Goal: Communication & Community: Answer question/provide support

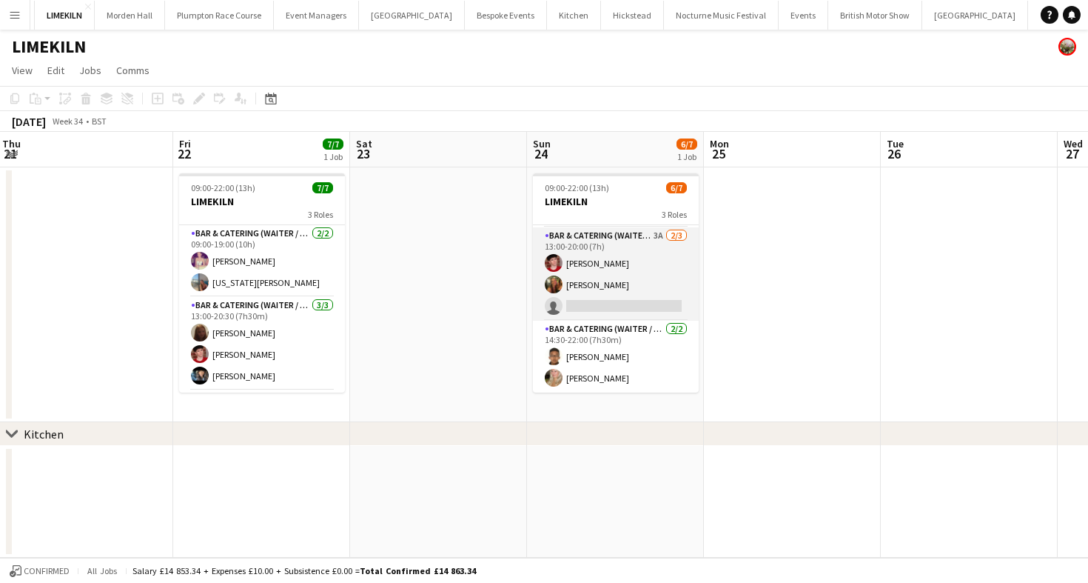
scroll to position [32, 0]
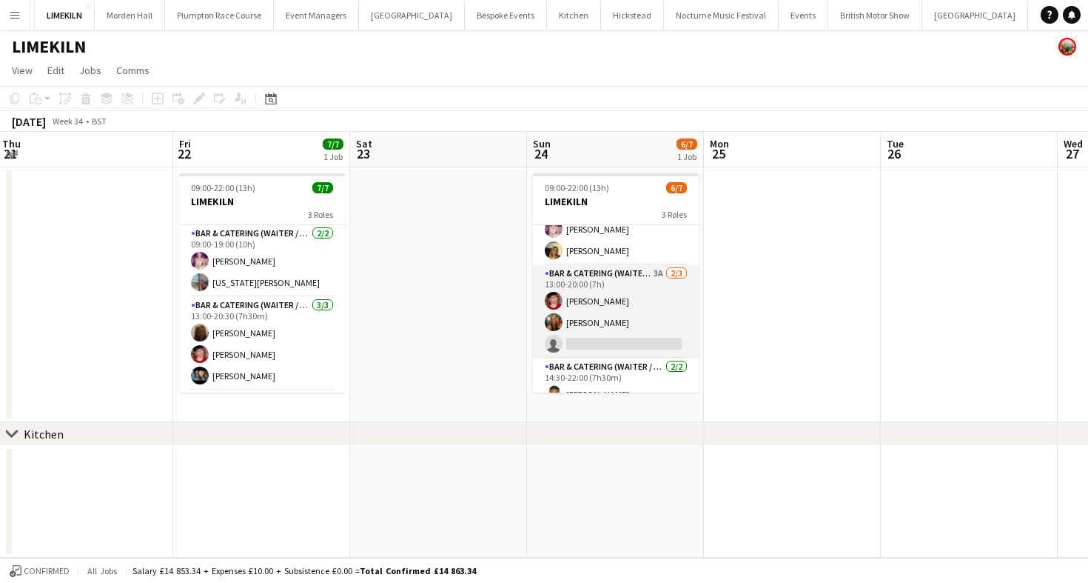
click at [629, 324] on app-card-role "Bar & Catering (Waiter / waitress) 3A [DATE] 13:00-20:00 (7h) [PERSON_NAME] [PE…" at bounding box center [616, 311] width 166 height 93
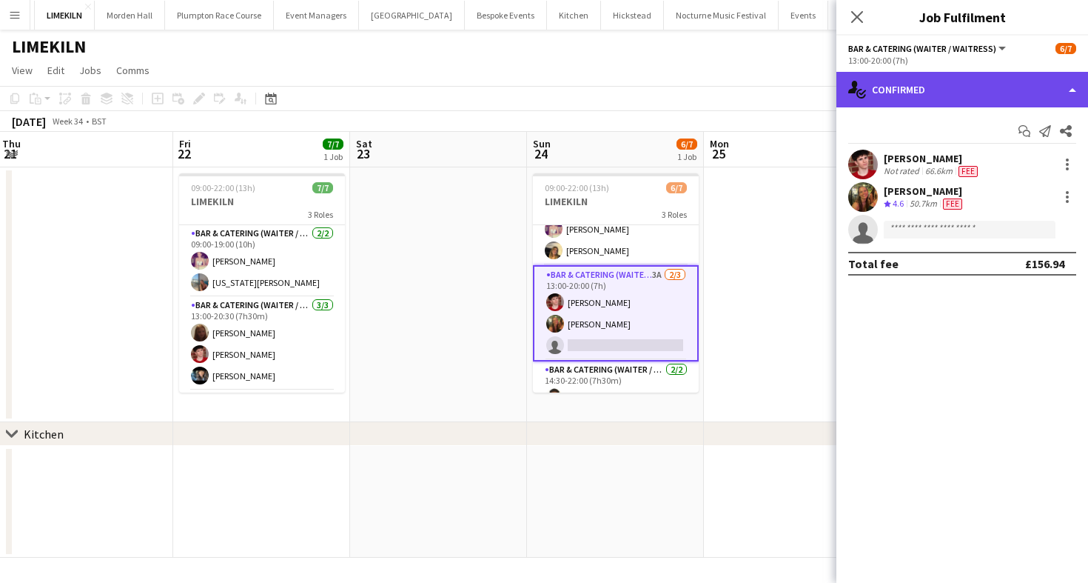
click at [902, 87] on div "single-neutral-actions-check-2 Confirmed" at bounding box center [963, 90] width 252 height 36
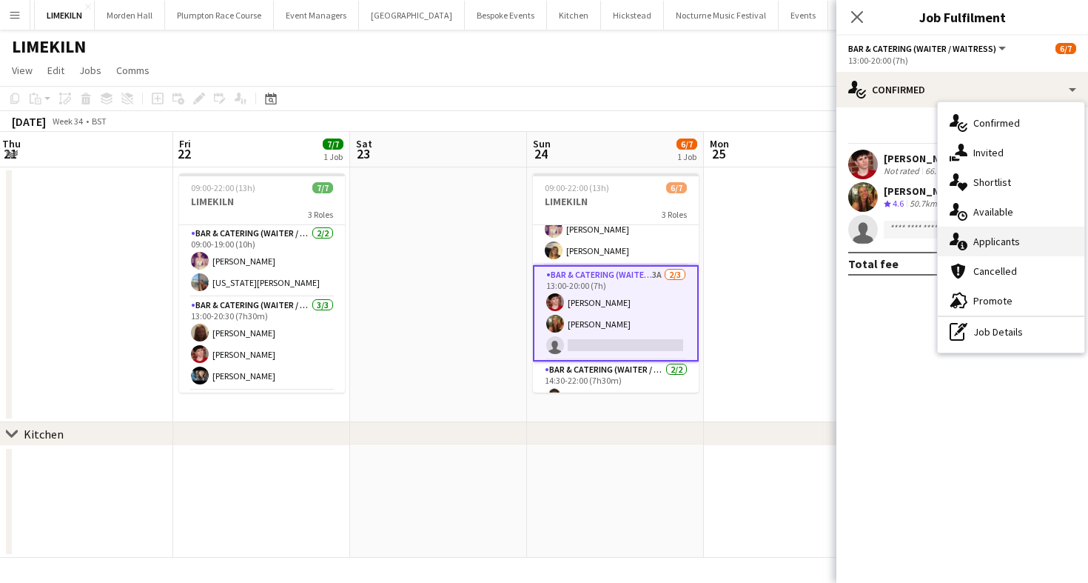
click at [966, 248] on icon "single-neutral-actions-information" at bounding box center [959, 241] width 18 height 18
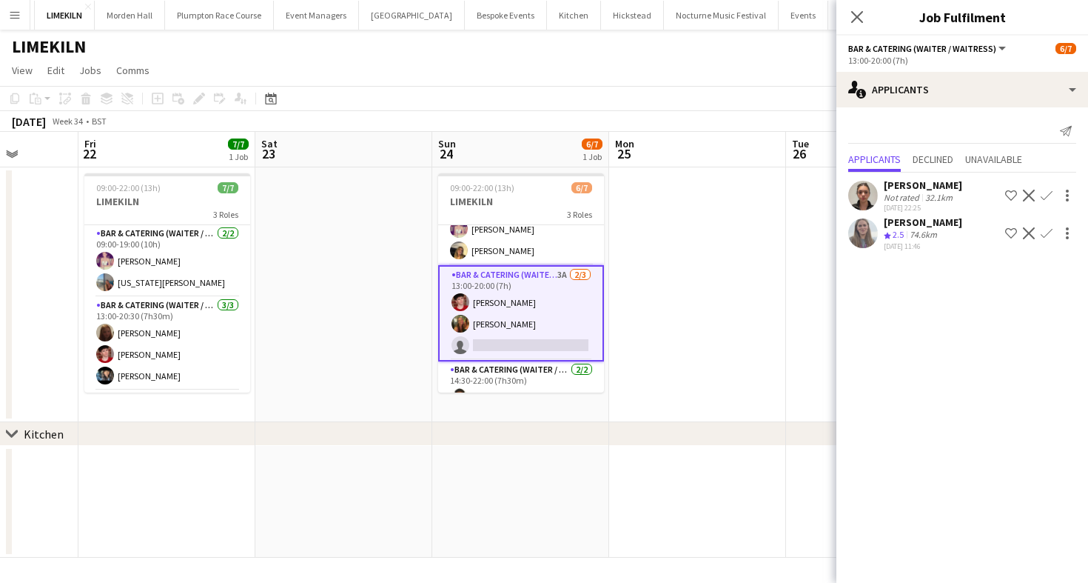
scroll to position [0, 472]
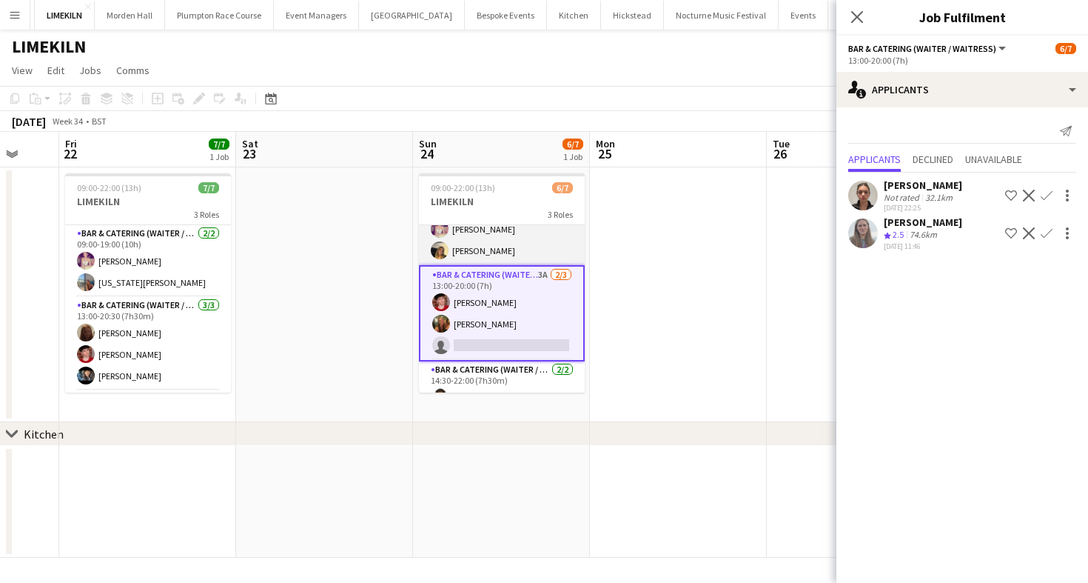
click at [515, 244] on app-card-role "Bar & Catering (Waiter / waitress) 2/2 09:00-17:45 (8h45m) Emma Black Lana Gole…" at bounding box center [502, 229] width 166 height 72
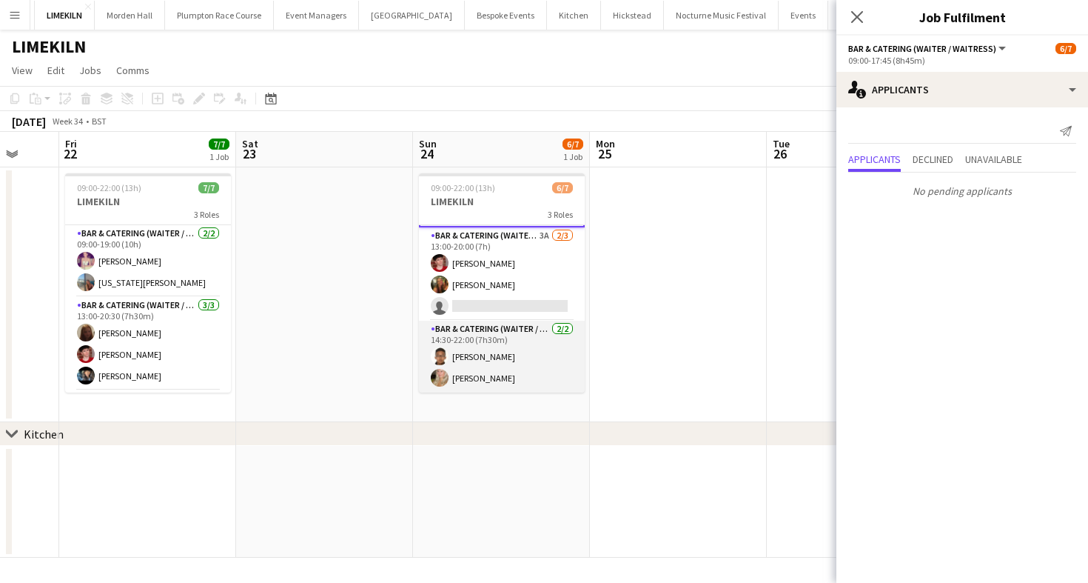
click at [544, 346] on app-card-role "Bar & Catering (Waiter / waitress) [DATE] 14:30-22:00 (7h30m) [PERSON_NAME] [PE…" at bounding box center [502, 357] width 166 height 72
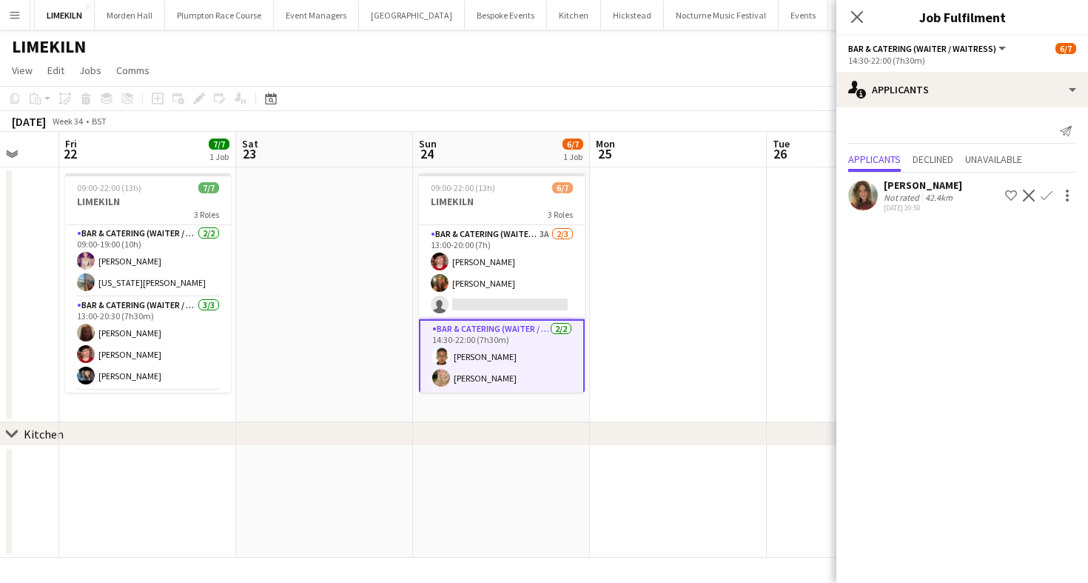
click at [512, 126] on div "[DATE] Week 34 • BST" at bounding box center [544, 121] width 1088 height 21
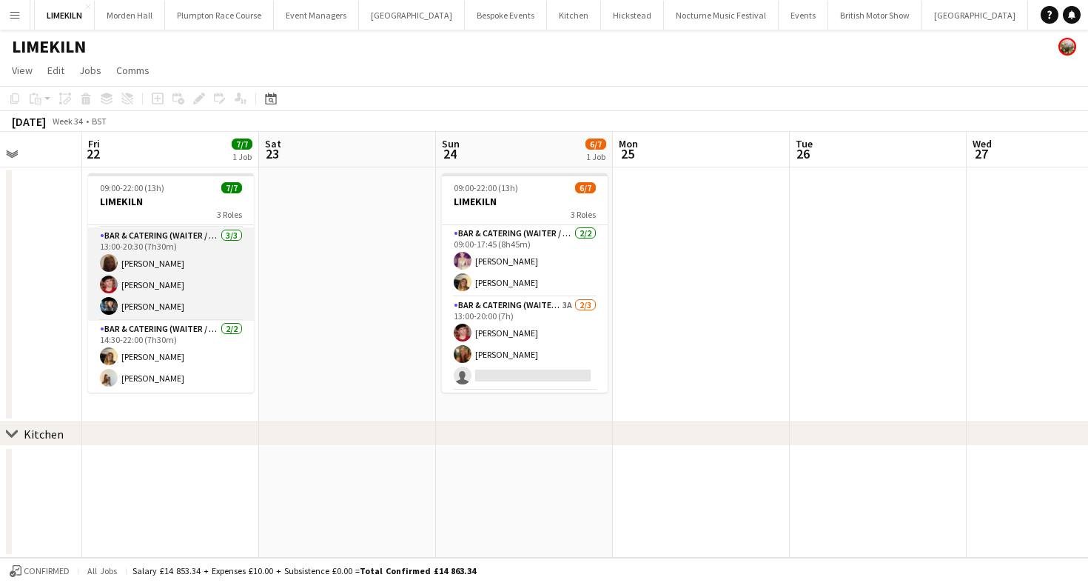
scroll to position [0, 0]
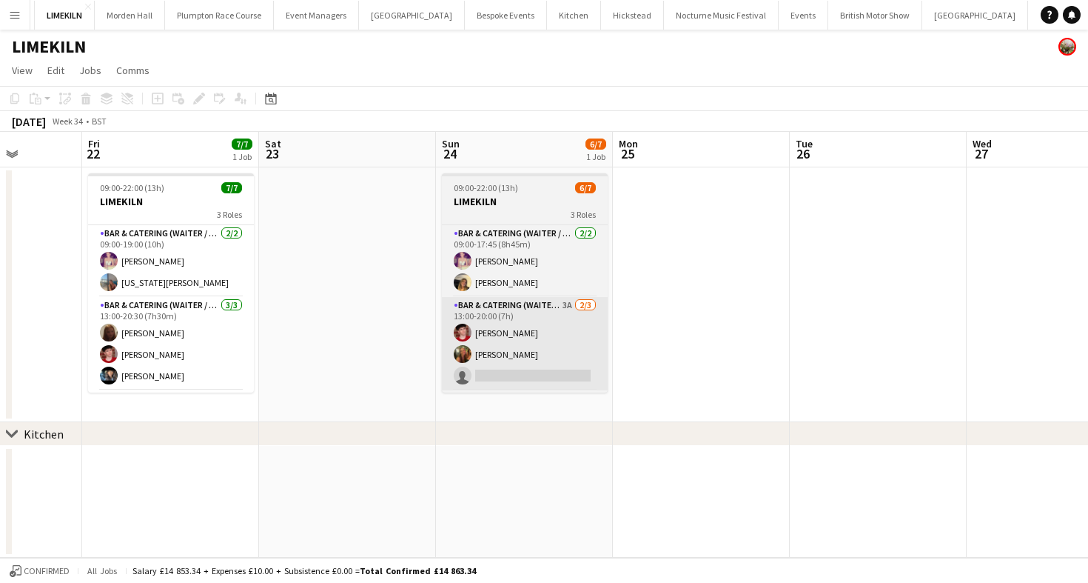
click at [585, 357] on app-card-role "Bar & Catering (Waiter / waitress) 3A 2/3 13:00-20:00 (7h) Jonnie Saunders Emil…" at bounding box center [525, 343] width 166 height 93
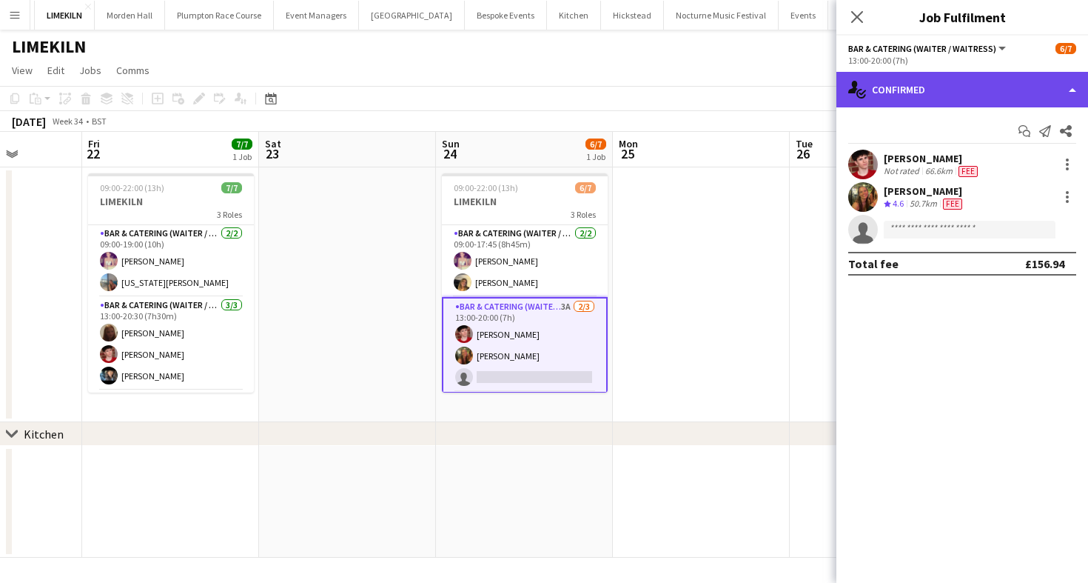
click at [904, 93] on div "single-neutral-actions-check-2 Confirmed" at bounding box center [963, 90] width 252 height 36
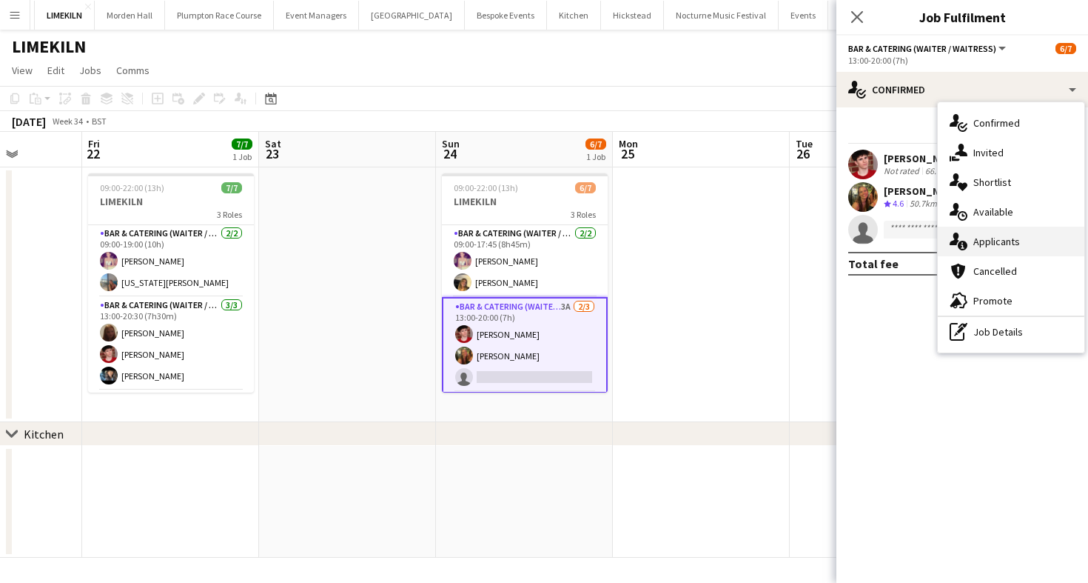
click at [1003, 249] on div "single-neutral-actions-information Applicants" at bounding box center [1011, 242] width 147 height 30
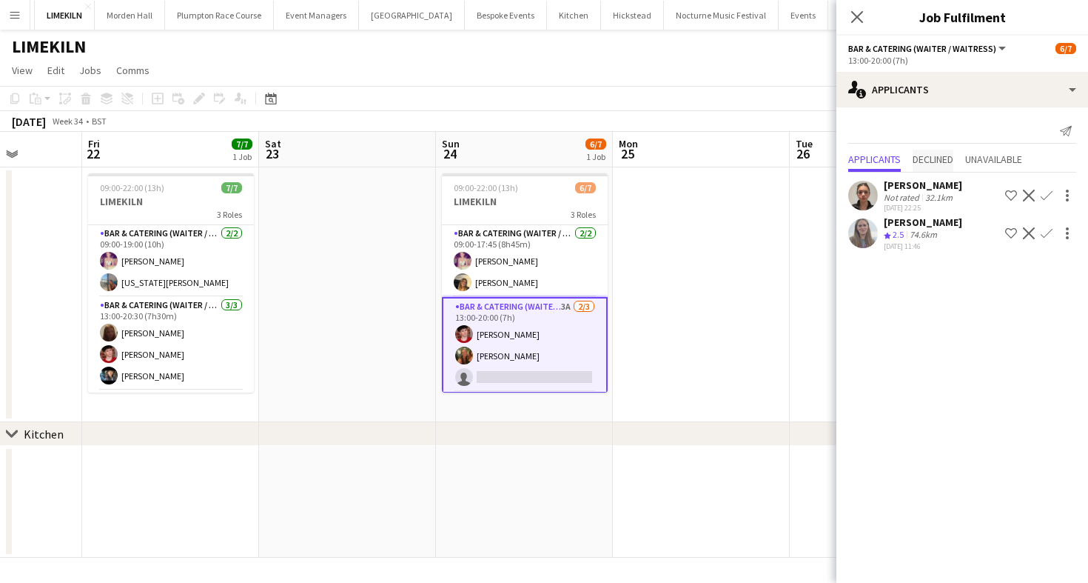
click at [943, 155] on span "Declined" at bounding box center [933, 159] width 41 height 10
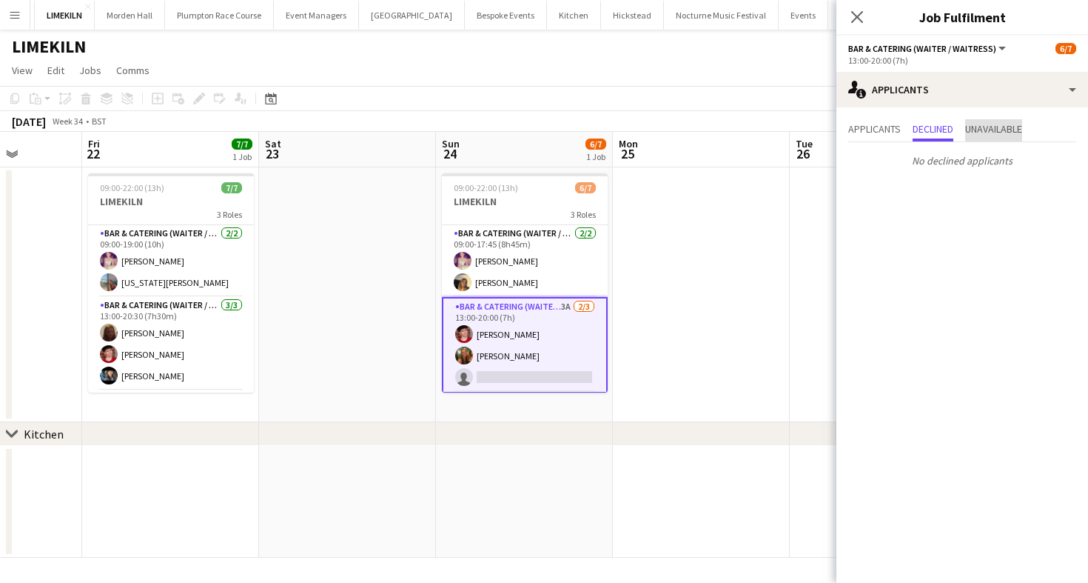
click at [1016, 133] on span "Unavailable" at bounding box center [993, 129] width 57 height 10
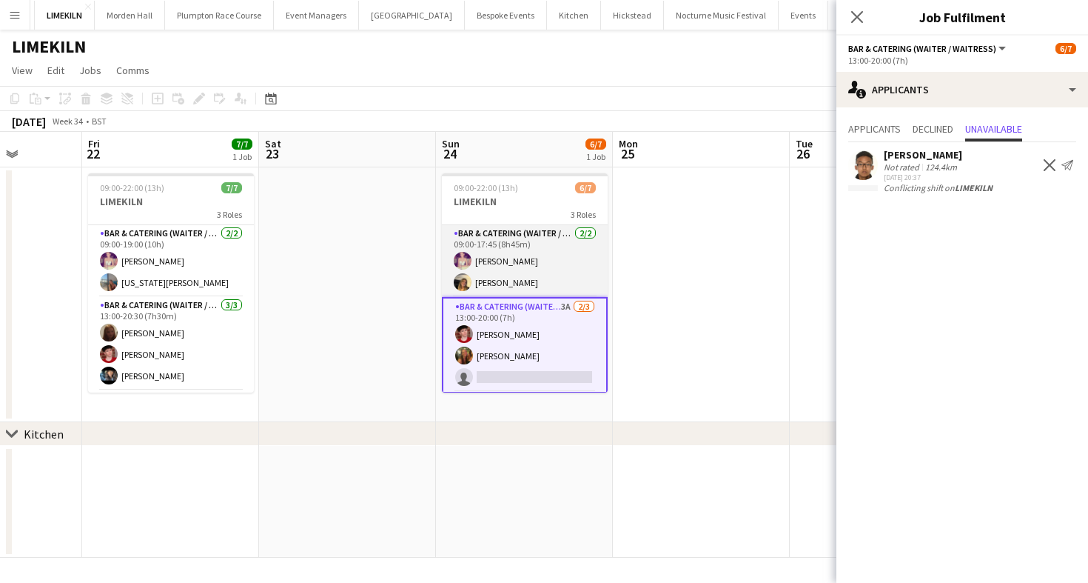
scroll to position [73, 0]
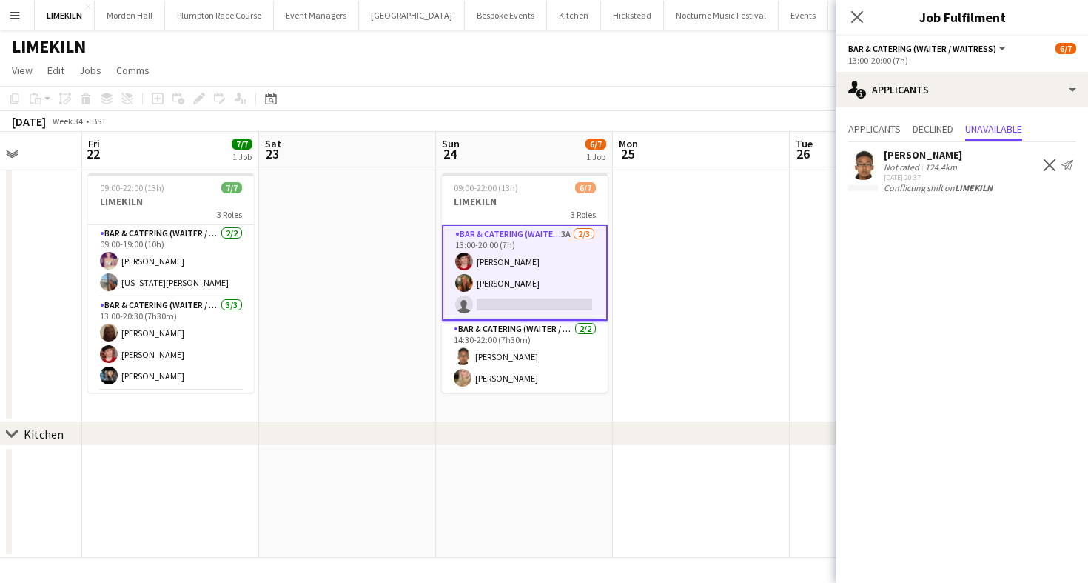
click at [539, 89] on app-toolbar "Copy Paste Paste Command V Paste with crew Command Shift V Paste linked Job Del…" at bounding box center [544, 98] width 1088 height 25
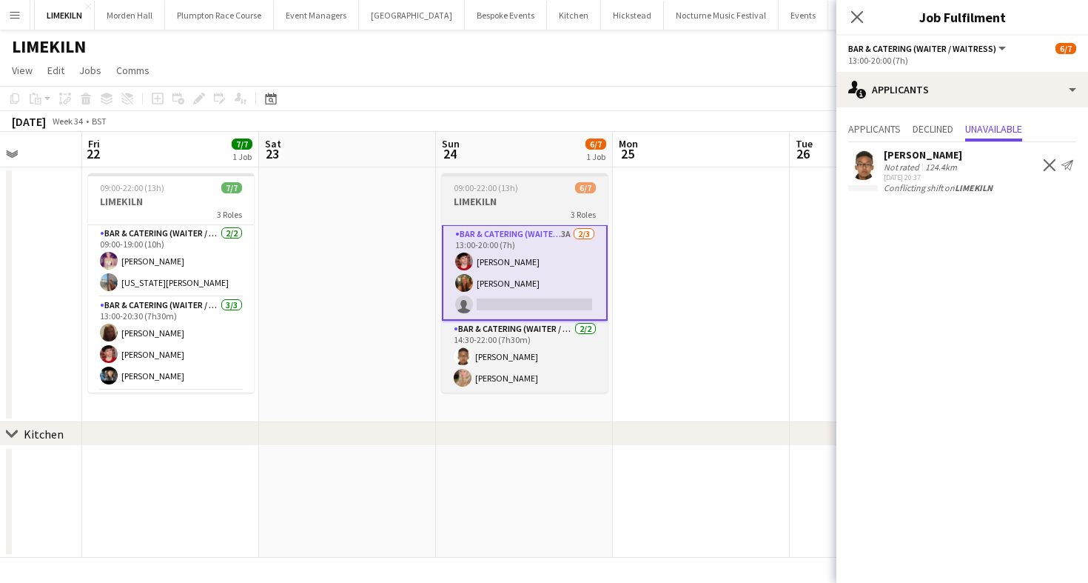
scroll to position [70, 0]
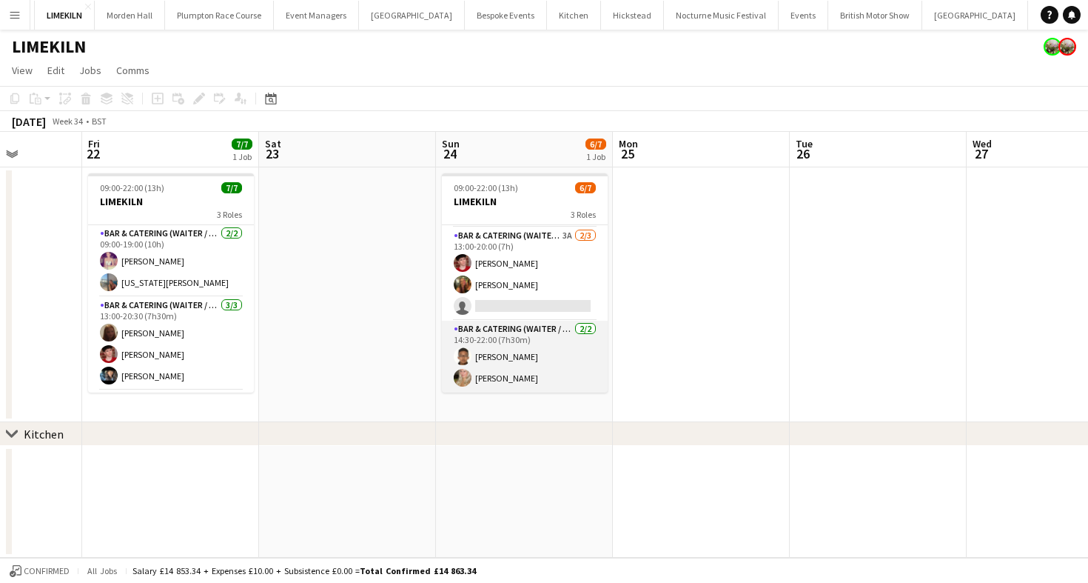
click at [513, 370] on app-card-role "Bar & Catering (Waiter / waitress) [DATE] 14:30-22:00 (7h30m) [PERSON_NAME] [PE…" at bounding box center [525, 357] width 166 height 72
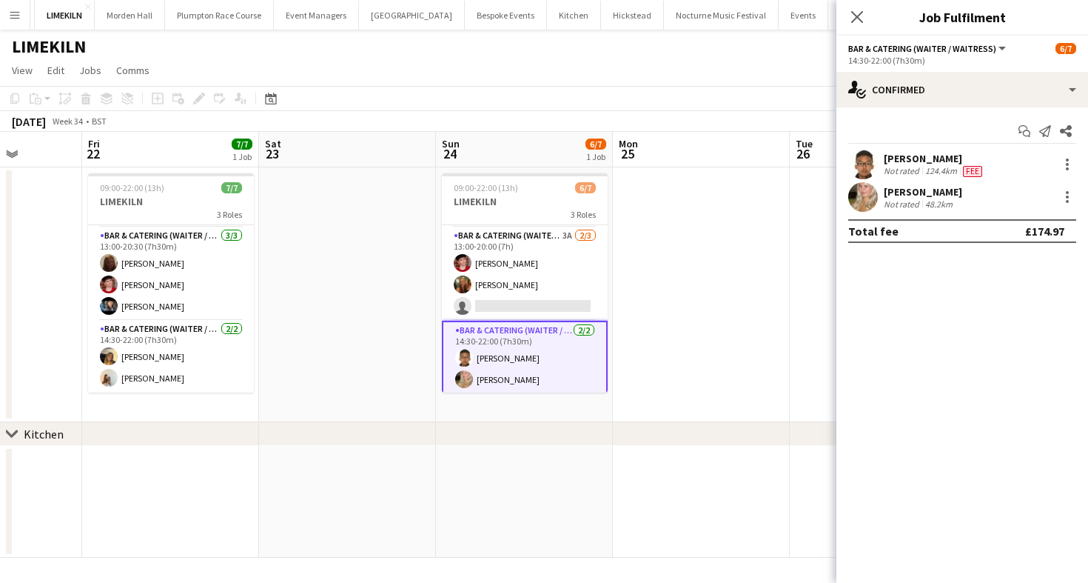
click at [340, 104] on app-toolbar "Copy Paste Paste Command V Paste with crew Command Shift V Paste linked Job Del…" at bounding box center [544, 98] width 1088 height 25
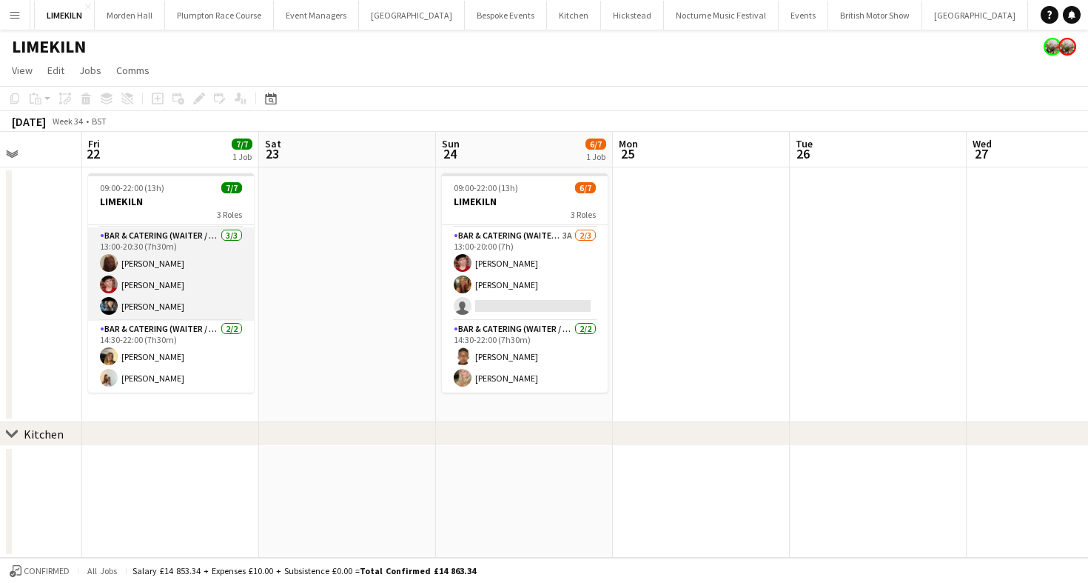
click at [171, 292] on app-card-role "Bar & Catering (Waiter / waitress) 3/3 13:00-20:30 (7h30m) Maddie Leader Jonnie…" at bounding box center [171, 273] width 166 height 93
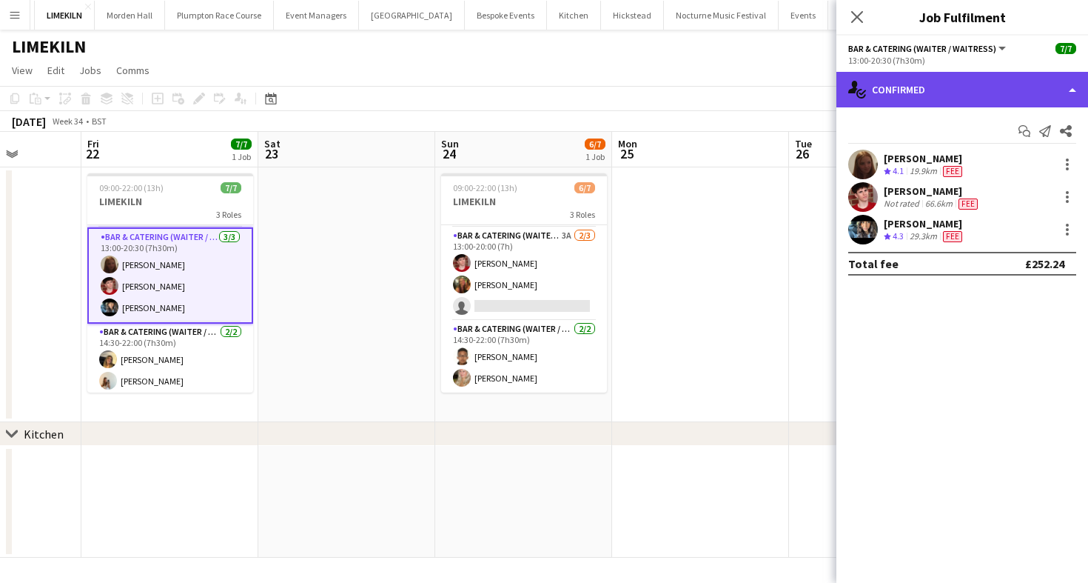
click at [940, 88] on div "single-neutral-actions-check-2 Confirmed" at bounding box center [963, 90] width 252 height 36
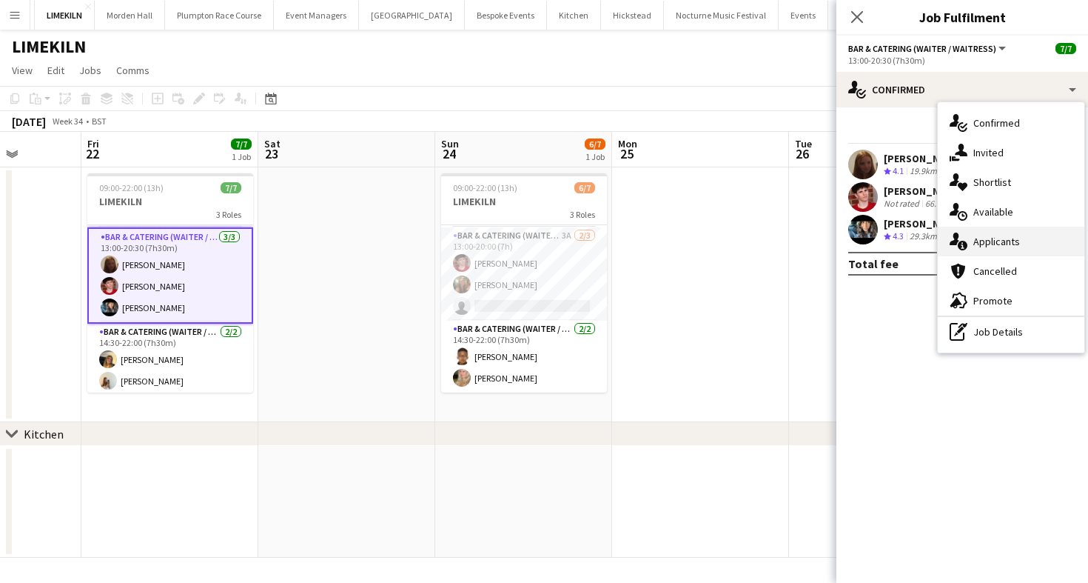
click at [1003, 237] on div "single-neutral-actions-information Applicants" at bounding box center [1011, 242] width 147 height 30
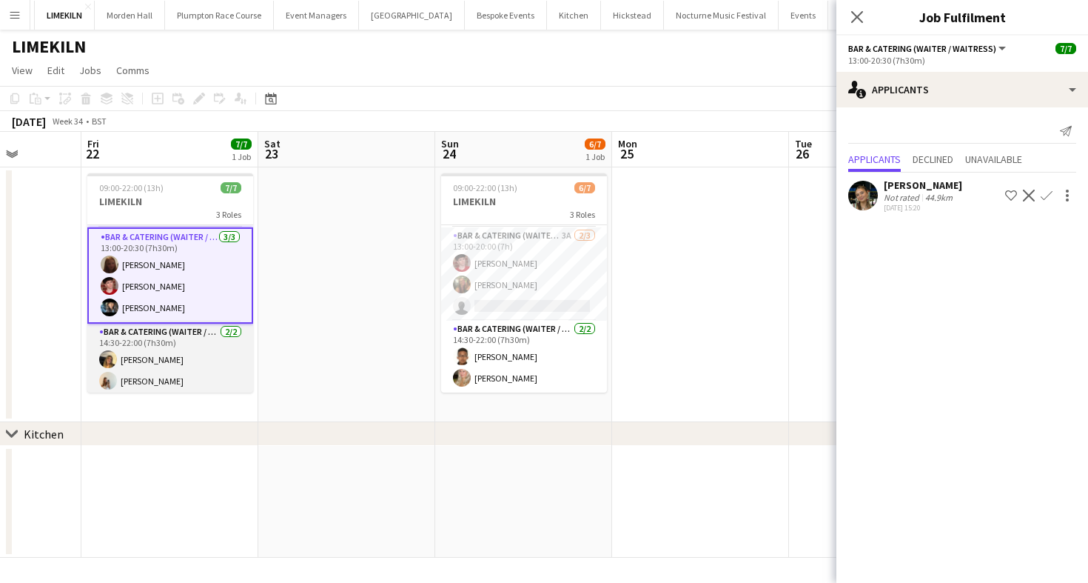
click at [189, 338] on app-card-role "Bar & Catering (Waiter / waitress) 2/2 14:30-22:00 (7h30m) Lana Golesworthy Oli…" at bounding box center [170, 360] width 166 height 72
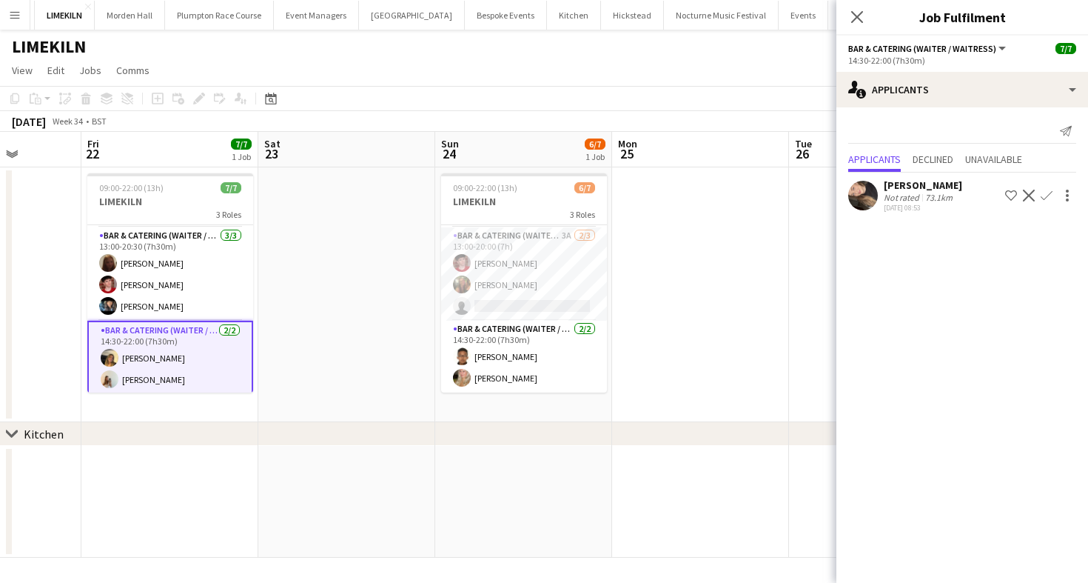
scroll to position [0, 0]
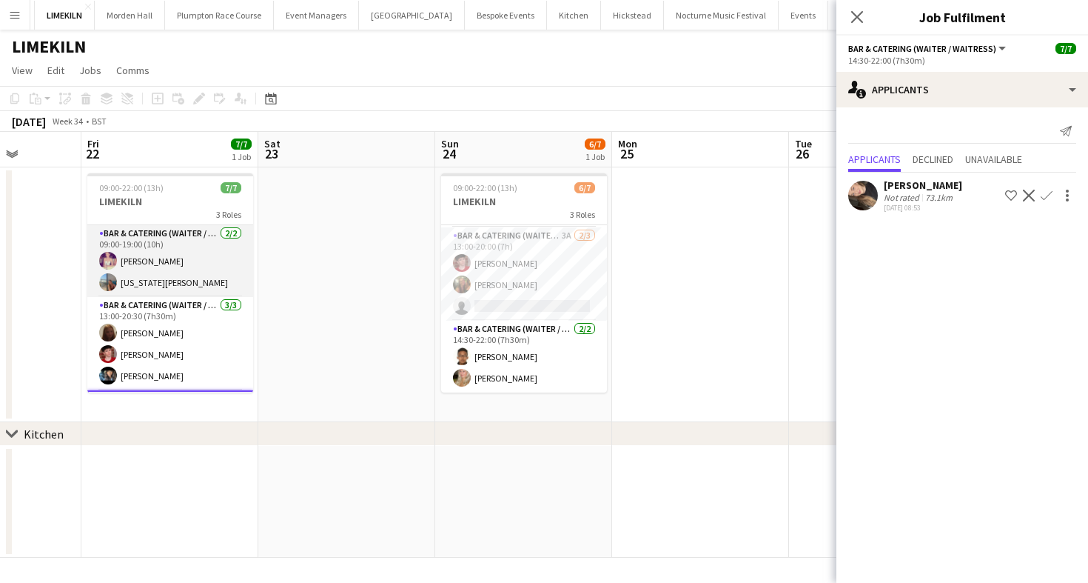
click at [175, 275] on app-card-role "Bar & Catering (Waiter / waitress) [DATE] 09:00-19:00 (10h) [PERSON_NAME] [US_S…" at bounding box center [170, 261] width 166 height 72
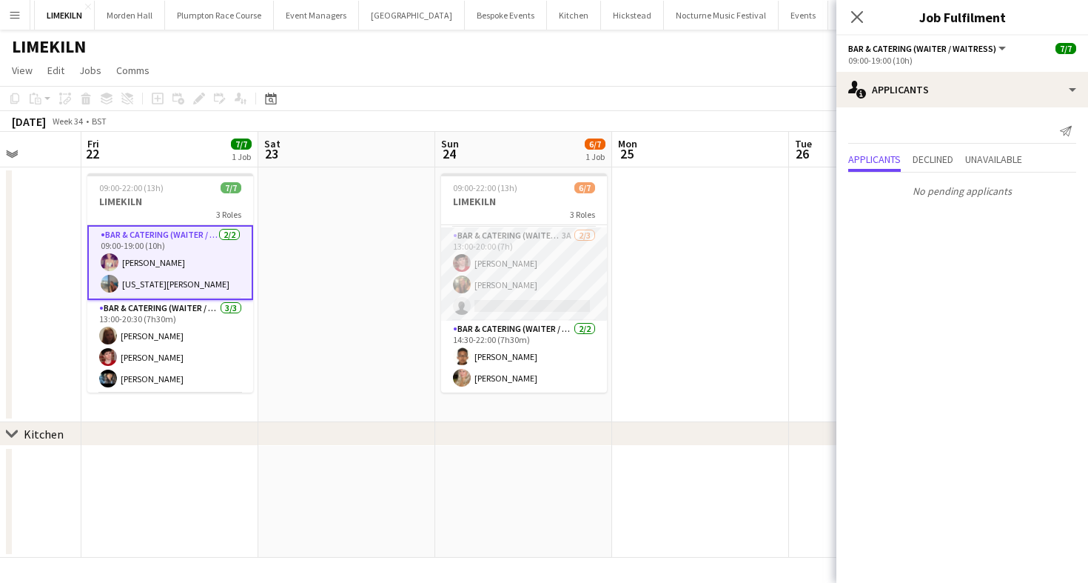
click at [547, 298] on app-card-role "Bar & Catering (Waiter / waitress) 3A 2/3 13:00-20:00 (7h) Jonnie Saunders Emil…" at bounding box center [524, 273] width 166 height 93
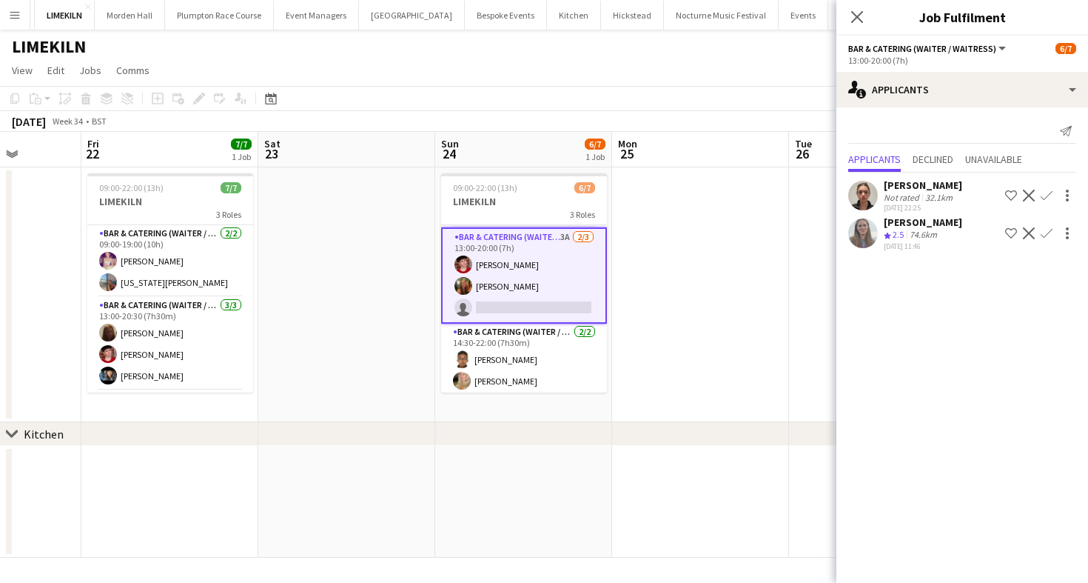
click at [585, 72] on app-page-menu "View Day view expanded Day view collapsed Month view Date picker Jump to today …" at bounding box center [544, 72] width 1088 height 28
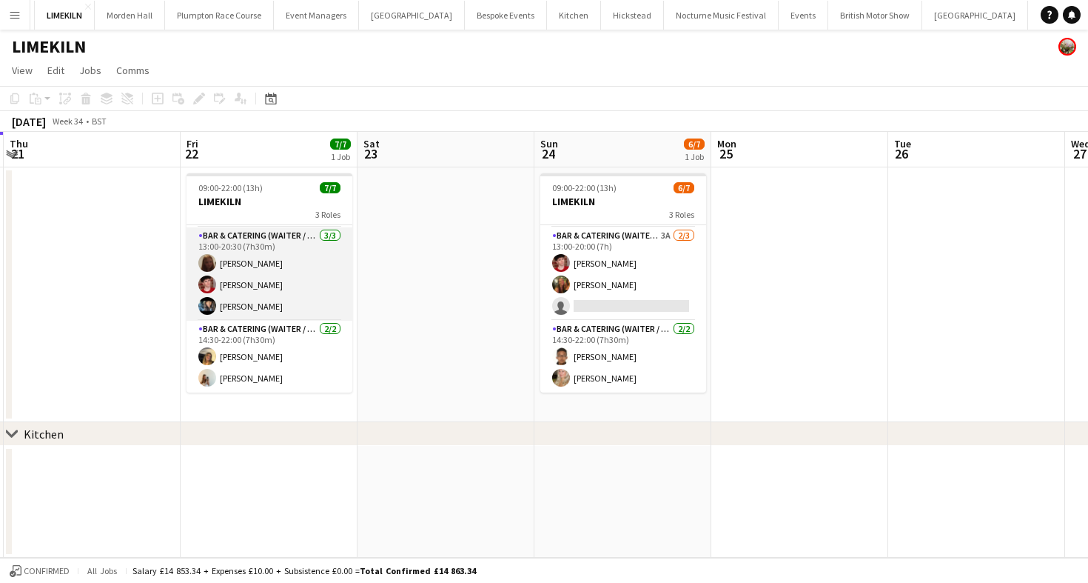
scroll to position [0, 466]
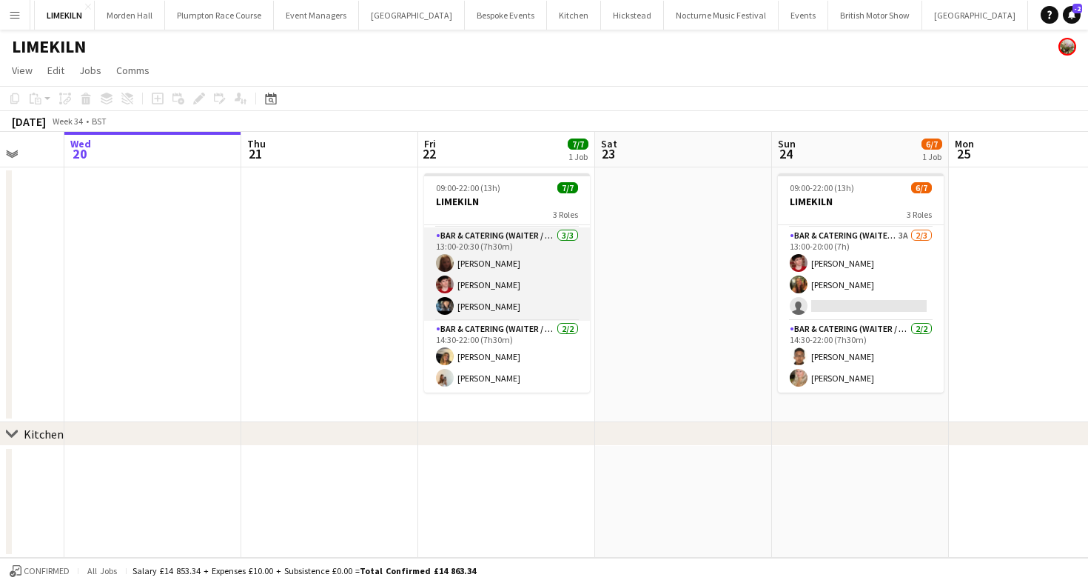
click at [552, 263] on app-card-role "Bar & Catering (Waiter / waitress) 3/3 13:00-20:30 (7h30m) Maddie Leader Jonnie…" at bounding box center [507, 273] width 166 height 93
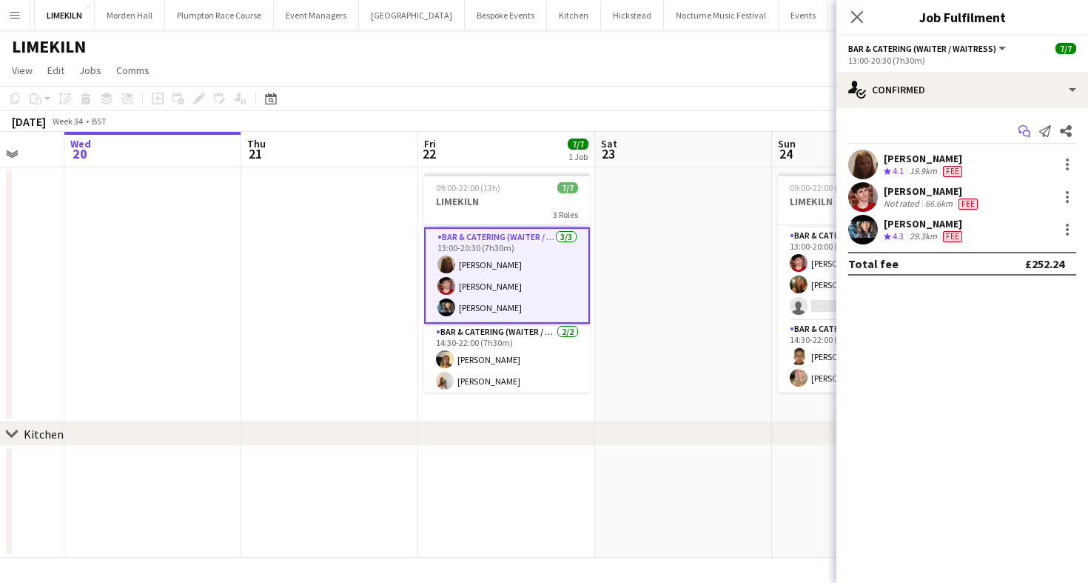
click at [1024, 128] on icon "Start chat" at bounding box center [1025, 131] width 12 height 12
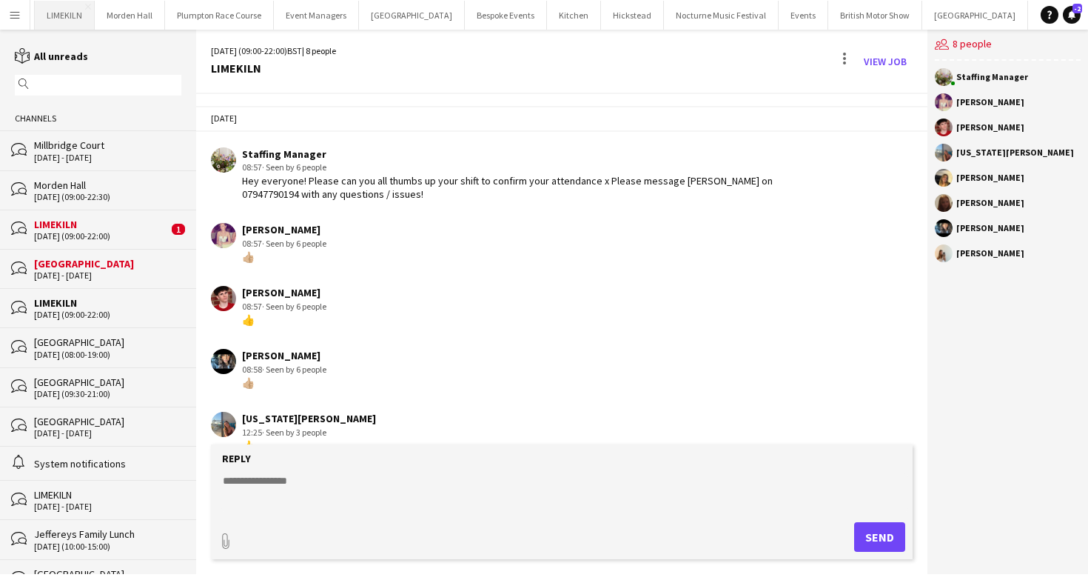
click at [64, 7] on button "LIMEKILN Close" at bounding box center [65, 15] width 60 height 29
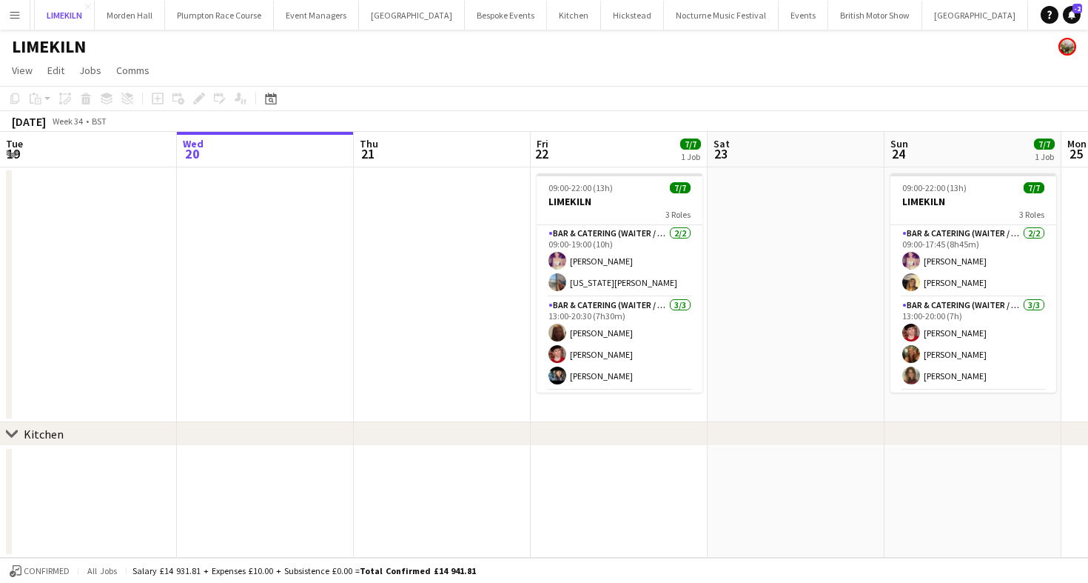
scroll to position [0, 646]
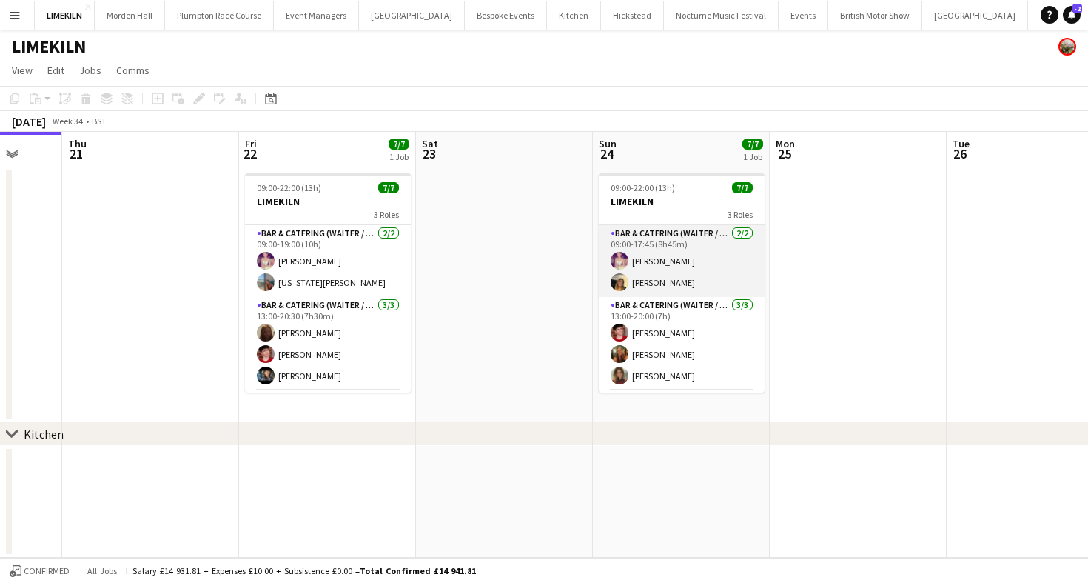
click at [679, 278] on app-card-role "Bar & Catering (Waiter / waitress) 2/2 09:00-17:45 (8h45m) Emma Black Lana Gole…" at bounding box center [682, 261] width 166 height 72
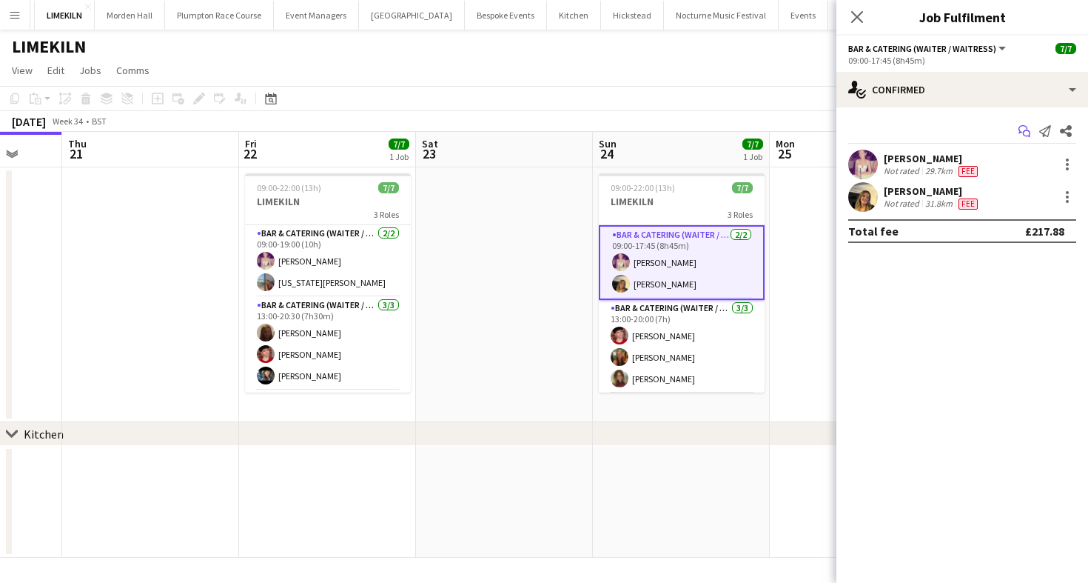
click at [1017, 129] on app-icon "Start chat" at bounding box center [1024, 131] width 21 height 21
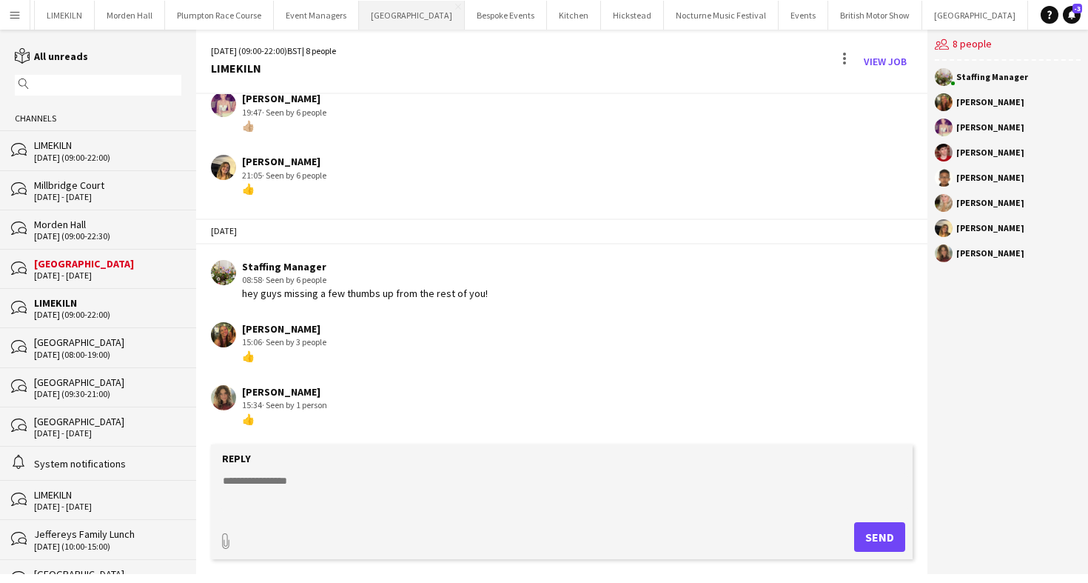
scroll to position [459, 0]
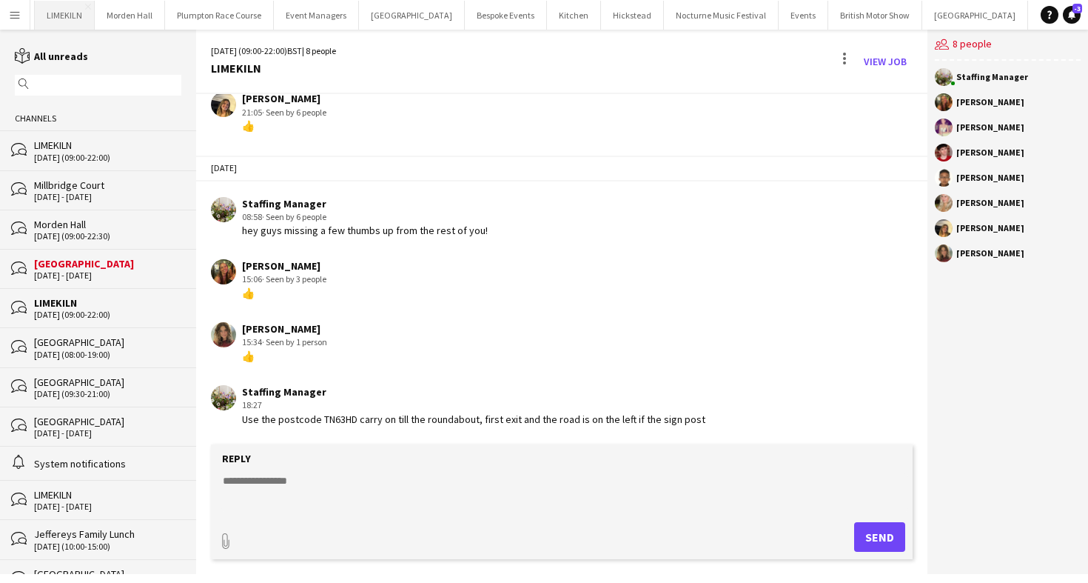
click at [64, 16] on button "LIMEKILN Close" at bounding box center [65, 15] width 60 height 29
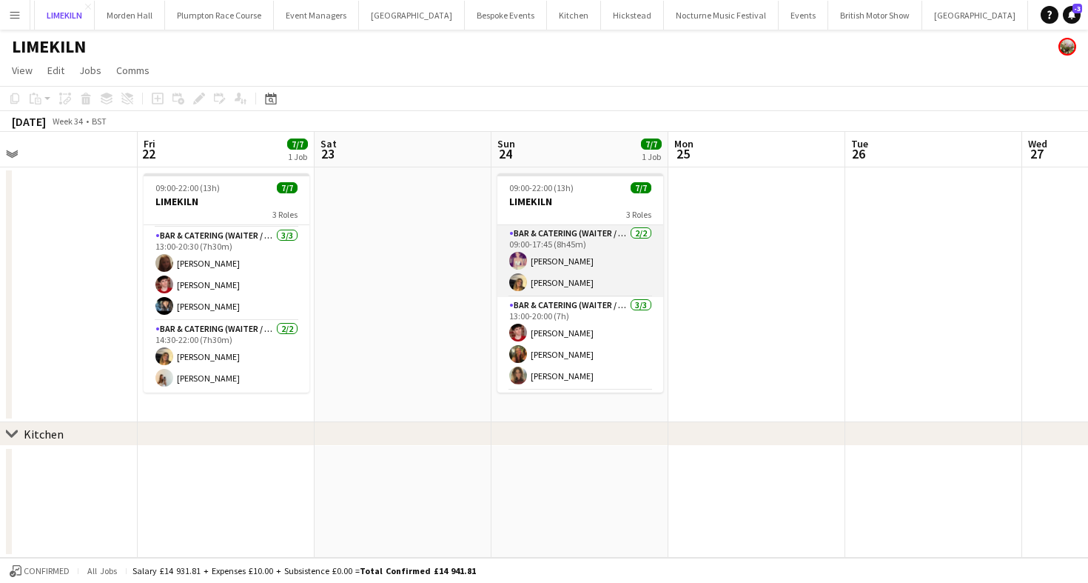
scroll to position [70, 0]
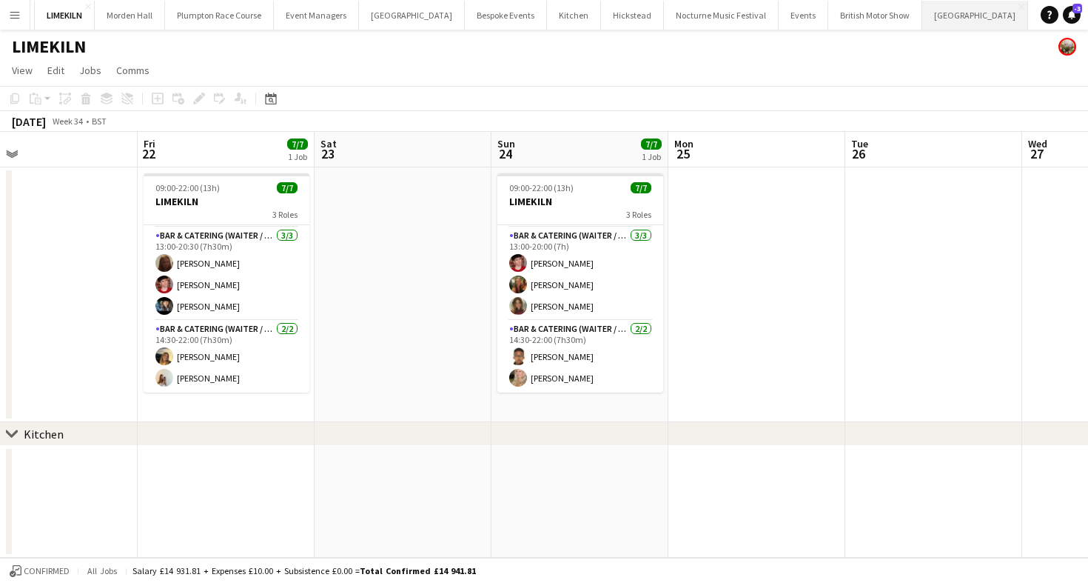
click at [923, 23] on button "Micklefield Hall Close" at bounding box center [976, 15] width 106 height 29
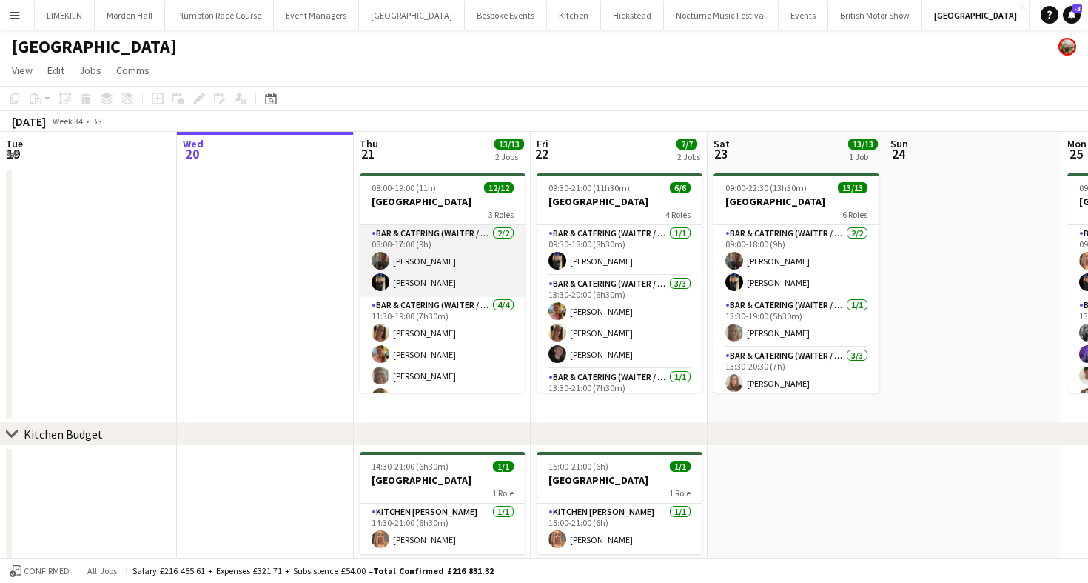
click at [399, 257] on app-card-role "Bar & Catering (Waiter / waitress) 2/2 08:00-17:00 (9h) Annabel Perry Wian Van …" at bounding box center [443, 261] width 166 height 72
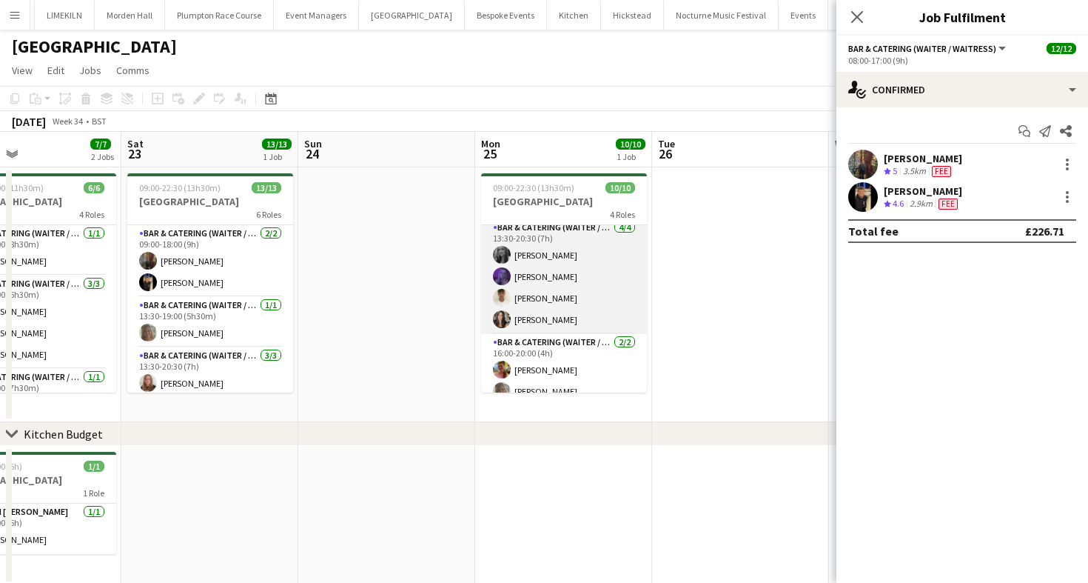
scroll to position [82, 0]
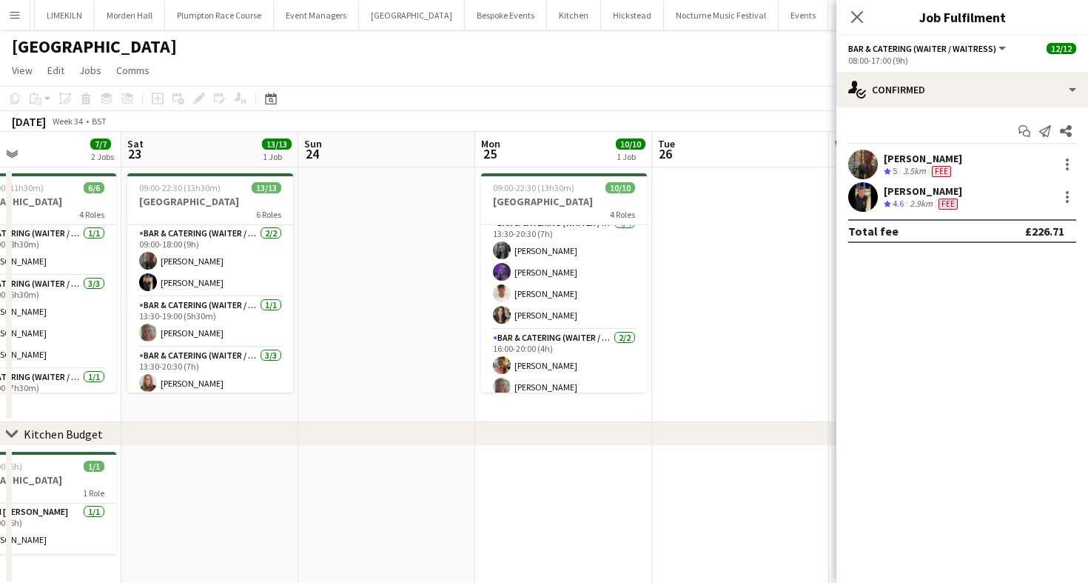
click at [596, 113] on div "[DATE] Week 34 • BST" at bounding box center [544, 121] width 1088 height 21
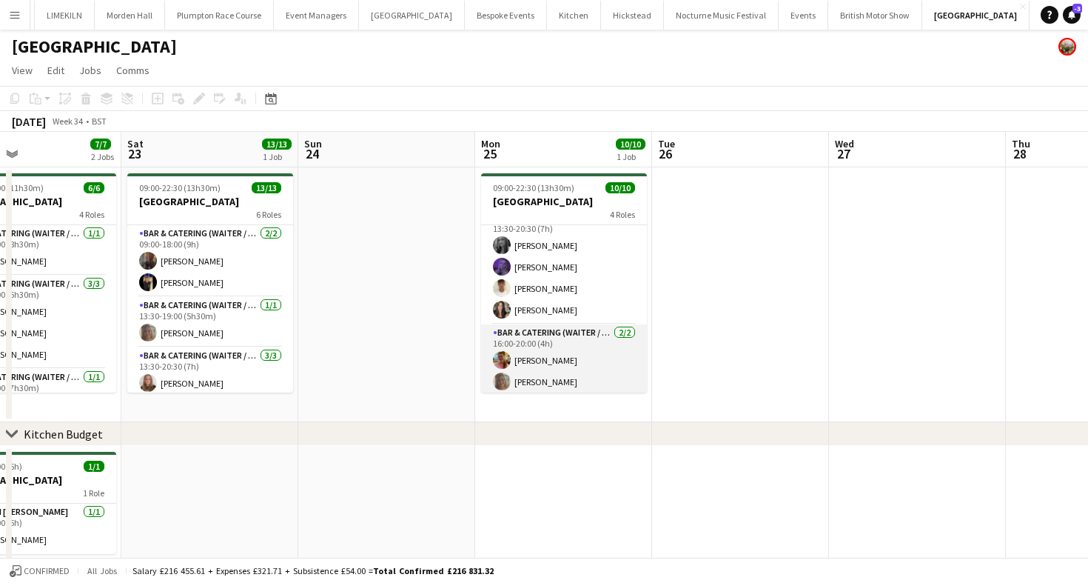
scroll to position [84, 0]
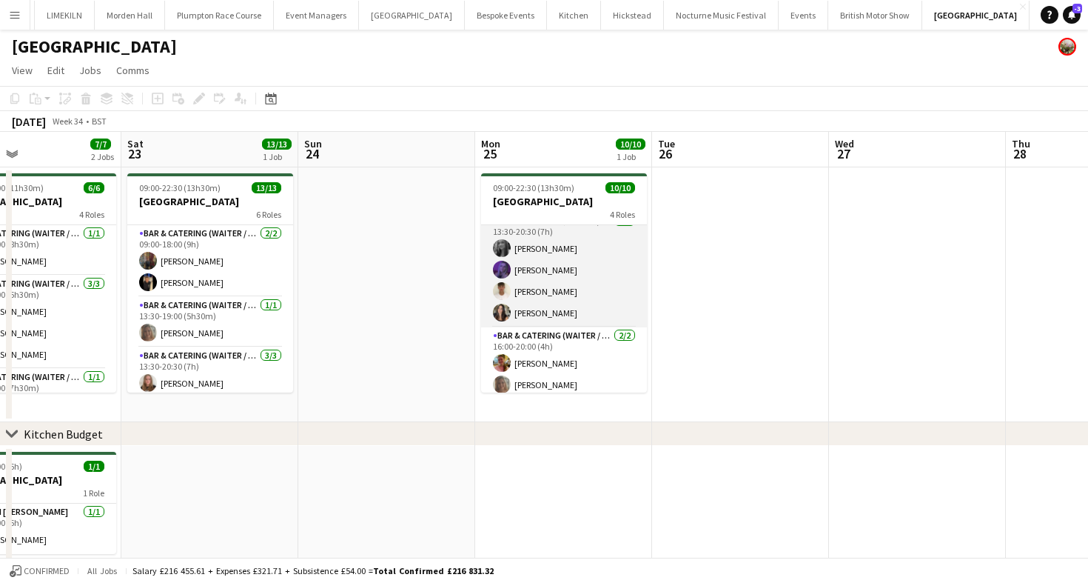
click at [543, 295] on app-card-role "Bar & Catering (Waiter / waitress) 4/4 13:30-20:30 (7h) Alice Ruttley Layla Ozc…" at bounding box center [564, 269] width 166 height 115
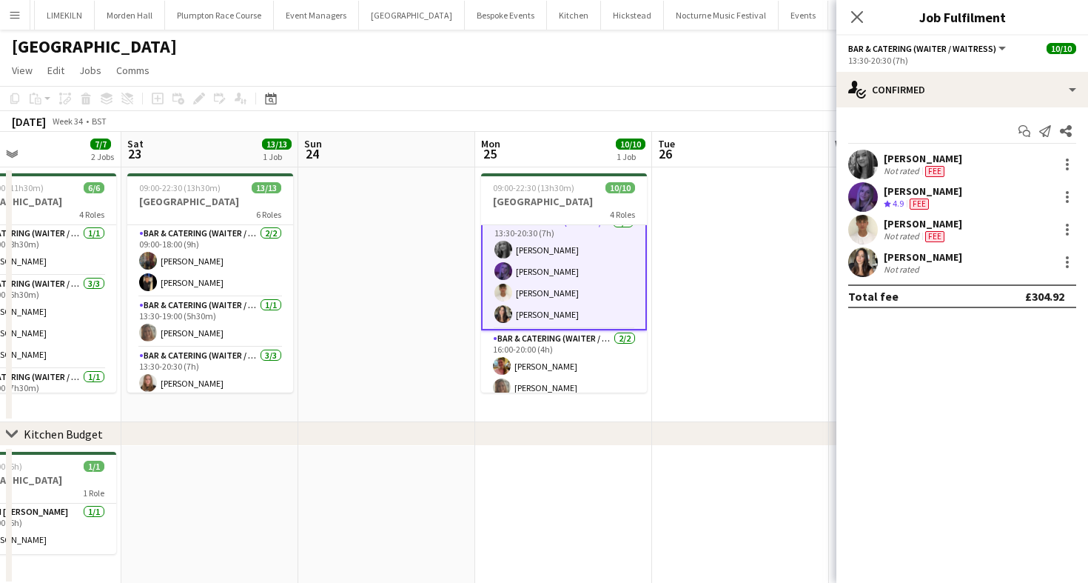
scroll to position [86, 0]
click at [903, 267] on div "Not rated" at bounding box center [903, 269] width 39 height 11
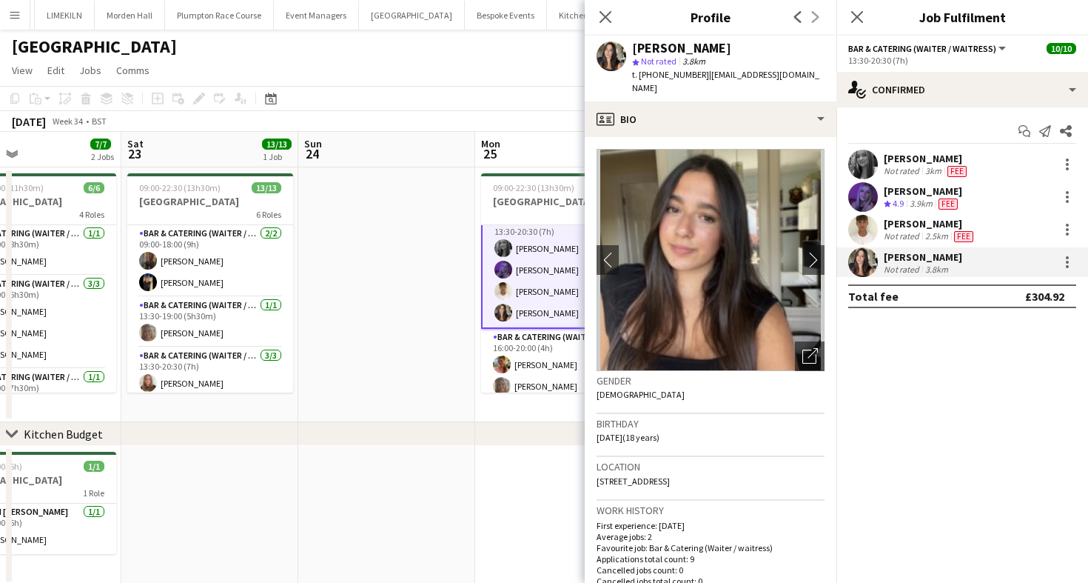
click at [349, 111] on div "[DATE] Week 34 • BST" at bounding box center [544, 121] width 1088 height 21
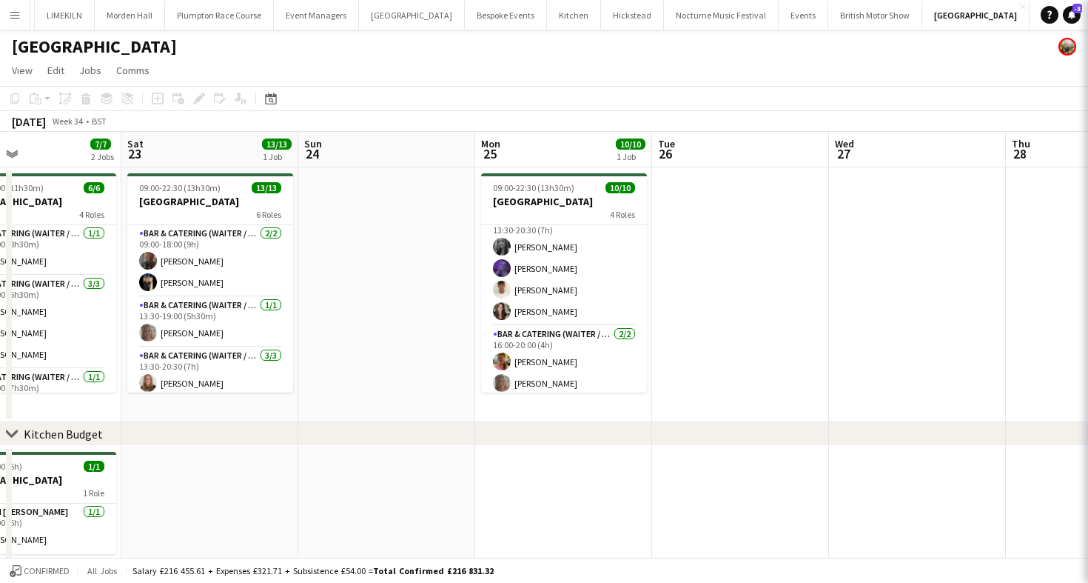
scroll to position [84, 0]
click at [59, 14] on button "LIMEKILN Close" at bounding box center [65, 15] width 60 height 29
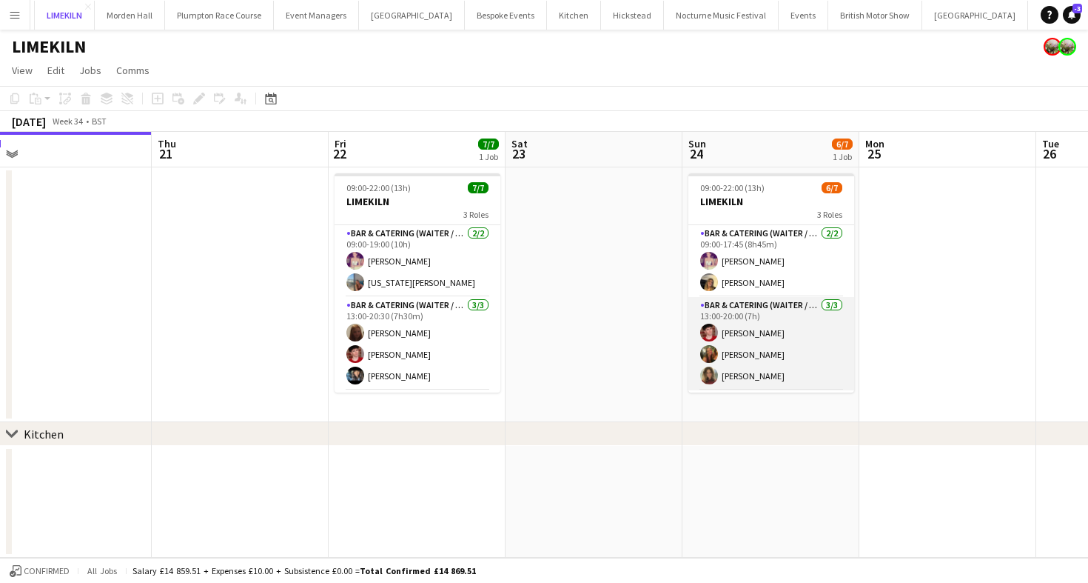
scroll to position [70, 0]
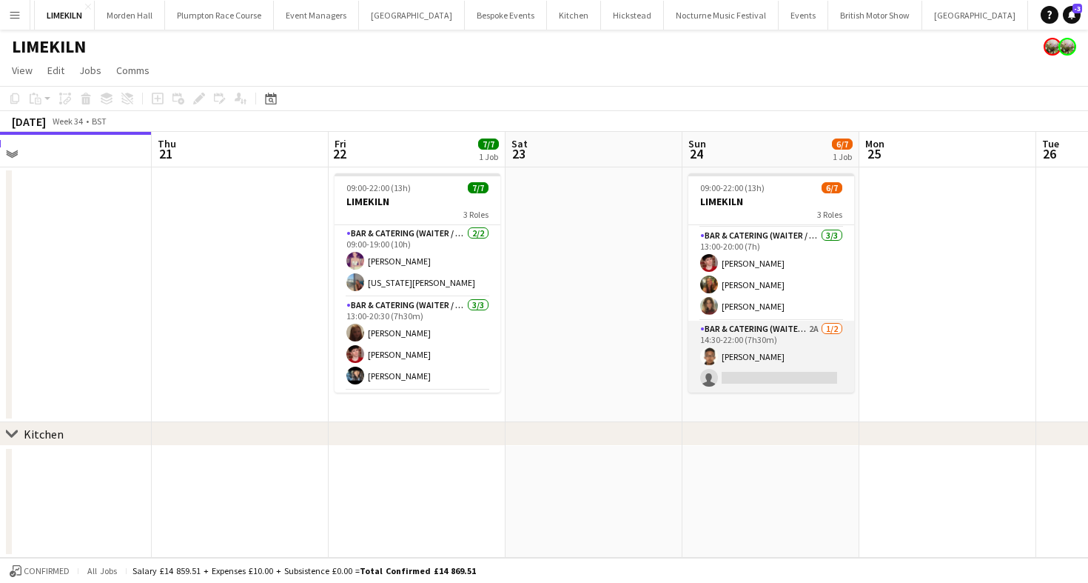
click at [785, 352] on app-card-role "Bar & Catering (Waiter / waitress) 2A 1/2 14:30-22:00 (7h30m) Daniel Gurung sin…" at bounding box center [772, 357] width 166 height 72
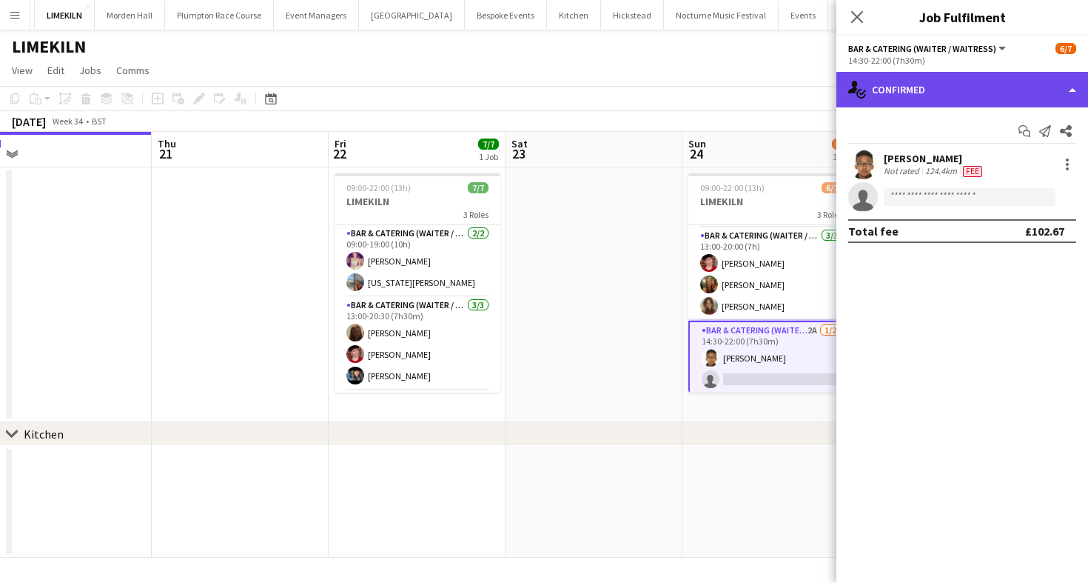
click at [1023, 76] on div "single-neutral-actions-check-2 Confirmed" at bounding box center [963, 90] width 252 height 36
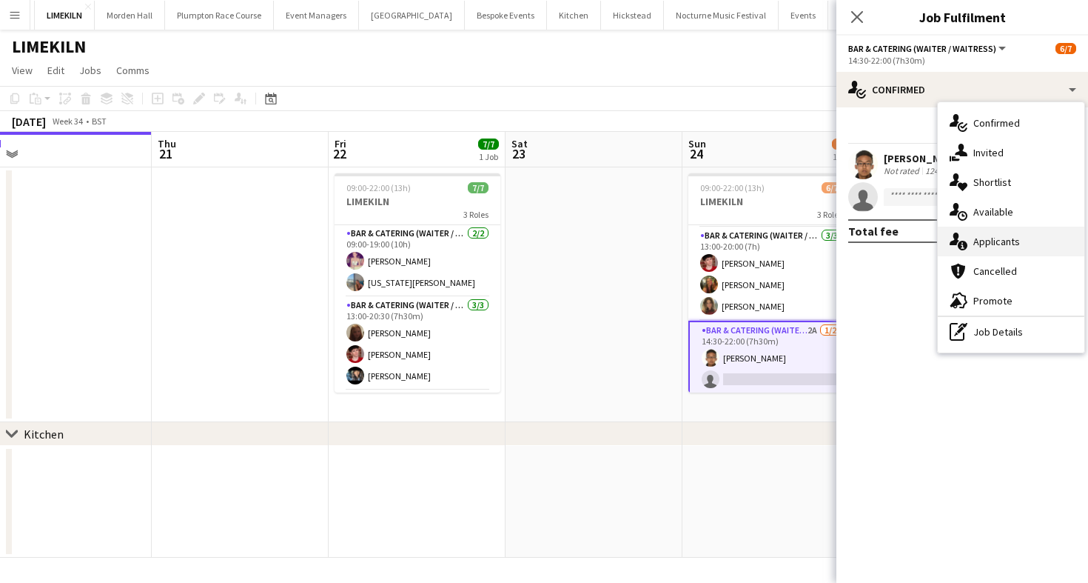
click at [1062, 244] on div "single-neutral-actions-information Applicants" at bounding box center [1011, 242] width 147 height 30
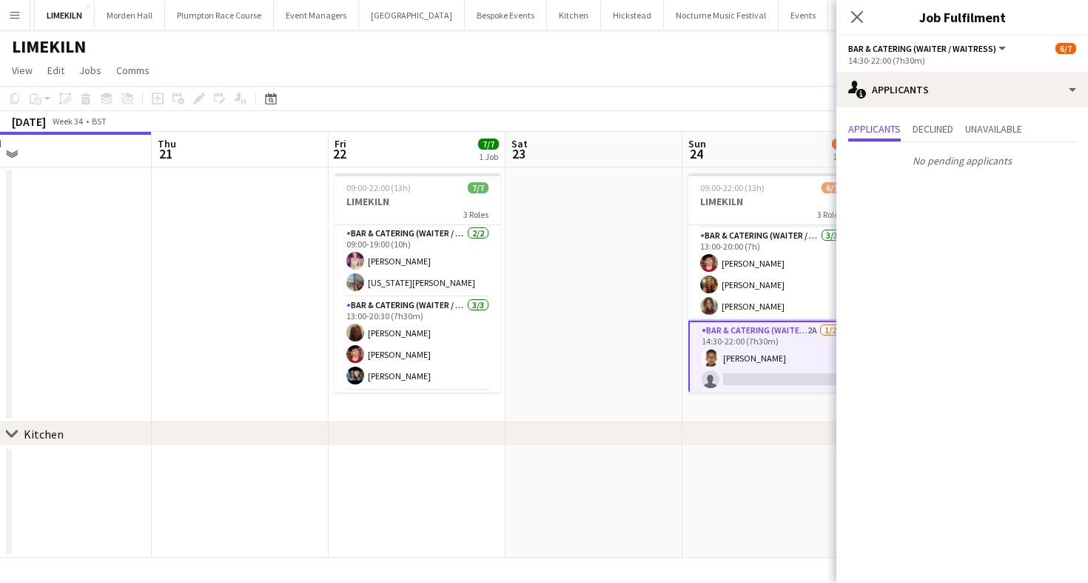
scroll to position [0, 502]
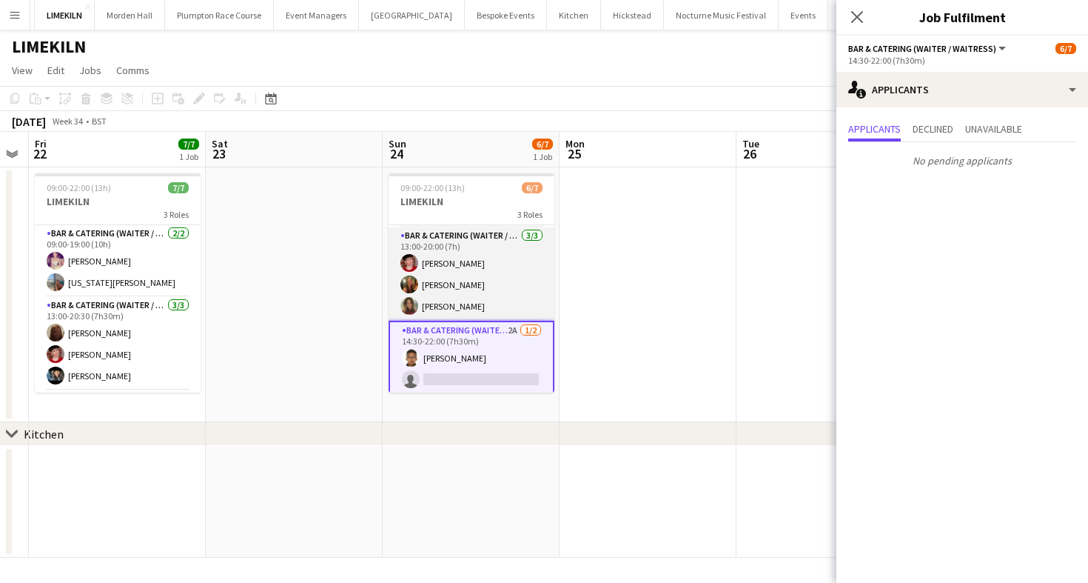
click at [489, 284] on app-card-role "Bar & Catering (Waiter / waitress) [DATE] 13:00-20:00 (7h) [PERSON_NAME] [PERSO…" at bounding box center [472, 273] width 166 height 93
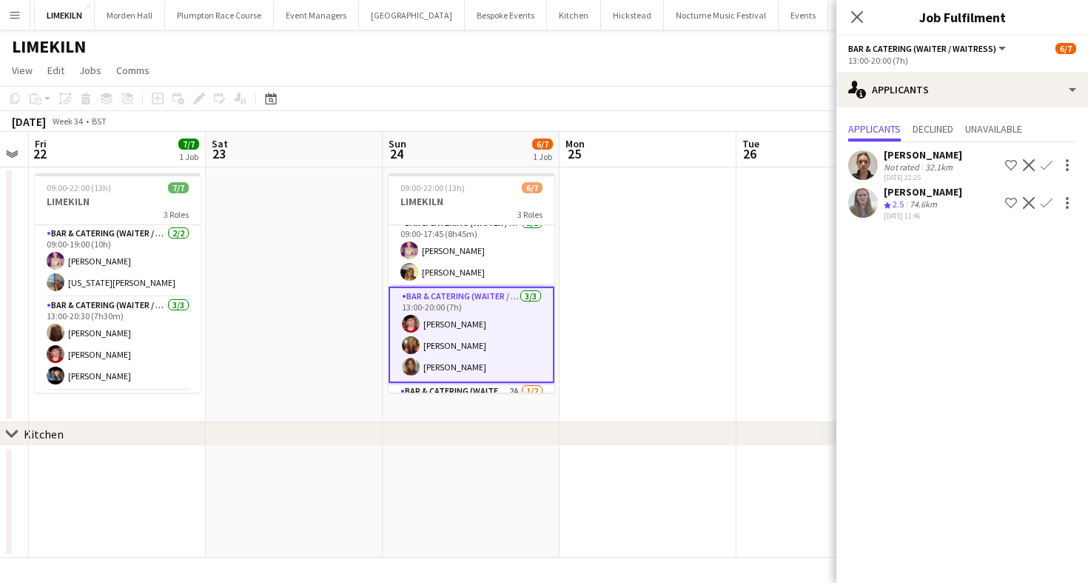
scroll to position [0, 0]
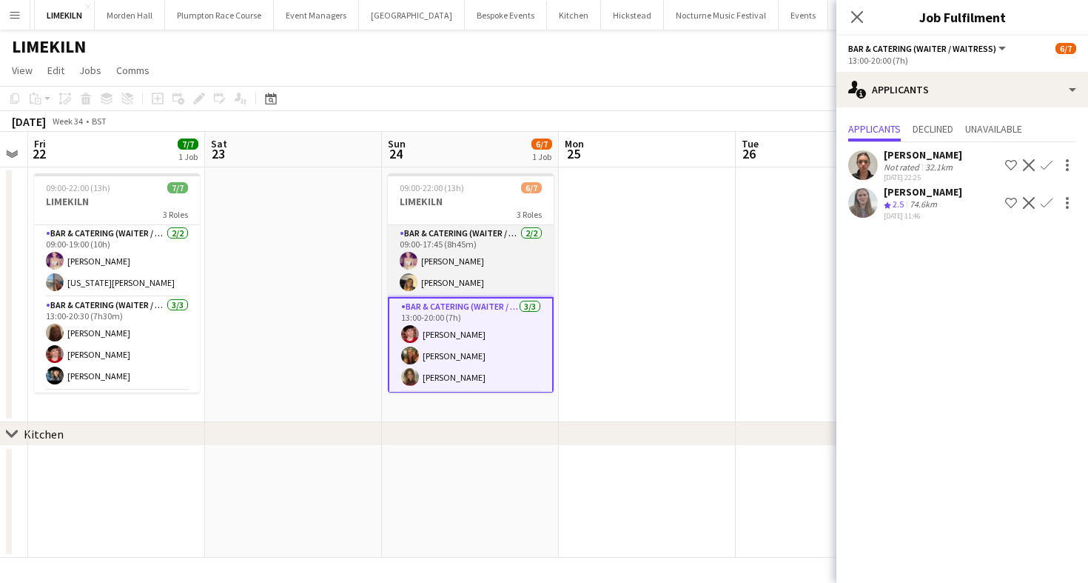
click at [464, 279] on app-card-role "Bar & Catering (Waiter / waitress) 2/2 09:00-17:45 (8h45m) Emma Black Lana Gole…" at bounding box center [471, 261] width 166 height 72
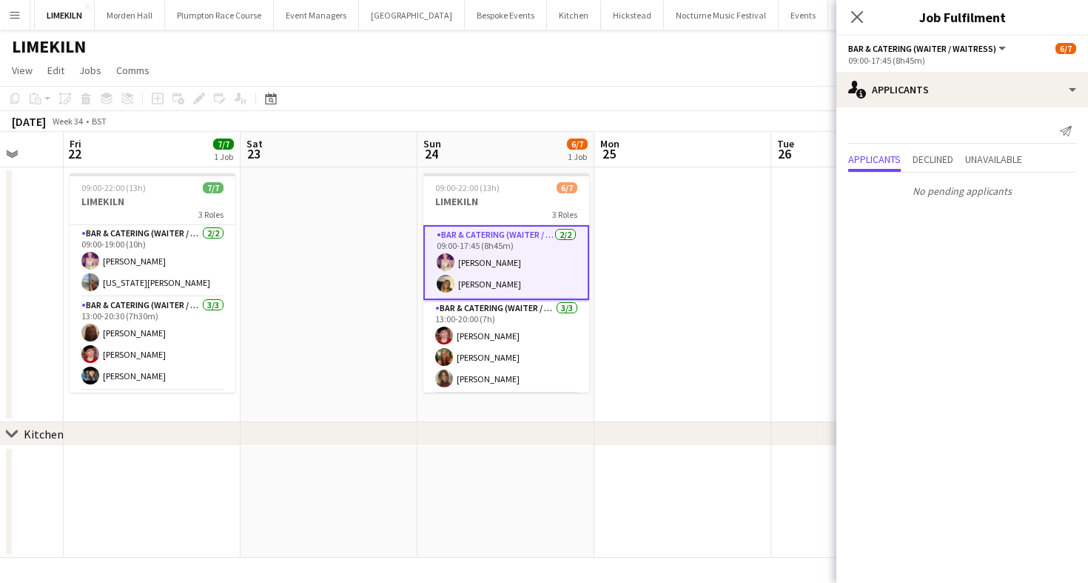
scroll to position [73, 0]
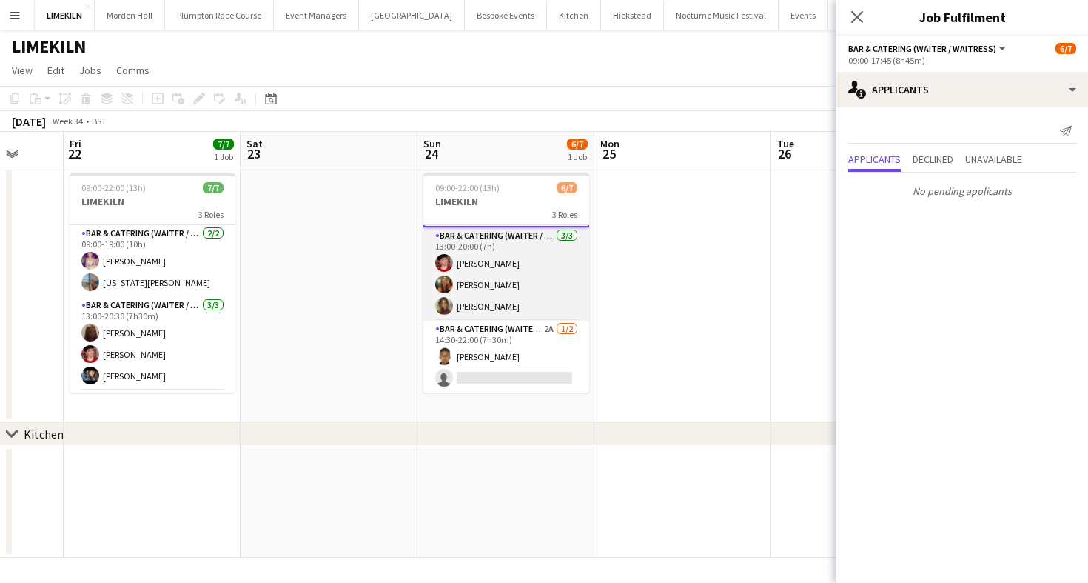
click at [501, 290] on app-card-role "Bar & Catering (Waiter / waitress) [DATE] 13:00-20:00 (7h) [PERSON_NAME] [PERSO…" at bounding box center [507, 273] width 166 height 93
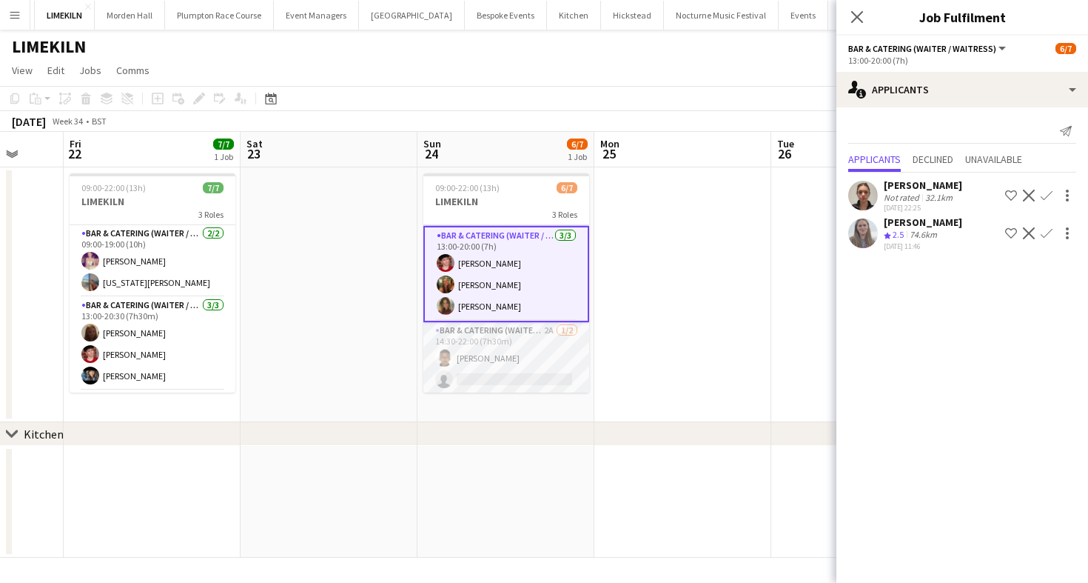
scroll to position [17, 0]
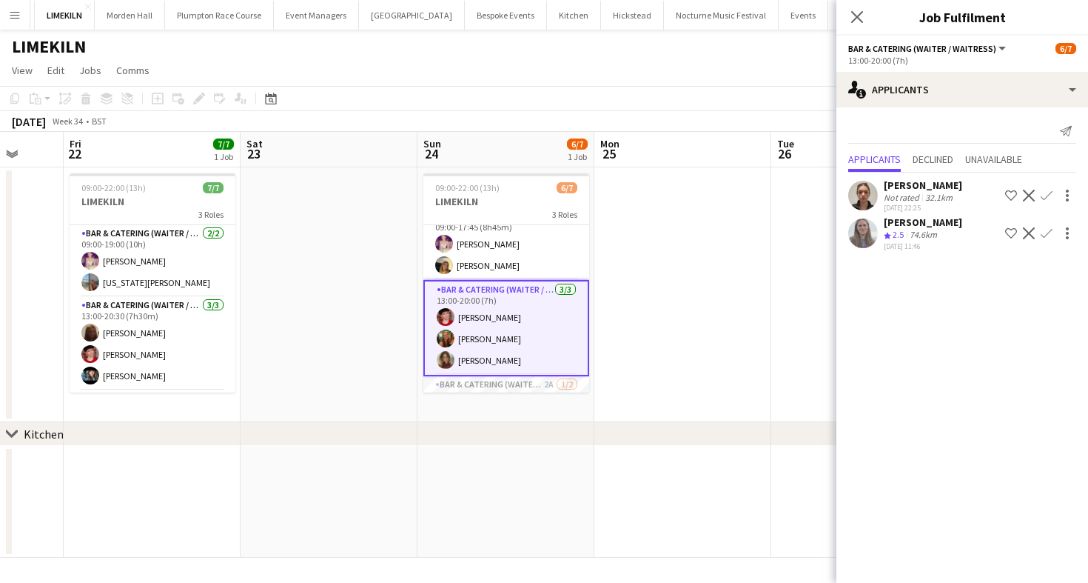
click at [925, 193] on div "32.1km" at bounding box center [939, 197] width 33 height 11
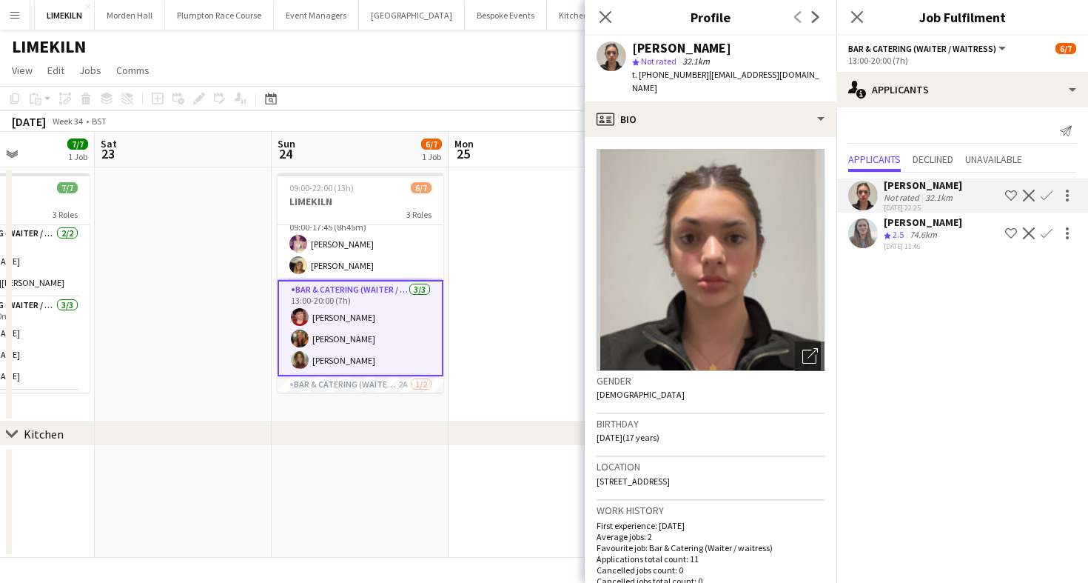
scroll to position [73, 0]
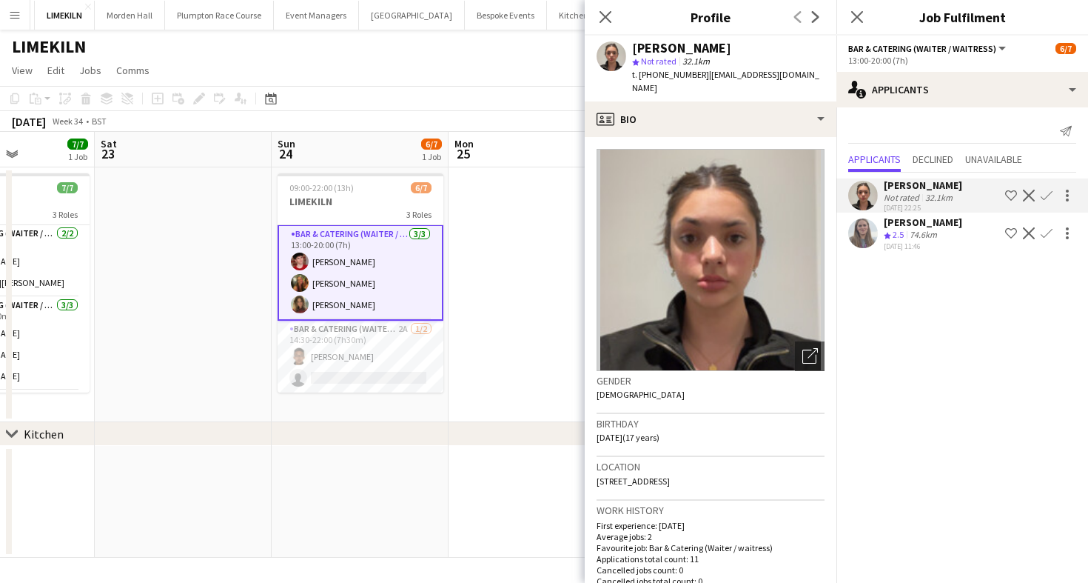
click at [318, 369] on app-card-role "Bar & Catering (Waiter / waitress) 2A 1/2 14:30-22:00 (7h30m) Daniel Gurung sin…" at bounding box center [361, 357] width 166 height 72
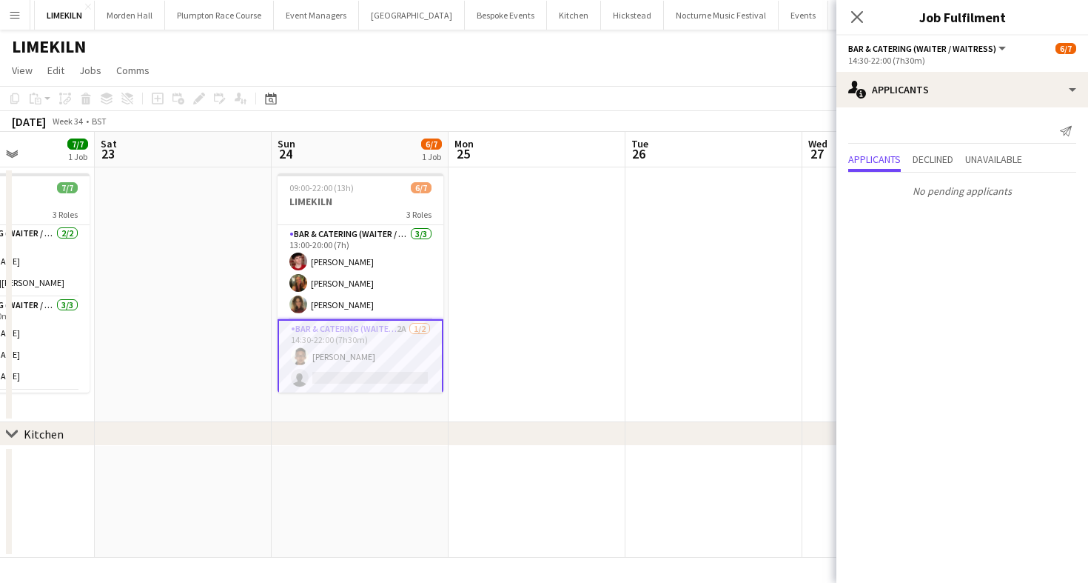
click at [321, 368] on app-card-role "Bar & Catering (Waiter / waitress) 2A 1/2 14:30-22:00 (7h30m) Daniel Gurung sin…" at bounding box center [361, 356] width 166 height 75
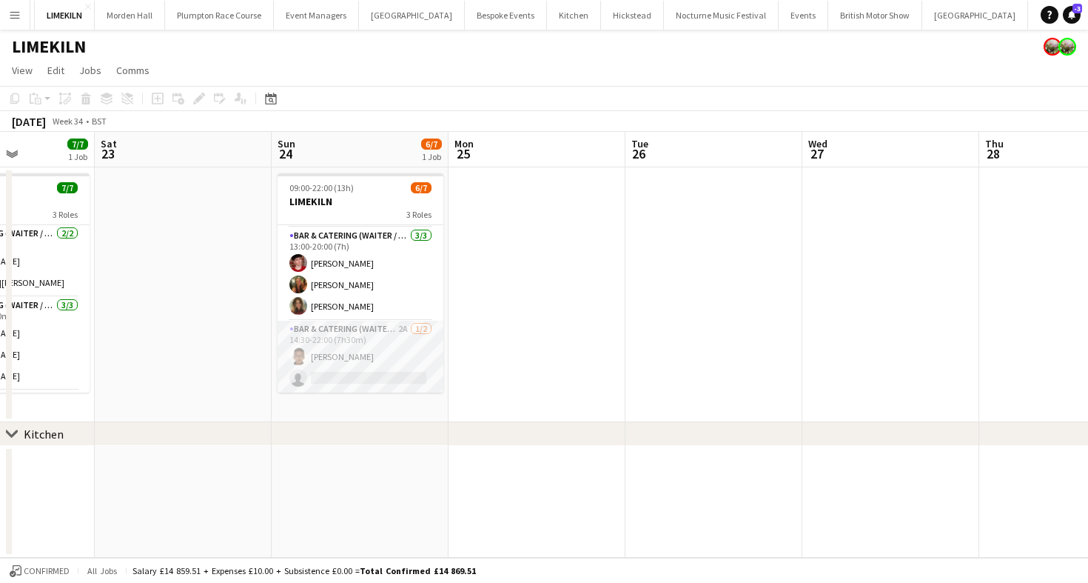
click at [347, 367] on app-card-role "Bar & Catering (Waiter / waitress) 2A 1/2 14:30-22:00 (7h30m) Daniel Gurung sin…" at bounding box center [361, 357] width 166 height 72
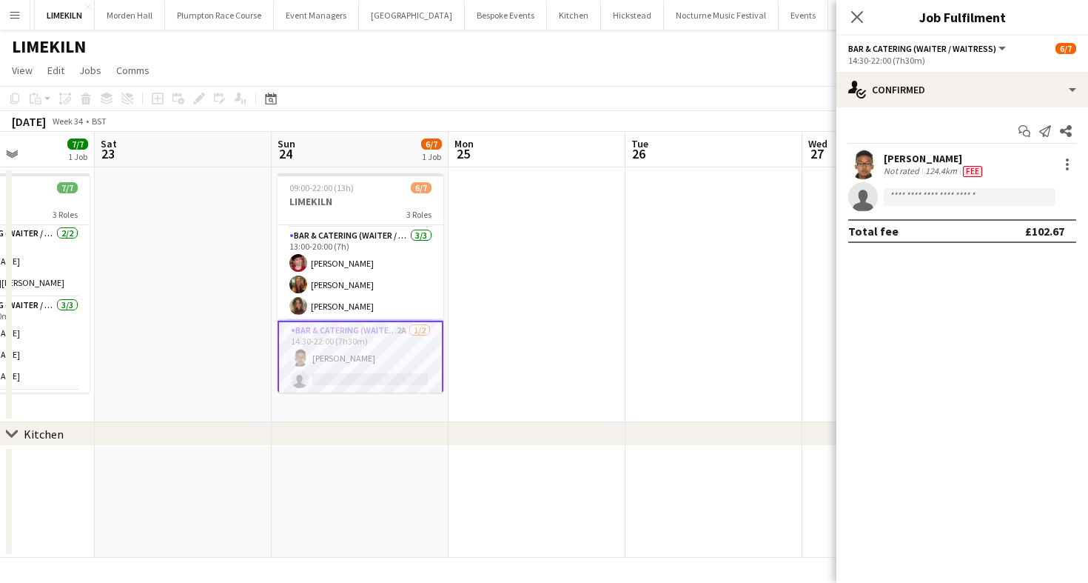
scroll to position [71, 0]
click at [964, 194] on input at bounding box center [970, 197] width 172 height 18
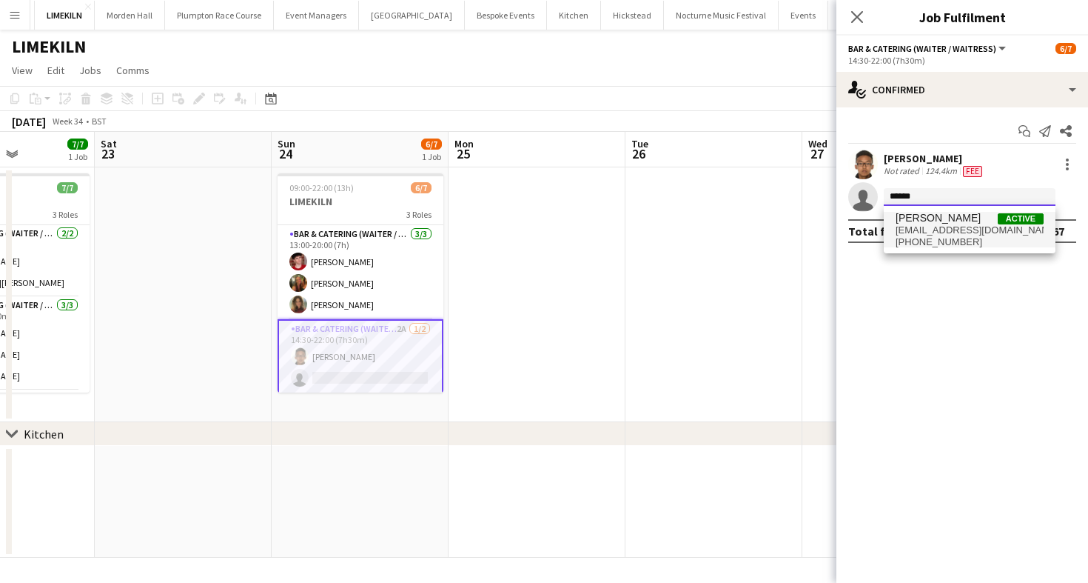
type input "*****"
click at [957, 225] on span "lydiacameron936@gmail.com" at bounding box center [970, 230] width 148 height 12
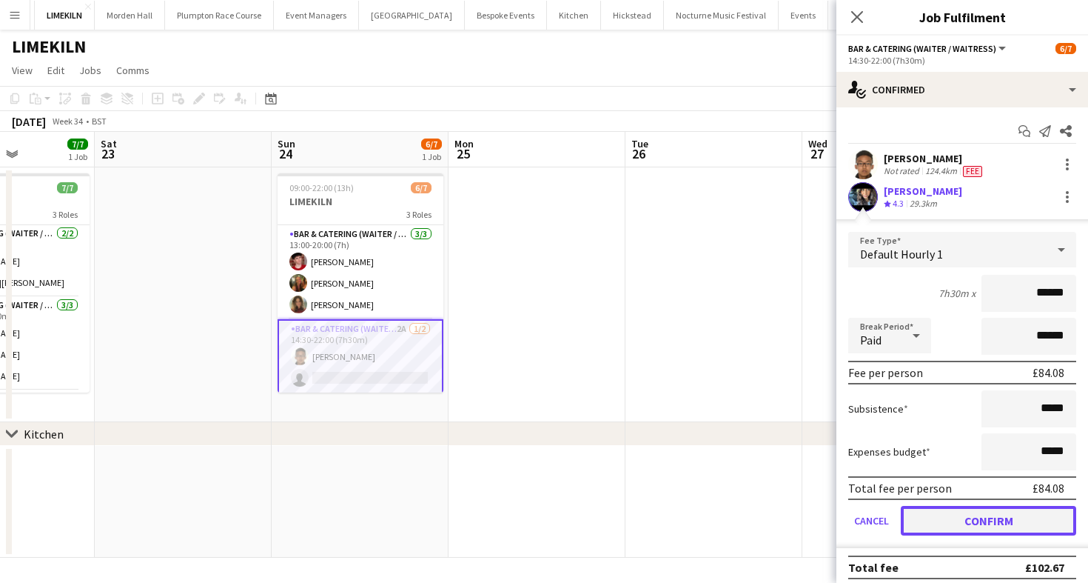
click at [921, 525] on button "Confirm" at bounding box center [988, 521] width 175 height 30
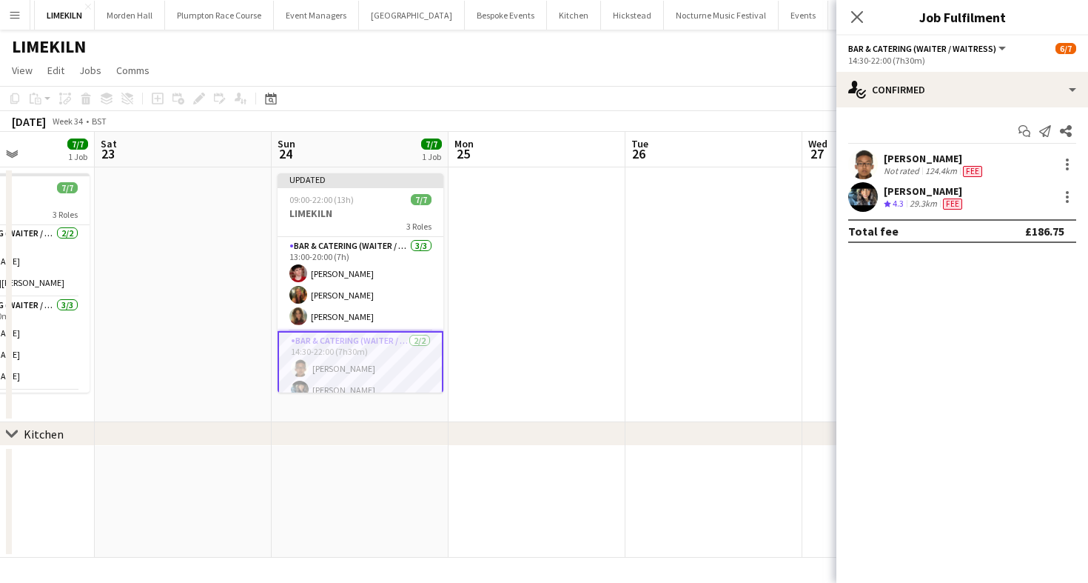
click at [618, 98] on app-toolbar "Copy Paste Paste Command V Paste with crew Command Shift V Paste linked Job Del…" at bounding box center [544, 98] width 1088 height 25
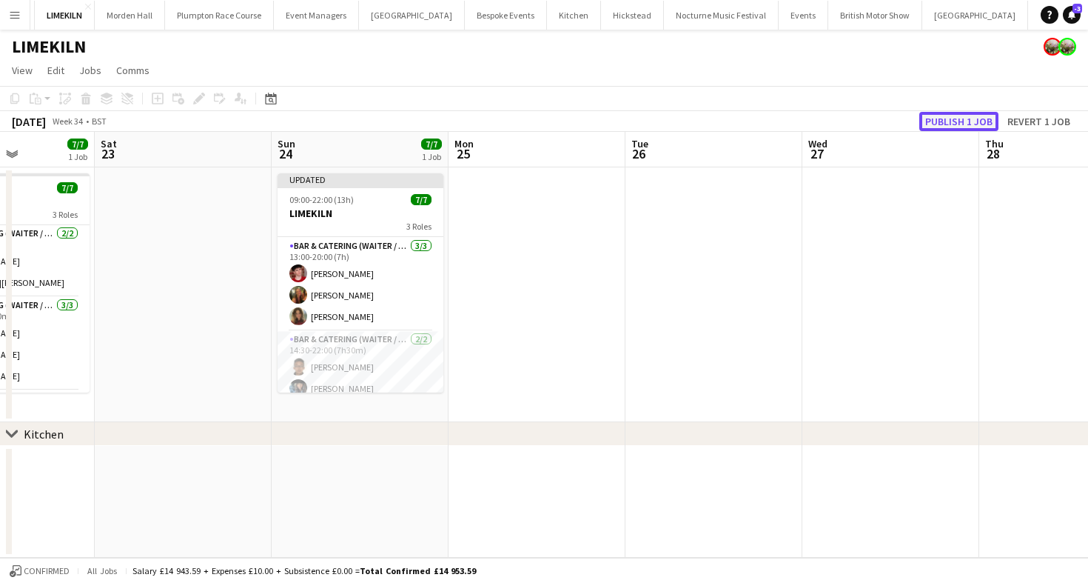
click at [960, 116] on button "Publish 1 job" at bounding box center [959, 121] width 79 height 19
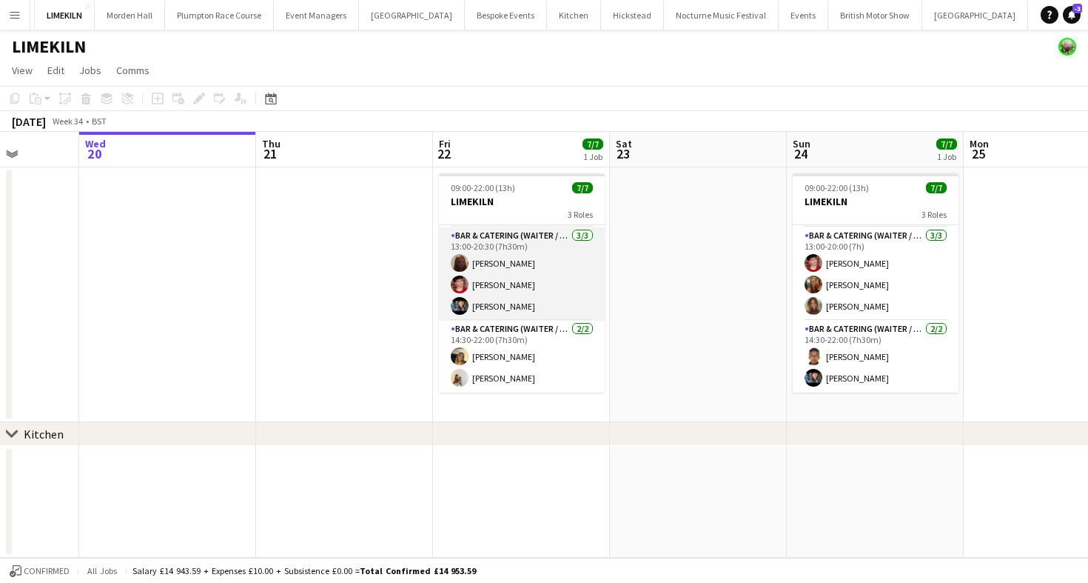
scroll to position [0, 0]
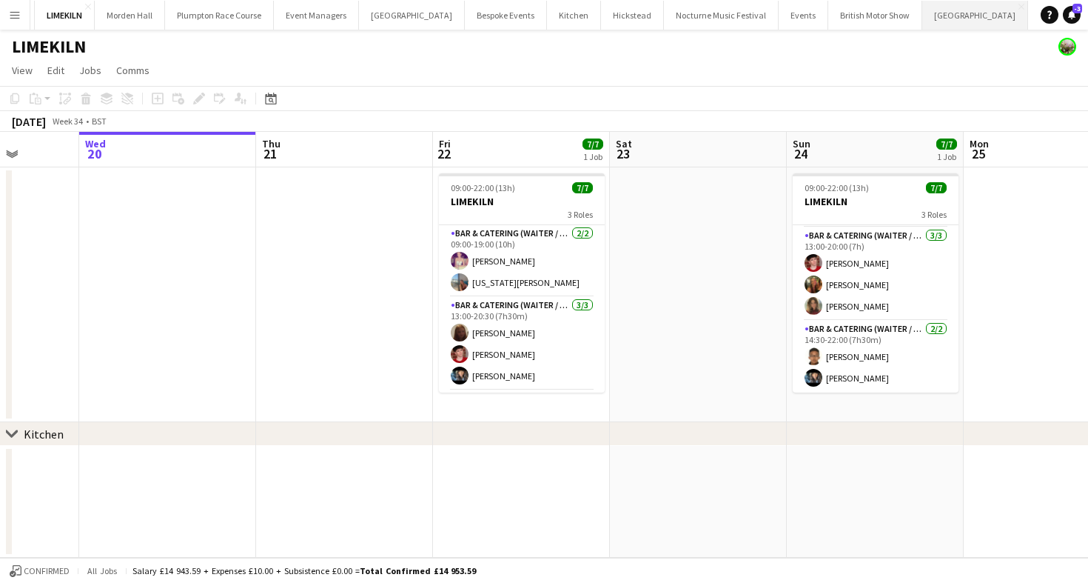
click at [923, 18] on button "Micklefield Hall Close" at bounding box center [976, 15] width 106 height 29
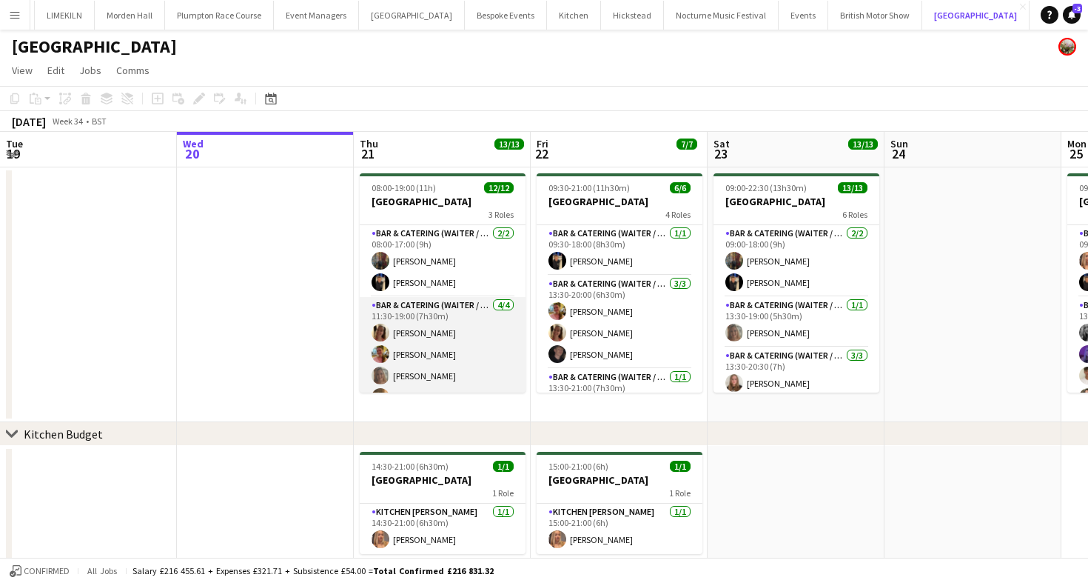
scroll to position [177, 0]
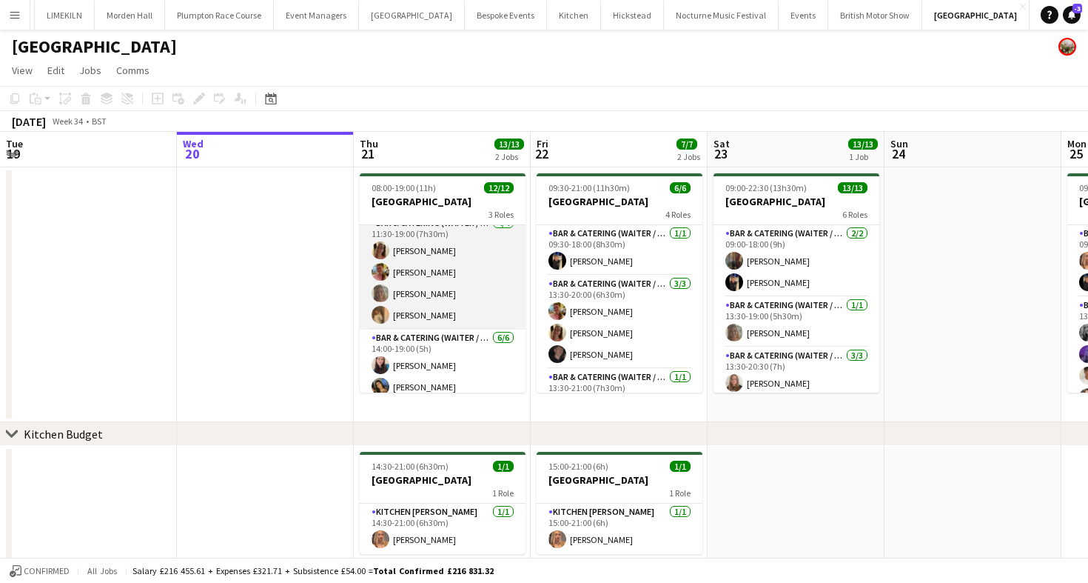
click at [416, 281] on app-card-role "Bar & Catering (Waiter / waitress) 4/4 11:30-19:00 (7h30m) Rebecca Dunstone Ale…" at bounding box center [443, 272] width 166 height 115
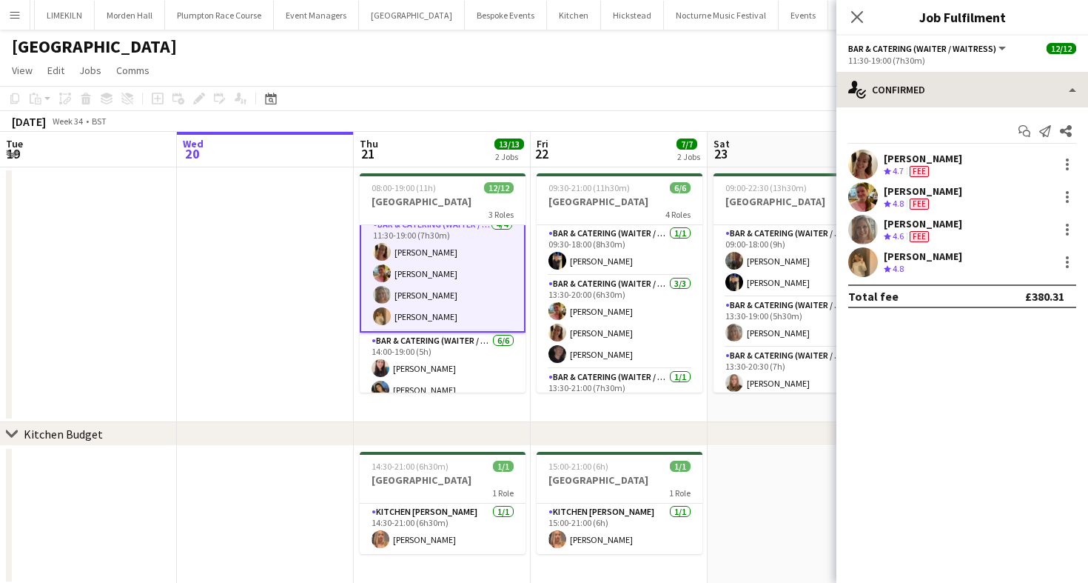
scroll to position [84, 0]
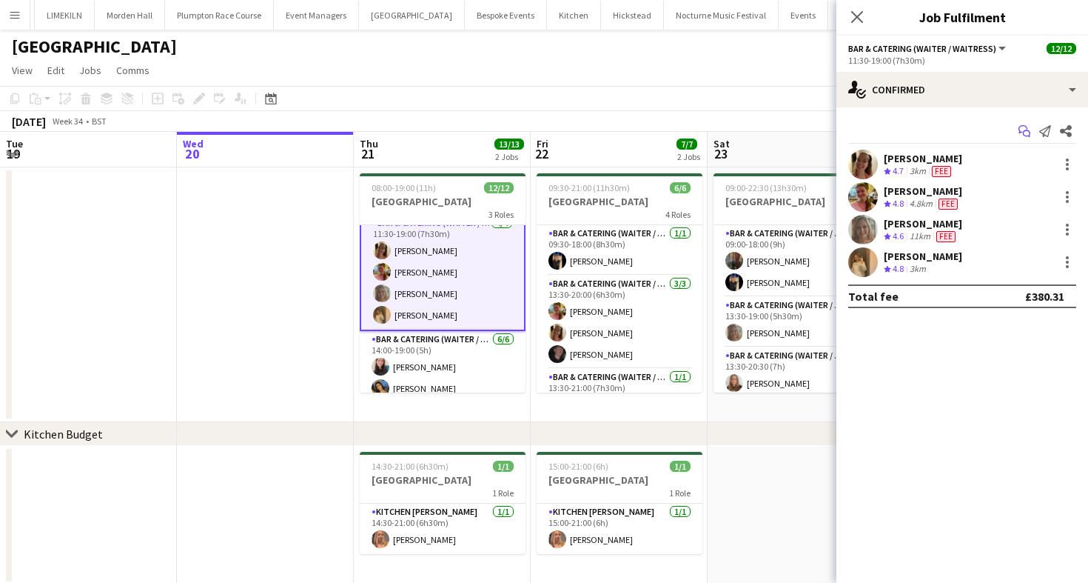
click at [1029, 130] on icon "Start chat" at bounding box center [1025, 131] width 12 height 12
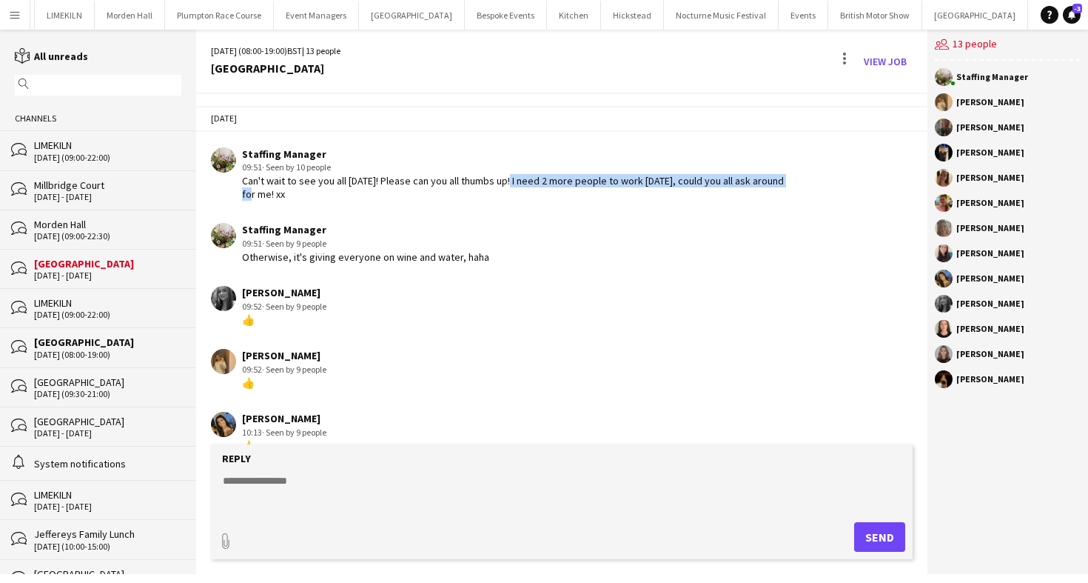
drag, startPoint x: 263, startPoint y: 190, endPoint x: 509, endPoint y: 185, distance: 245.9
click at [509, 185] on div "Can't wait to see you all [DATE]! Please can you all thumbs up! I need 2 more p…" at bounding box center [519, 187] width 555 height 27
drag, startPoint x: 501, startPoint y: 172, endPoint x: 515, endPoint y: 205, distance: 36.2
click at [515, 205] on app-chat-message "Staffing Manager 09:51 · Seen by 10 people Can't wait to see you all tomorrow! …" at bounding box center [562, 174] width 732 height 69
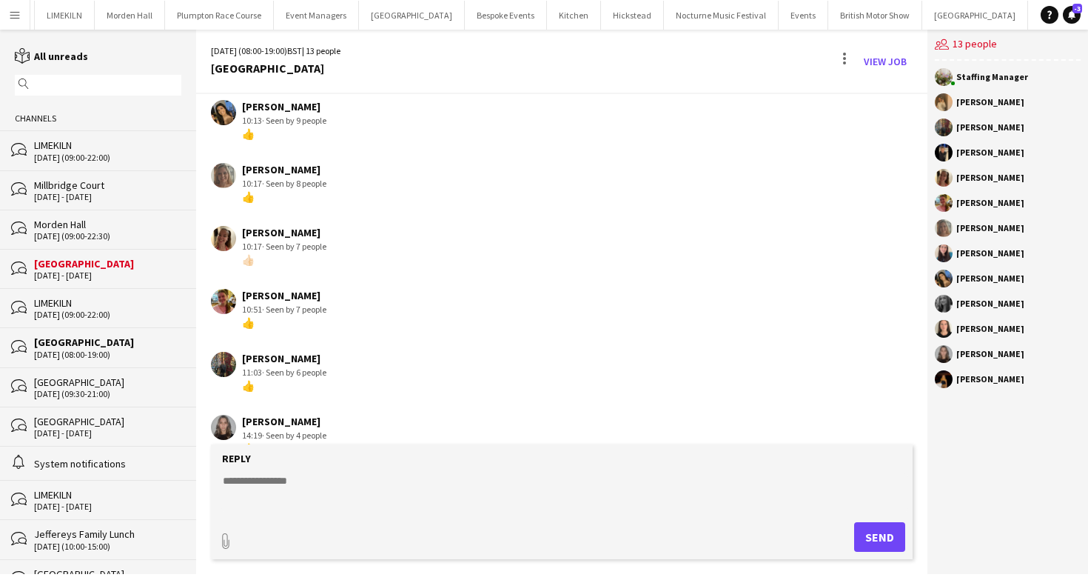
scroll to position [341, 0]
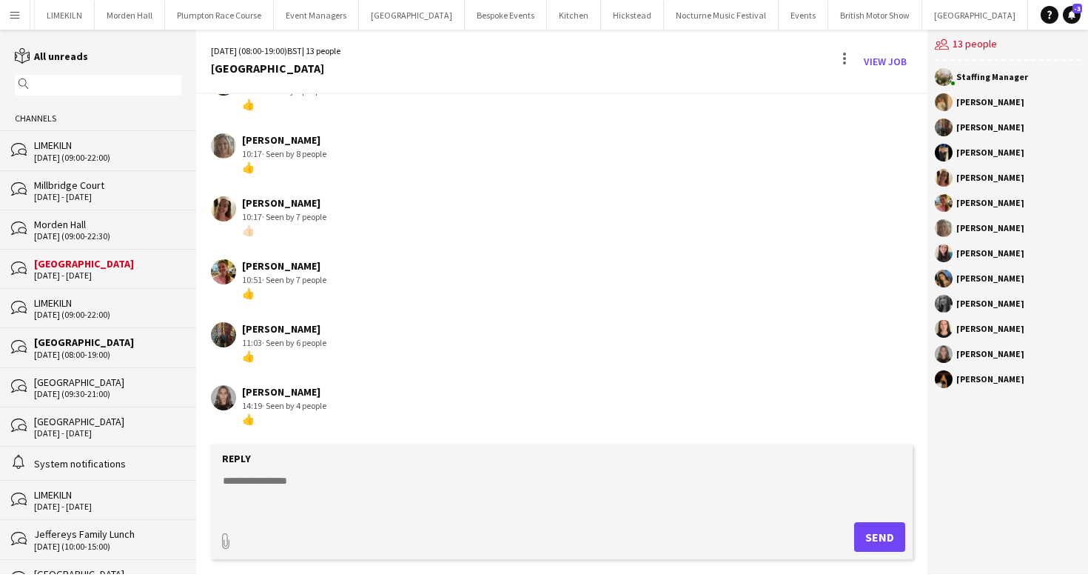
drag, startPoint x: 320, startPoint y: 332, endPoint x: 238, endPoint y: 332, distance: 82.2
click at [238, 332] on div "Annabel Perry 11:03 · Seen by 6 people 👍" at bounding box center [504, 342] width 586 height 41
drag, startPoint x: 323, startPoint y: 196, endPoint x: 258, endPoint y: 196, distance: 65.2
click at [258, 196] on div "[PERSON_NAME]" at bounding box center [284, 202] width 84 height 13
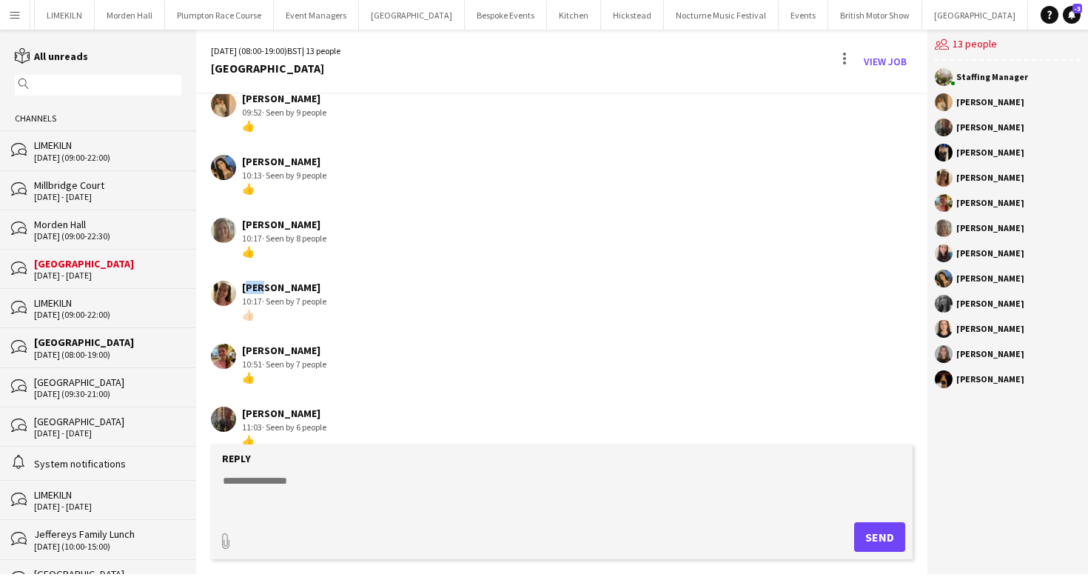
scroll to position [313, 0]
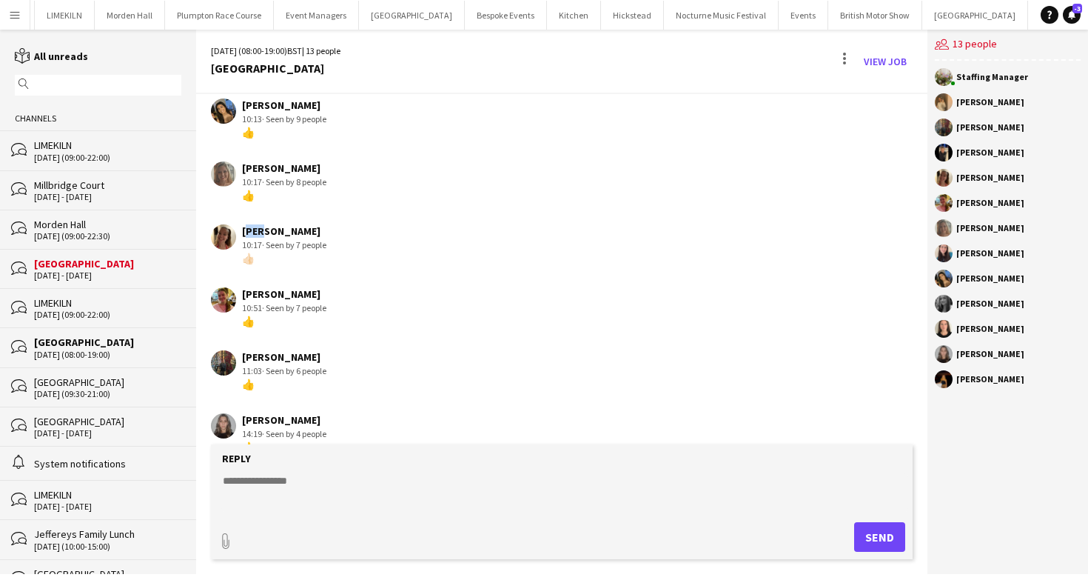
drag, startPoint x: 275, startPoint y: 293, endPoint x: 338, endPoint y: 299, distance: 62.5
click at [337, 299] on div "Alexandra Wilshere 10:51 · Seen by 7 people 👍" at bounding box center [504, 307] width 586 height 41
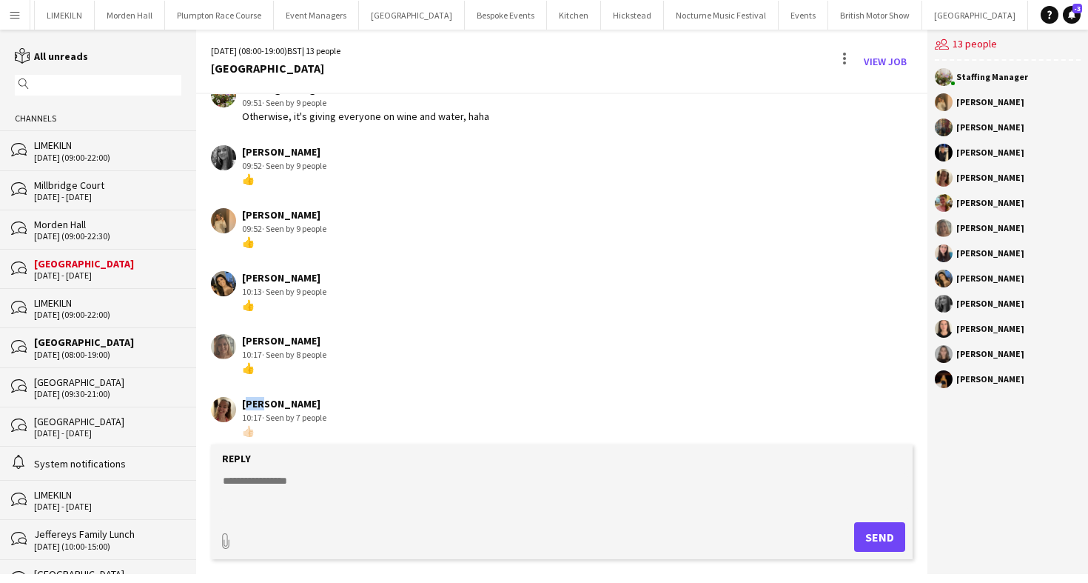
scroll to position [138, 0]
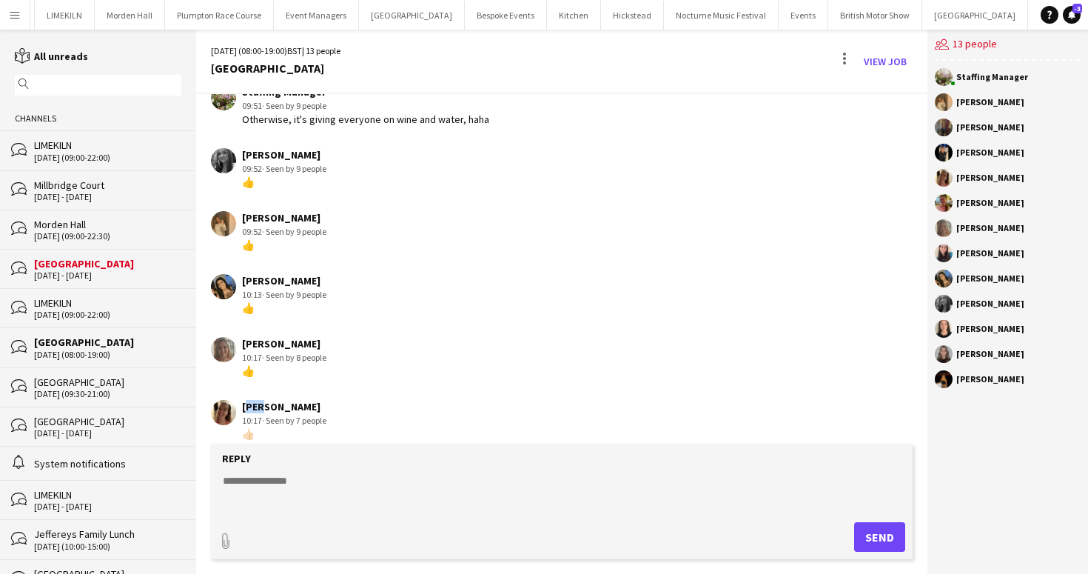
drag, startPoint x: 259, startPoint y: 283, endPoint x: 389, endPoint y: 283, distance: 130.3
click at [389, 283] on div "Alisha Tailor 10:13 · Seen by 9 people 👍" at bounding box center [504, 294] width 586 height 41
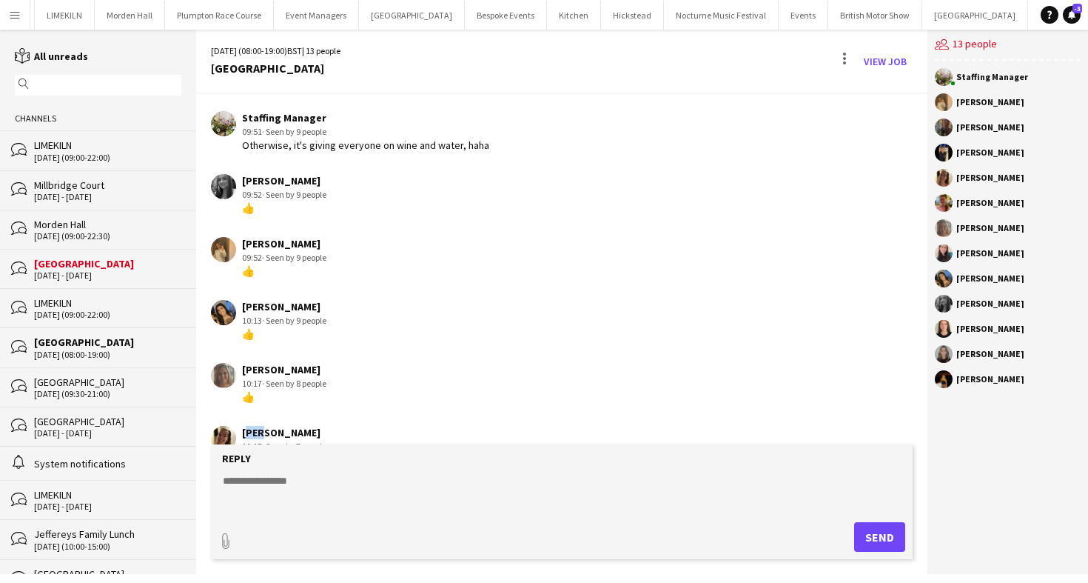
scroll to position [110, 0]
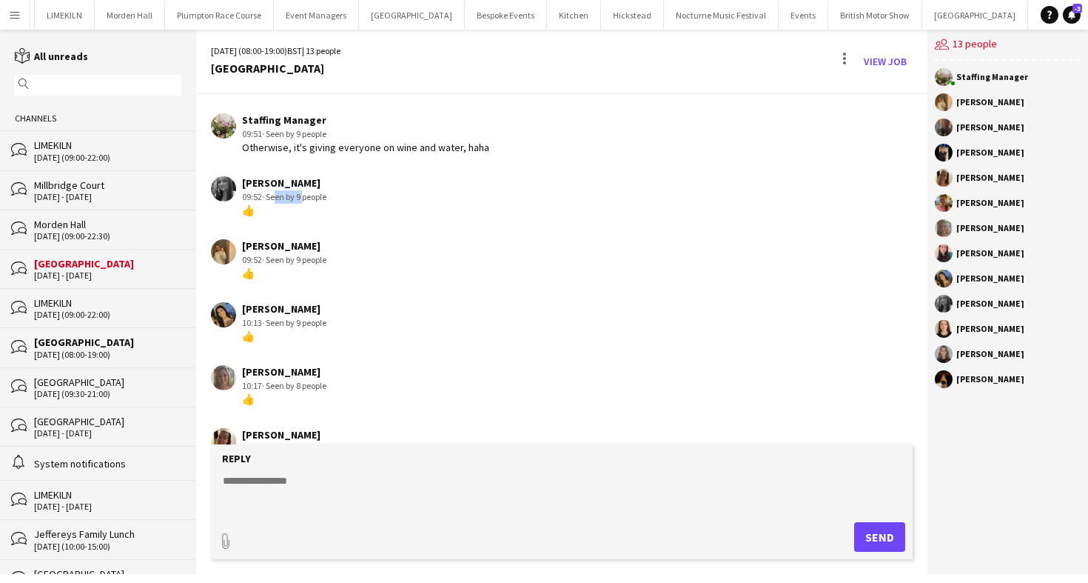
drag, startPoint x: 272, startPoint y: 192, endPoint x: 301, endPoint y: 193, distance: 28.9
click at [301, 193] on span "· Seen by 9 people" at bounding box center [294, 196] width 64 height 11
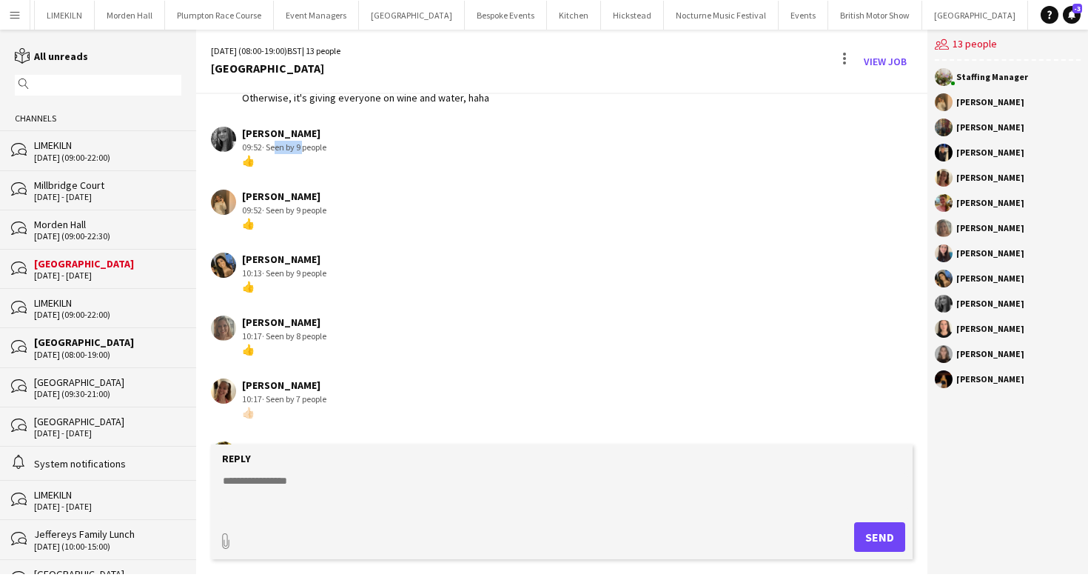
scroll to position [341, 0]
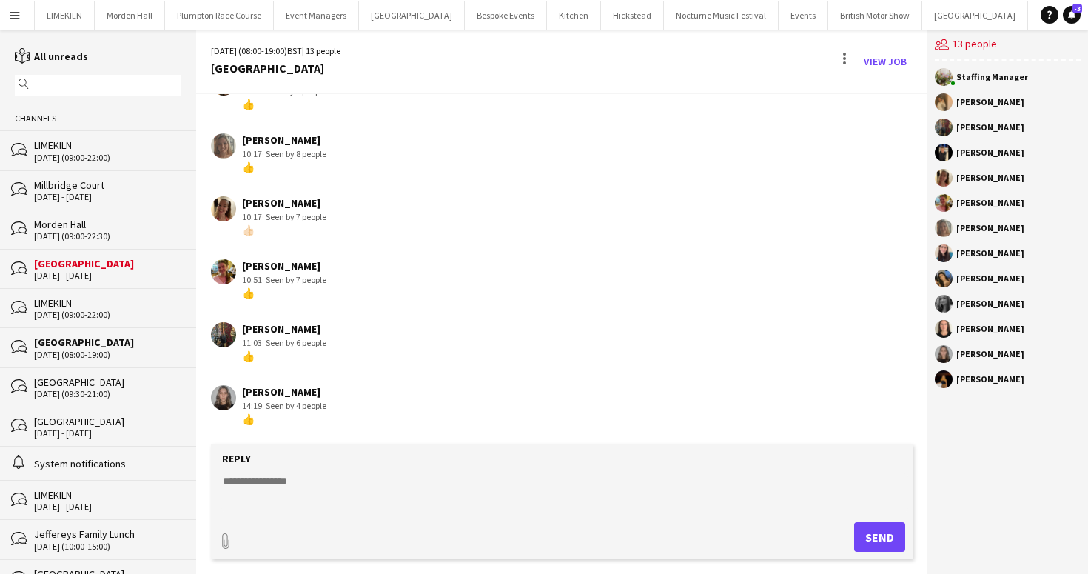
click at [85, 270] on div "21 - 22 Aug 2025" at bounding box center [107, 275] width 147 height 10
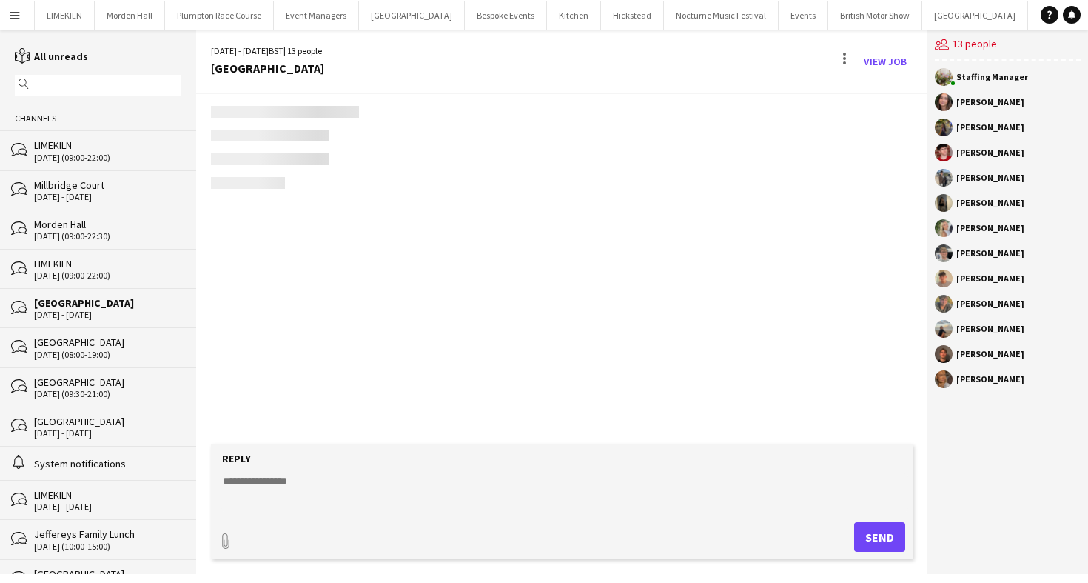
scroll to position [512, 0]
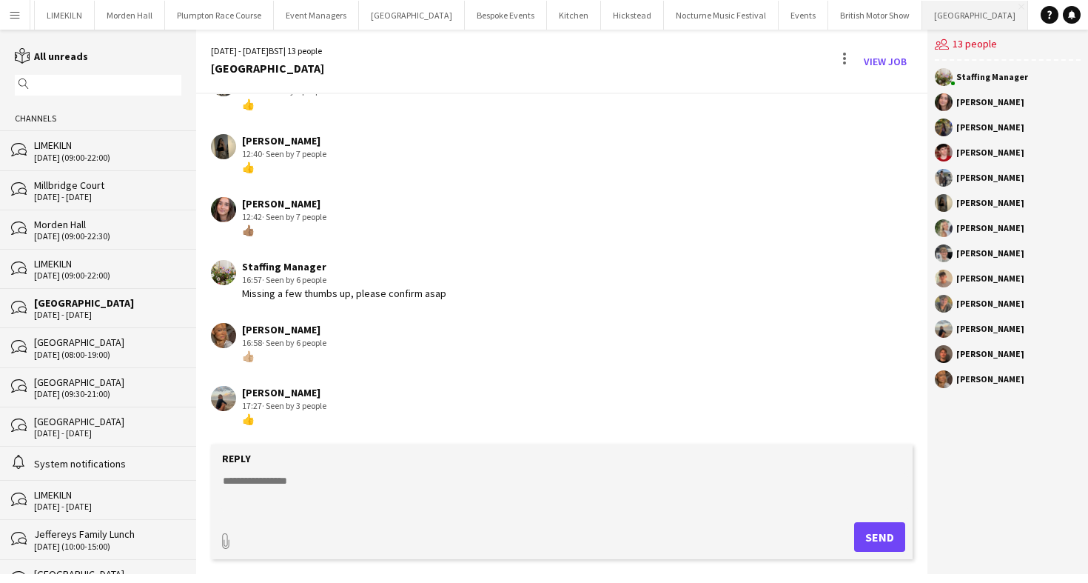
click at [923, 20] on button "Micklefield Hall Close" at bounding box center [976, 15] width 106 height 29
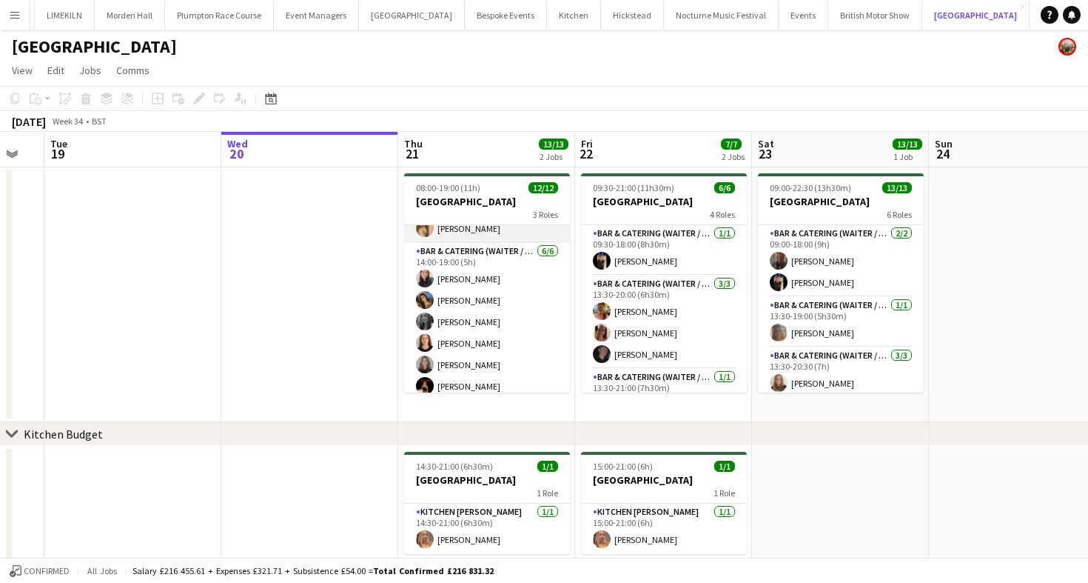
scroll to position [177, 0]
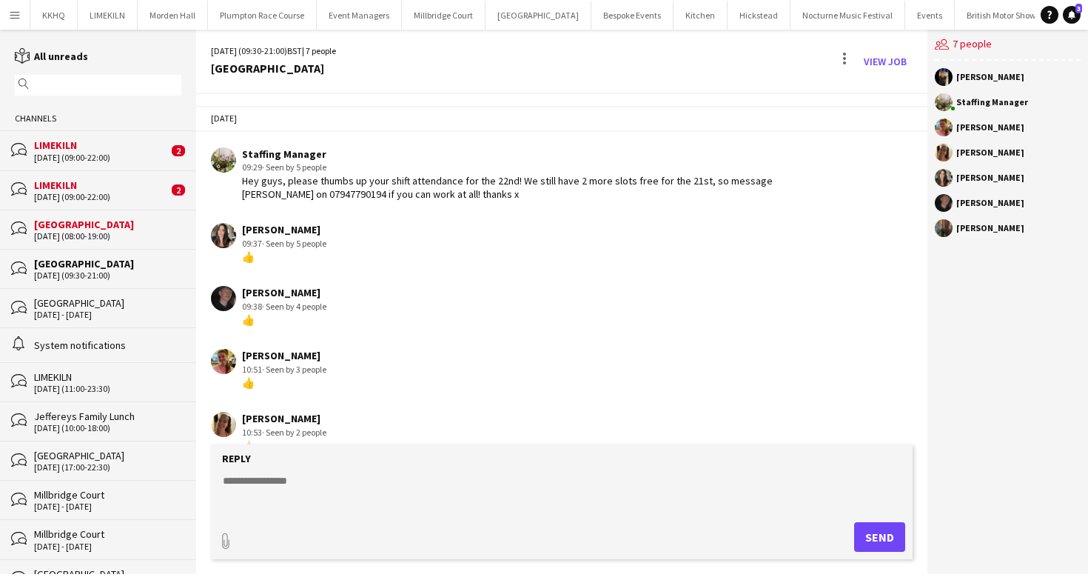
scroll to position [27, 0]
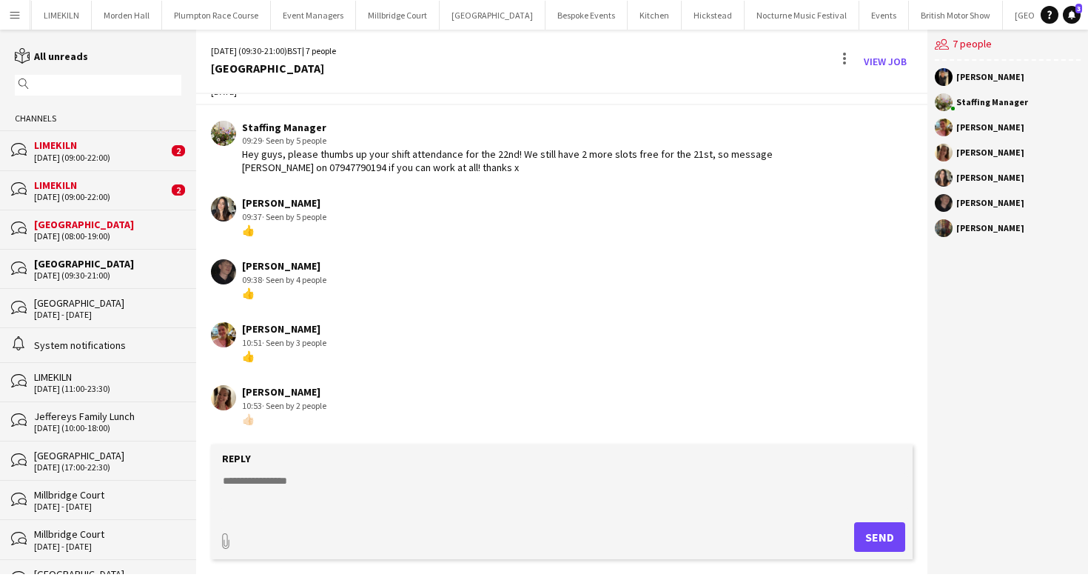
click at [108, 153] on div "[DATE] (09:00-22:00)" at bounding box center [101, 158] width 134 height 10
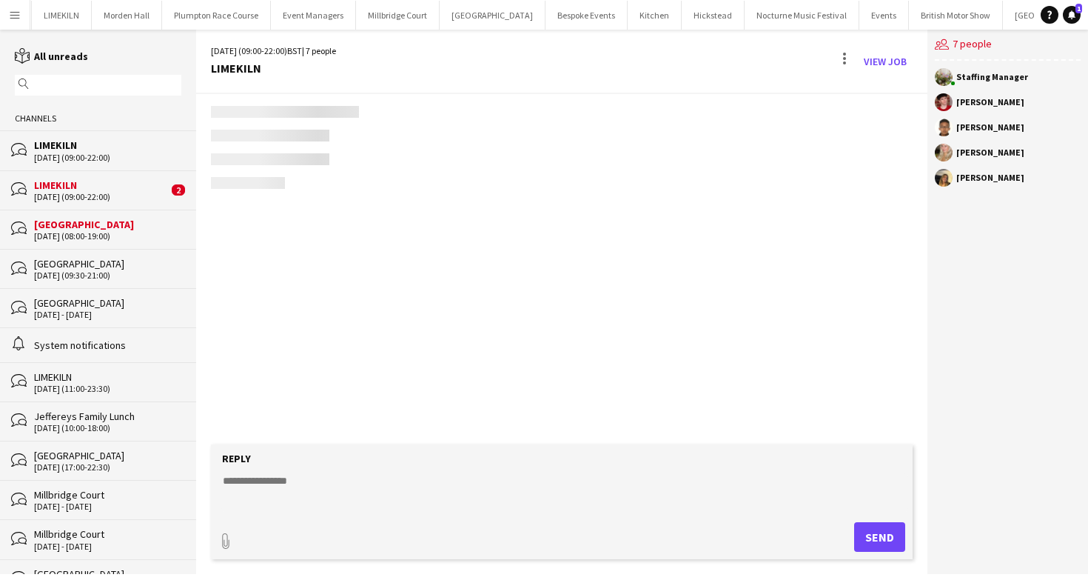
scroll to position [396, 0]
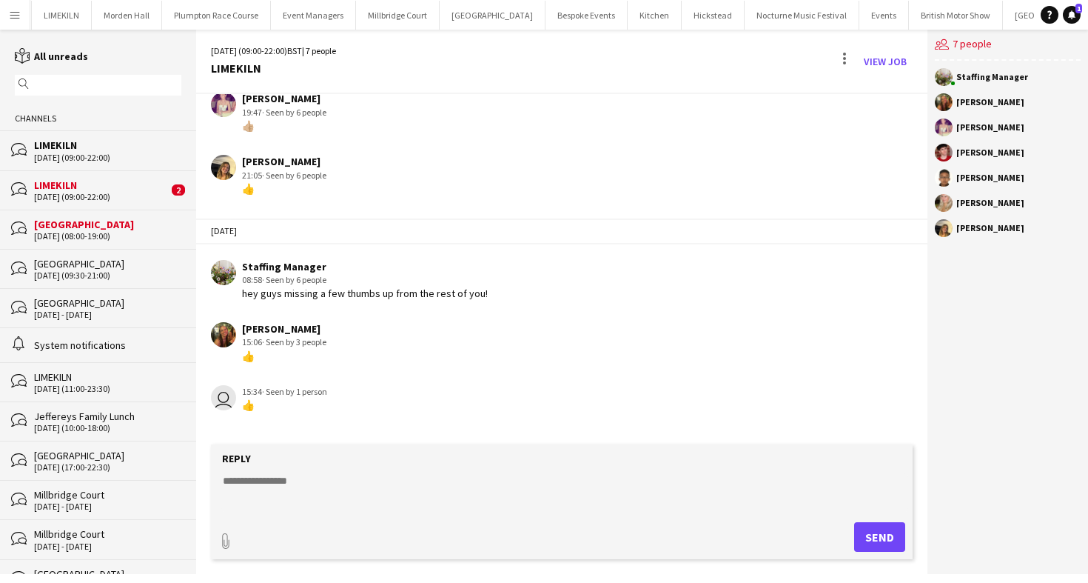
click at [119, 199] on div "[DATE] (09:00-22:00)" at bounding box center [101, 197] width 134 height 10
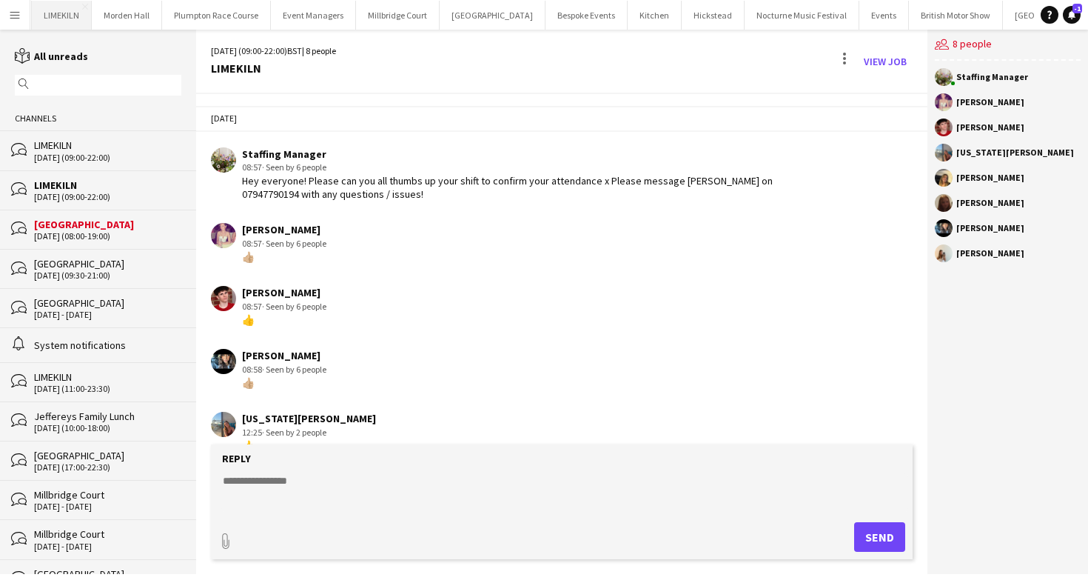
click at [65, 19] on button "LIMEKILN Close" at bounding box center [62, 15] width 60 height 29
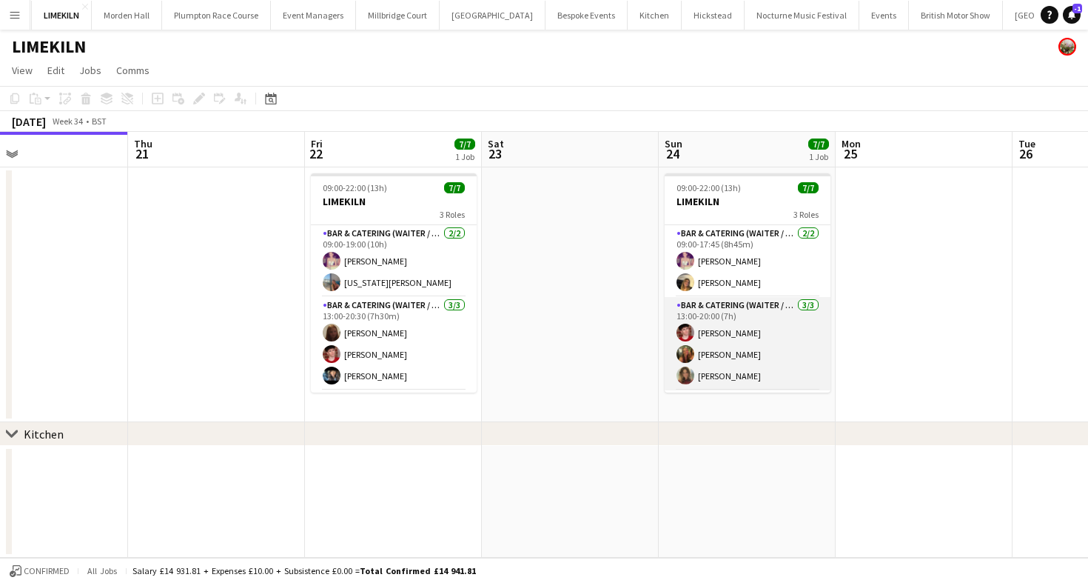
click at [741, 343] on app-card-role "Bar & Catering (Waiter / waitress) [DATE] 13:00-20:00 (7h) [PERSON_NAME] [PERSO…" at bounding box center [748, 343] width 166 height 93
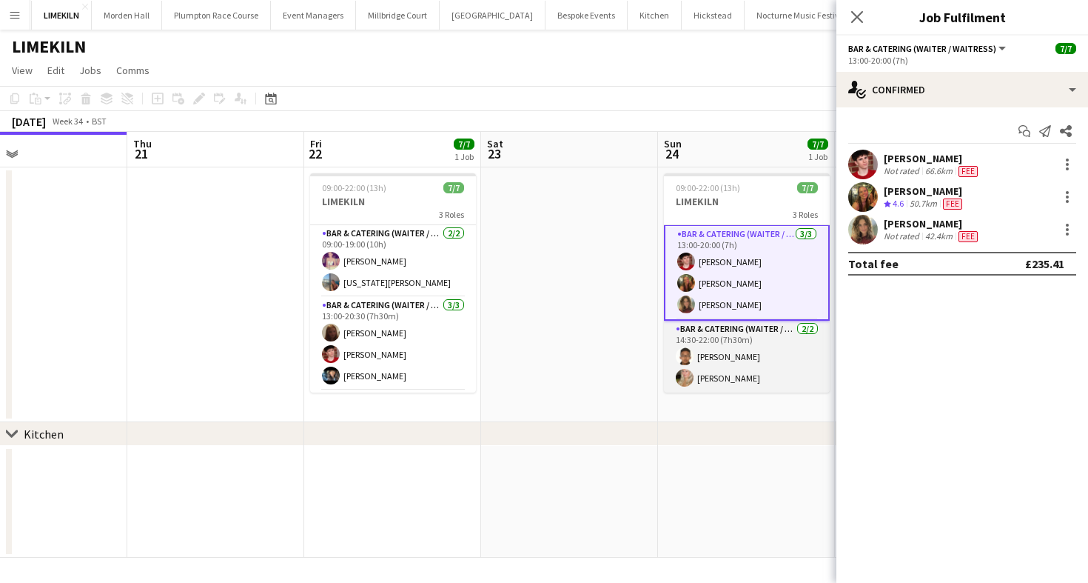
click at [749, 362] on app-card-role "Bar & Catering (Waiter / waitress) [DATE] 14:30-22:00 (7h30m) [PERSON_NAME] [PE…" at bounding box center [747, 357] width 166 height 72
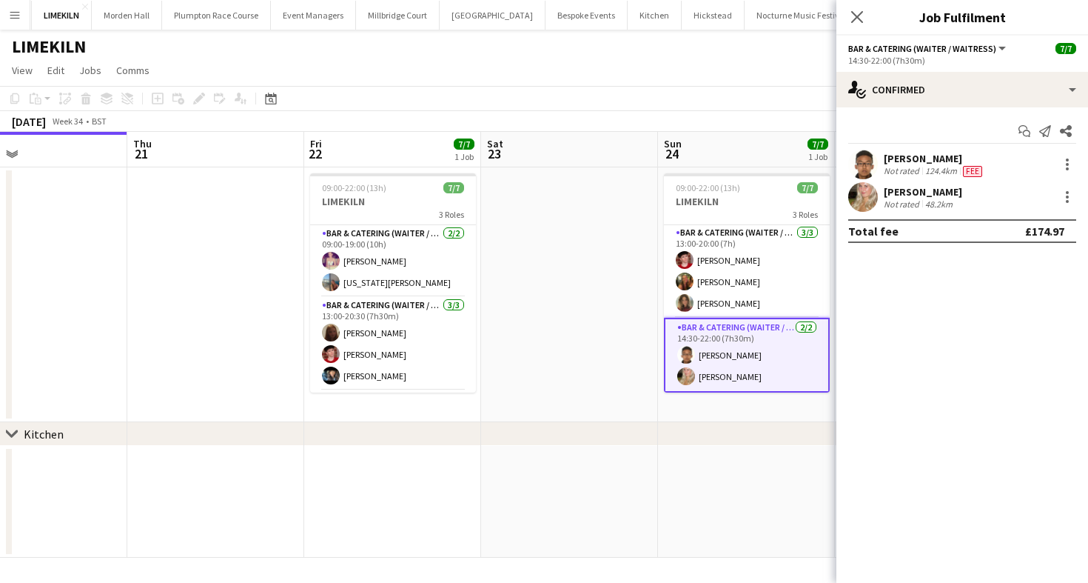
scroll to position [71, 0]
click at [914, 192] on div "[PERSON_NAME]" at bounding box center [923, 191] width 78 height 13
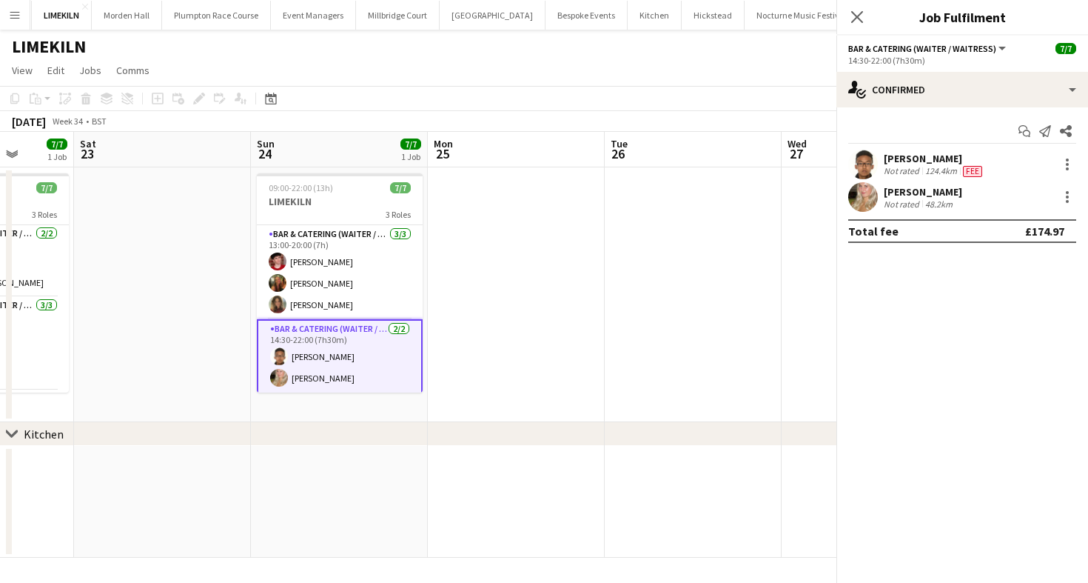
scroll to position [0, 606]
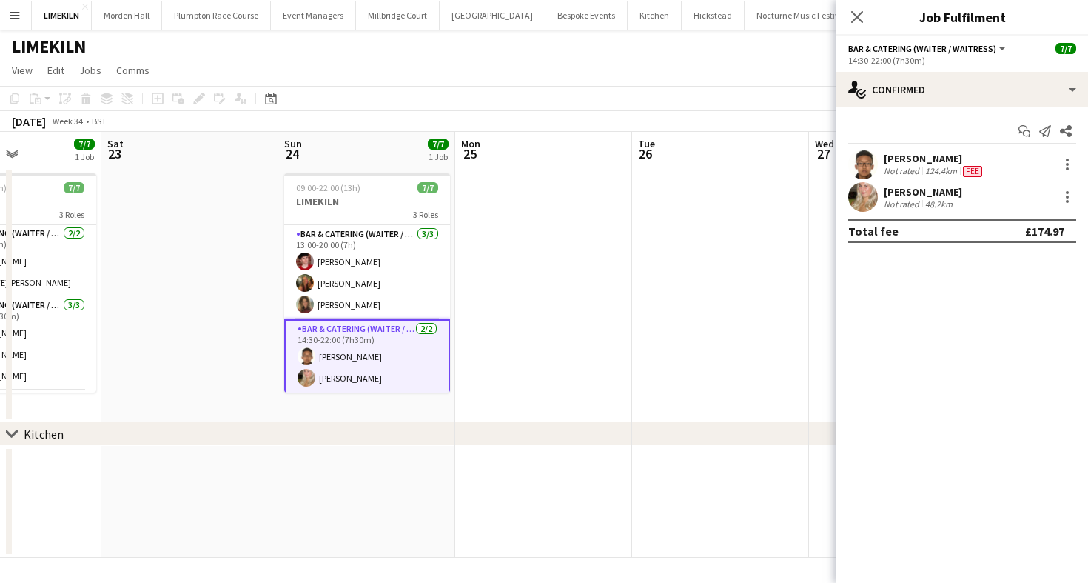
click at [549, 118] on div "[DATE] Week 34 • BST" at bounding box center [544, 121] width 1088 height 21
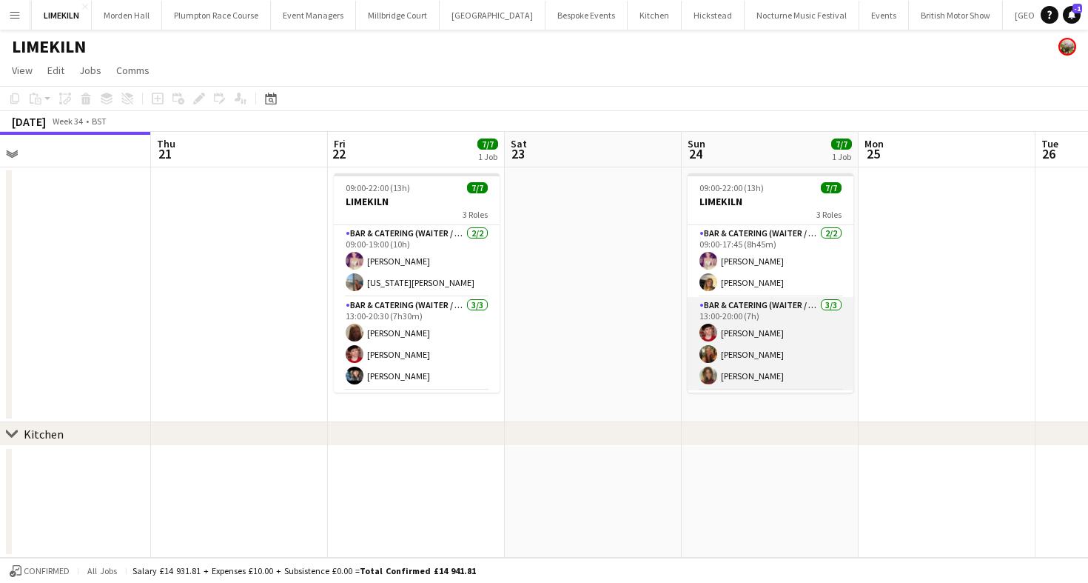
scroll to position [0, 363]
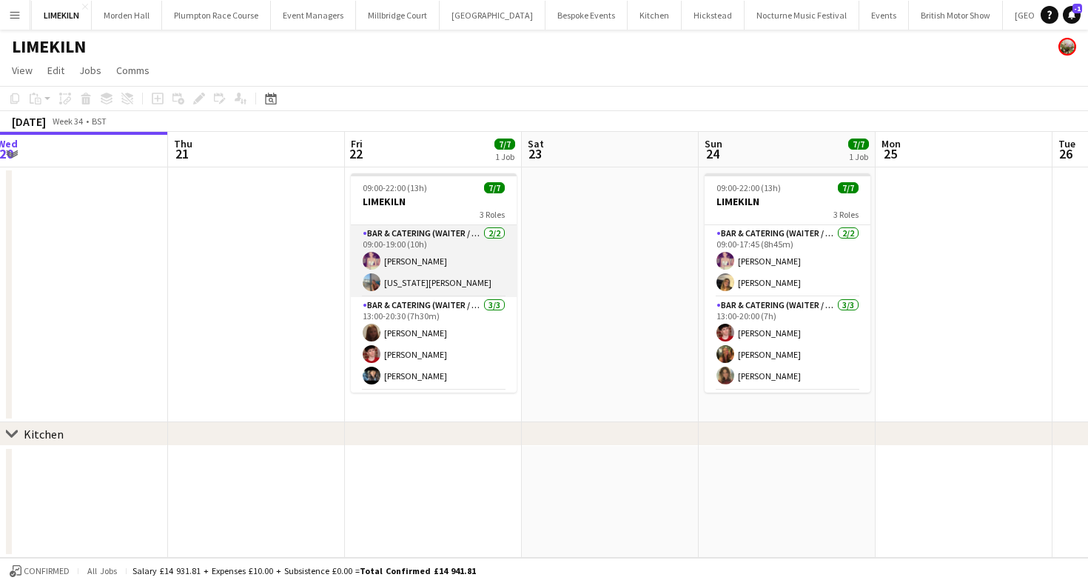
click at [475, 253] on app-card-role "Bar & Catering (Waiter / waitress) [DATE] 09:00-19:00 (10h) [PERSON_NAME] [US_S…" at bounding box center [434, 261] width 166 height 72
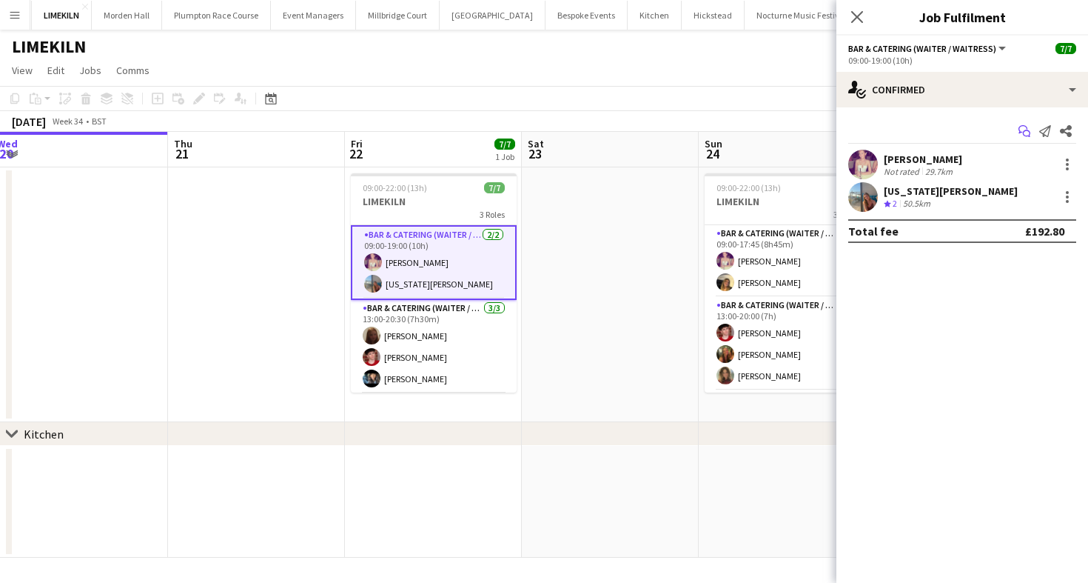
click at [1025, 130] on icon at bounding box center [1026, 133] width 7 height 7
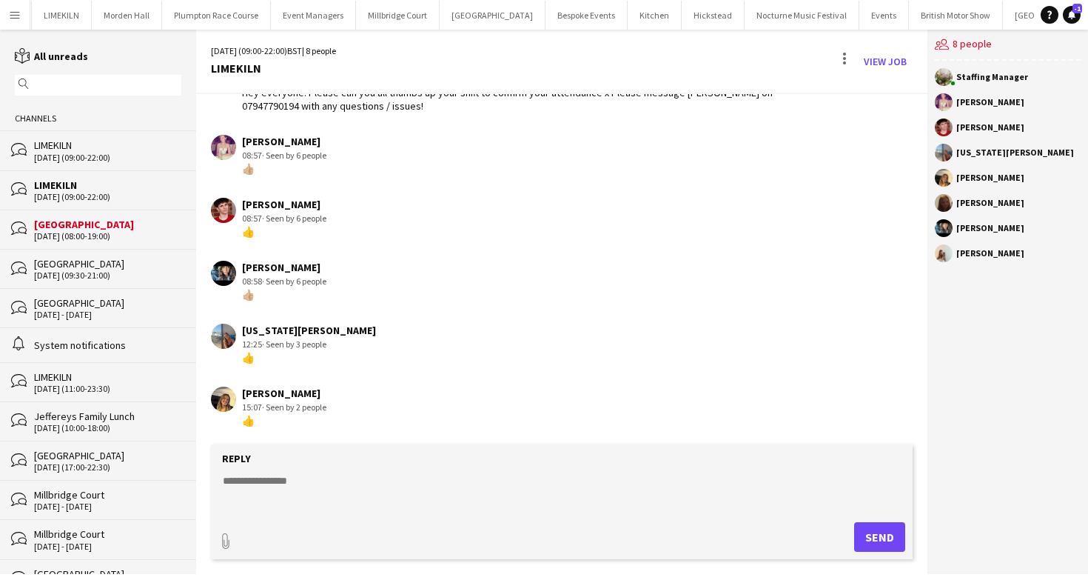
scroll to position [90, 0]
click at [102, 147] on div "LIMEKILN" at bounding box center [107, 144] width 147 height 13
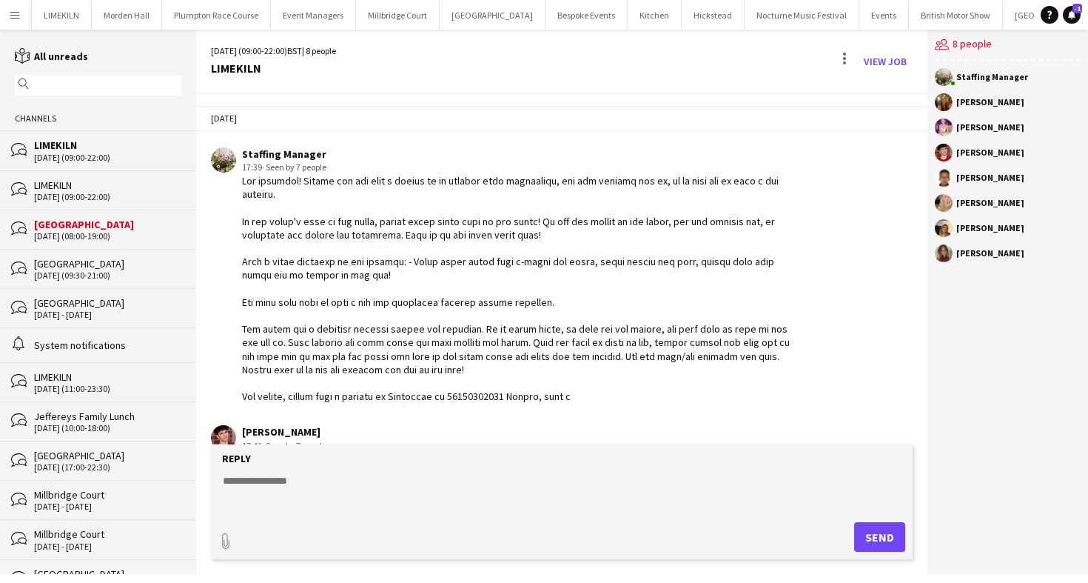
scroll to position [16, 0]
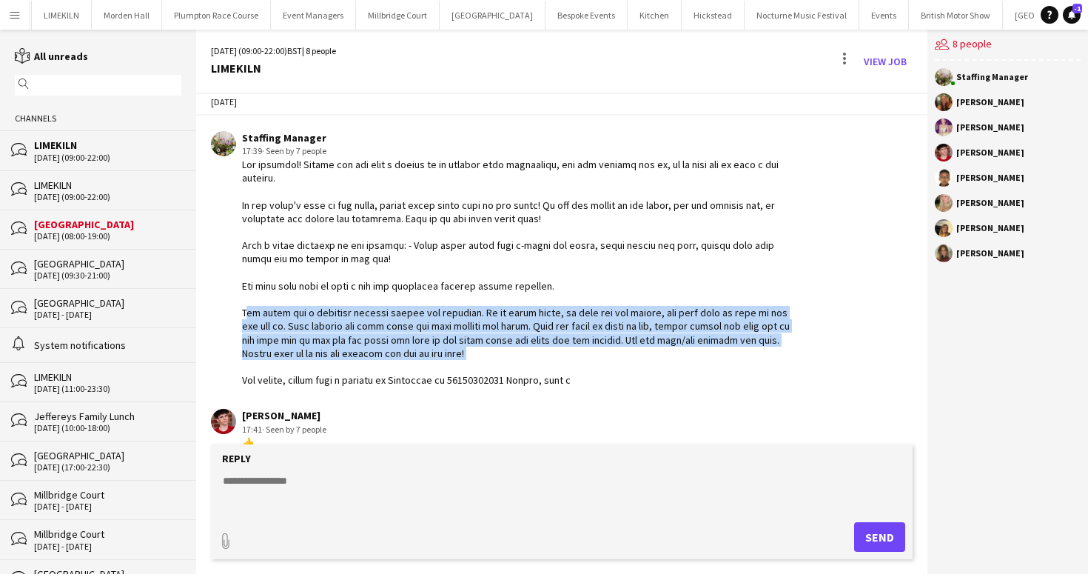
drag, startPoint x: 458, startPoint y: 352, endPoint x: 230, endPoint y: 318, distance: 230.0
click at [230, 318] on div "Staffing Manager 17:39 · Seen by 7 people" at bounding box center [504, 259] width 586 height 256
click at [383, 313] on div at bounding box center [519, 272] width 555 height 229
drag, startPoint x: 383, startPoint y: 313, endPoint x: 732, endPoint y: 347, distance: 350.4
click at [732, 347] on div at bounding box center [519, 272] width 555 height 229
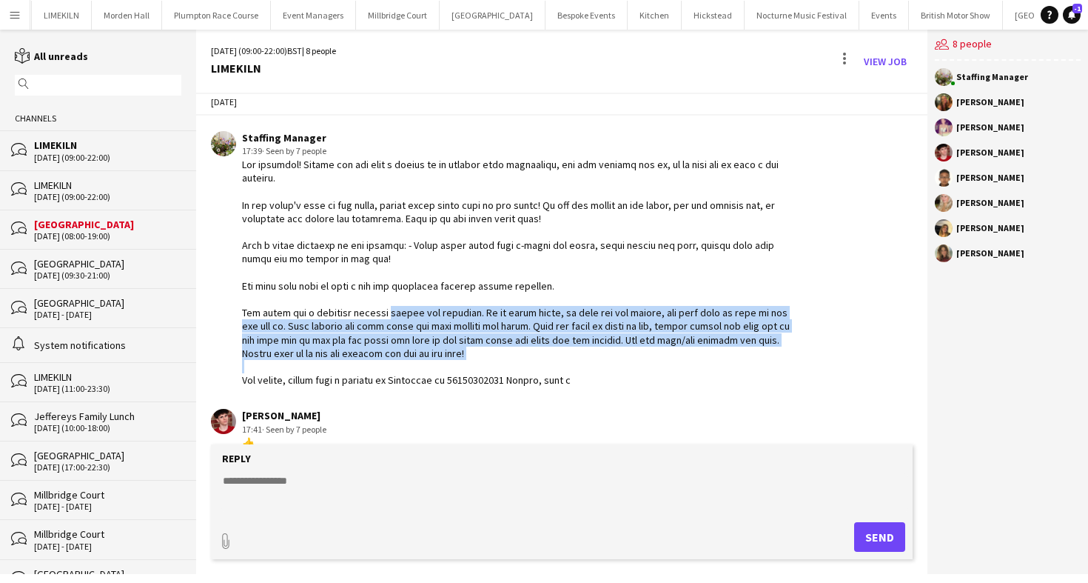
click at [732, 347] on div at bounding box center [519, 272] width 555 height 229
drag, startPoint x: 455, startPoint y: 347, endPoint x: 231, endPoint y: 307, distance: 227.9
click at [231, 307] on div "Staffing Manager 17:39 · Seen by 7 people" at bounding box center [504, 259] width 586 height 256
copy div "The venue has a signpost outside before the entrance. It is quite small, so whe…"
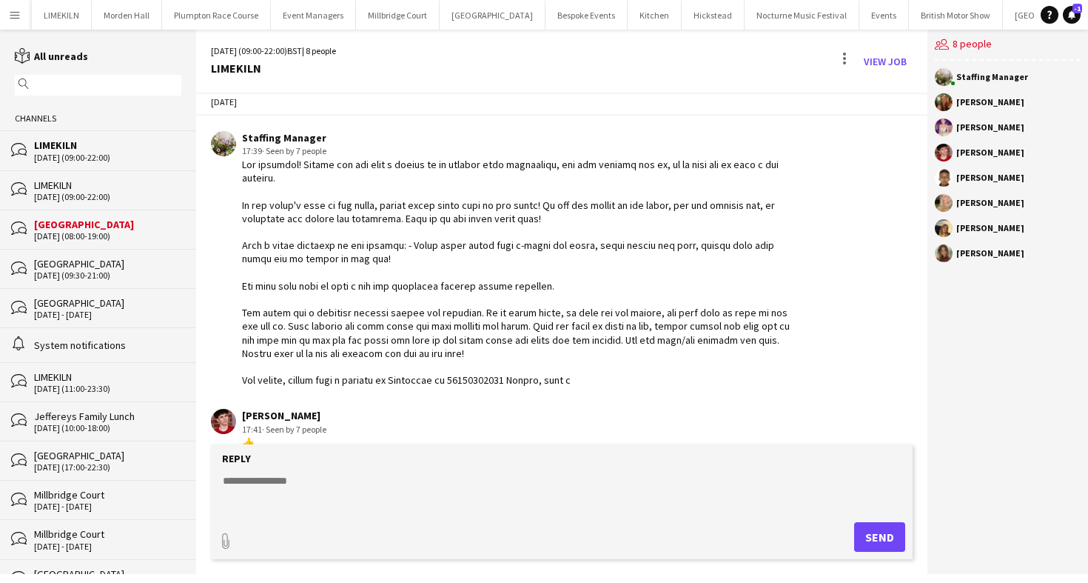
click at [273, 538] on div "paperclip Send" at bounding box center [561, 537] width 687 height 30
click at [295, 488] on textarea at bounding box center [564, 492] width 687 height 39
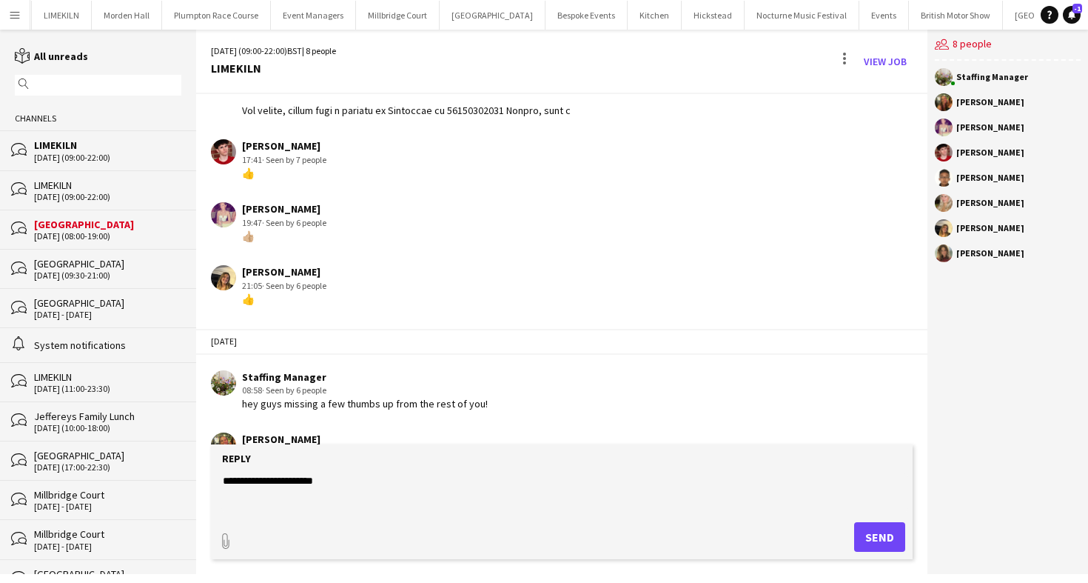
scroll to position [396, 0]
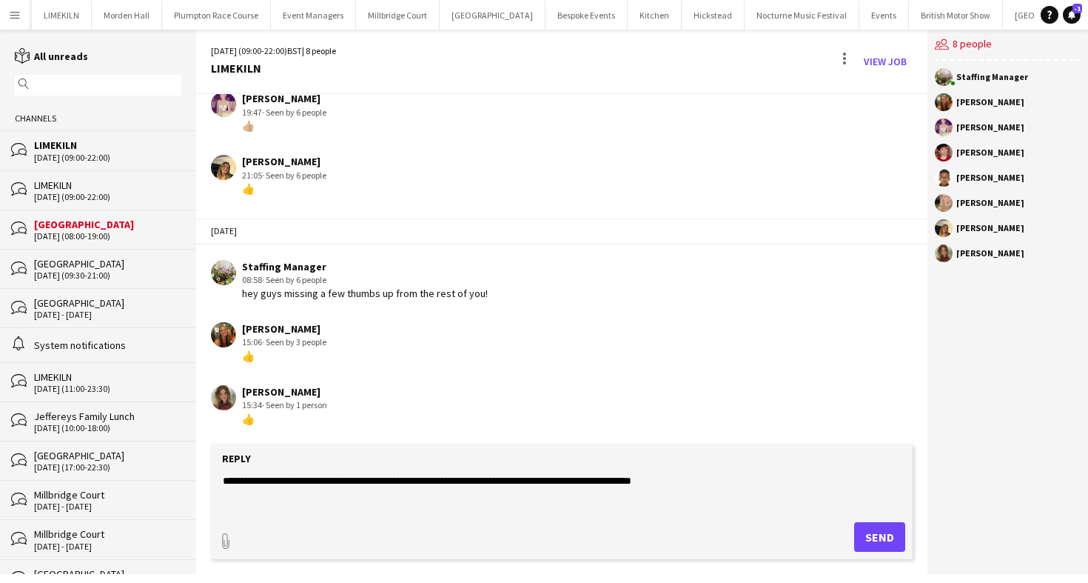
click at [791, 495] on textarea "**********" at bounding box center [564, 492] width 687 height 39
type textarea "**********"
click at [880, 538] on button "Send" at bounding box center [879, 537] width 51 height 30
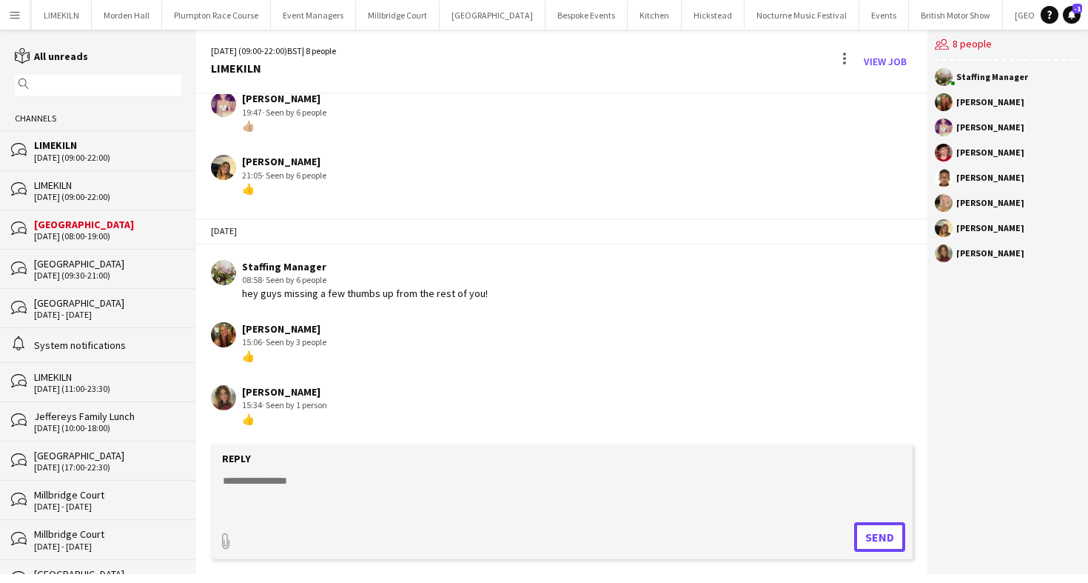
scroll to position [459, 0]
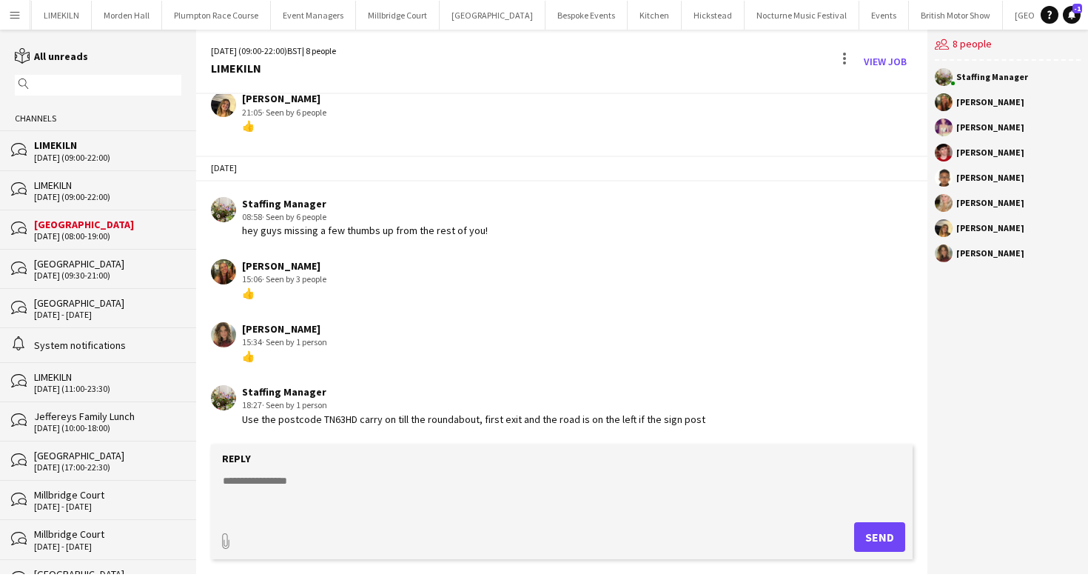
click at [80, 183] on div "LIMEKILN" at bounding box center [107, 184] width 147 height 13
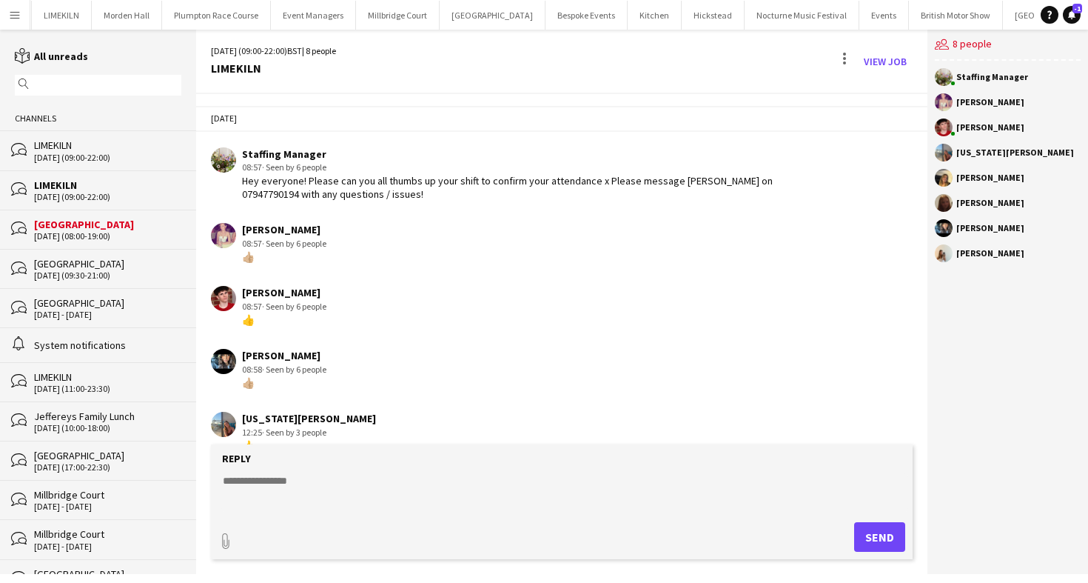
scroll to position [90, 0]
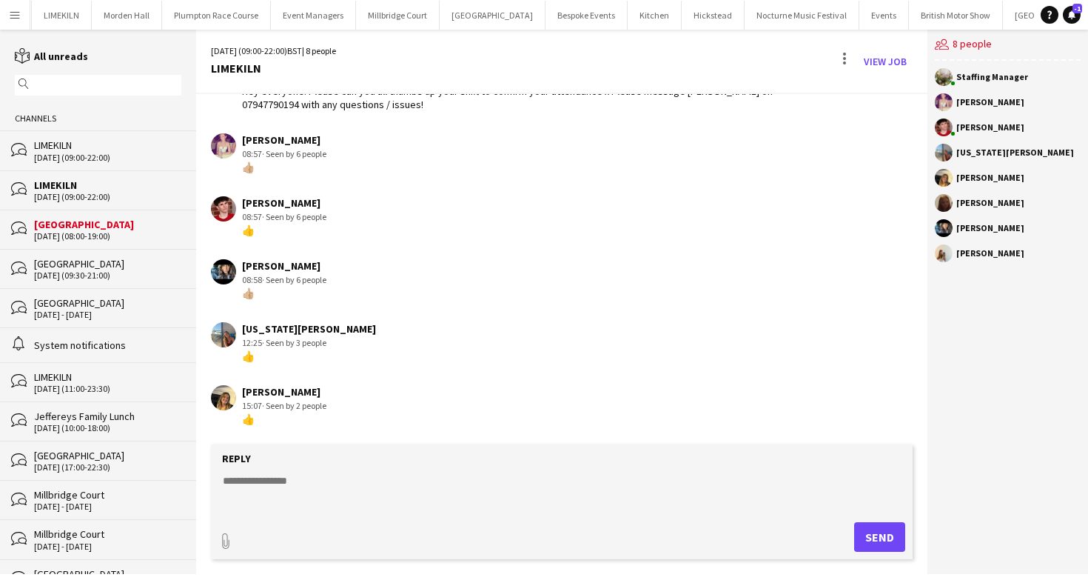
click at [313, 473] on textarea at bounding box center [564, 492] width 687 height 39
paste textarea "**********"
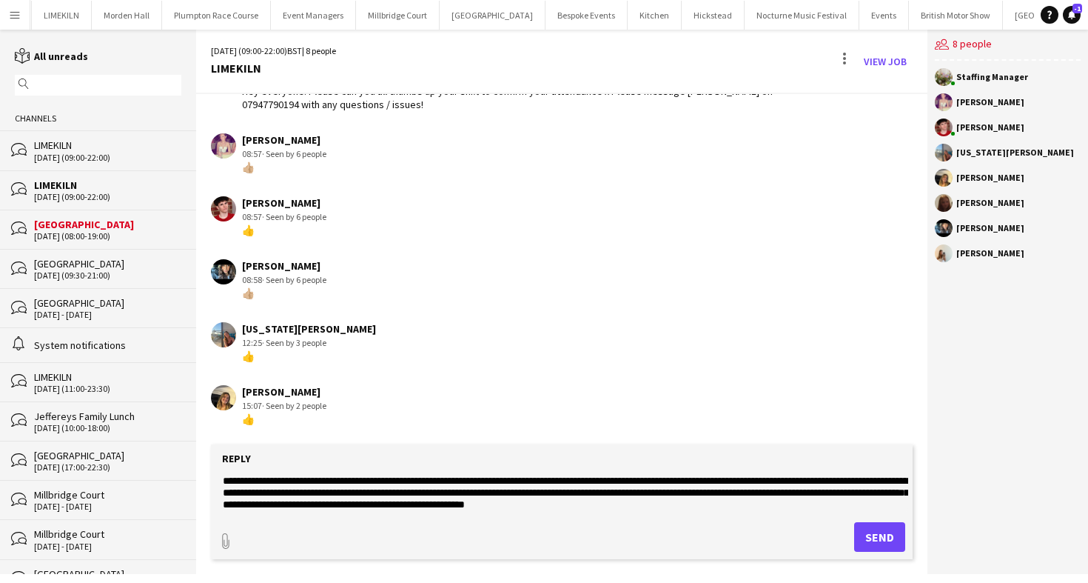
click at [72, 157] on div "[DATE] (09:00-22:00)" at bounding box center [107, 158] width 147 height 10
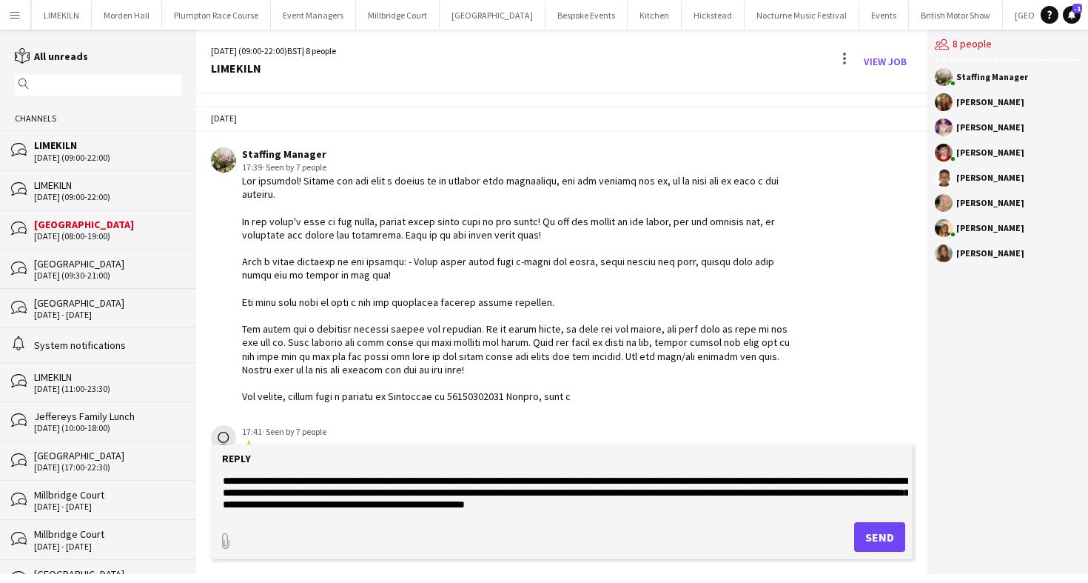
scroll to position [459, 0]
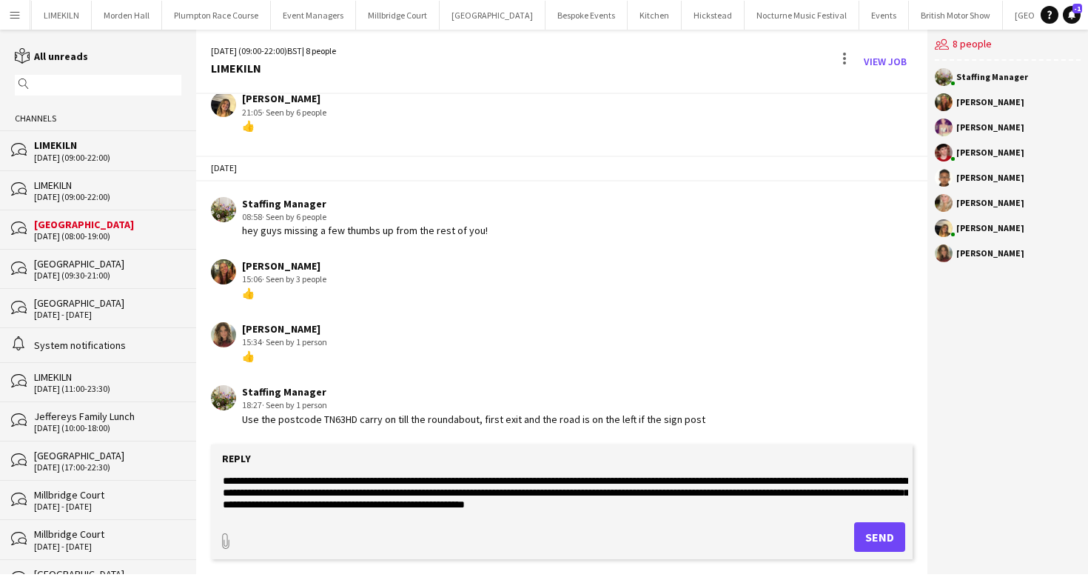
drag, startPoint x: 231, startPoint y: 419, endPoint x: 708, endPoint y: 418, distance: 476.8
click at [708, 418] on div "Staffing Manager 18:27 · Seen by 1 person Use the postcode TN63HD carry on till…" at bounding box center [504, 405] width 586 height 41
drag, startPoint x: 708, startPoint y: 424, endPoint x: 234, endPoint y: 424, distance: 473.9
click at [233, 424] on div "Staffing Manager 18:27 · Seen by 1 person Use the postcode TN63HD carry on till…" at bounding box center [504, 405] width 586 height 41
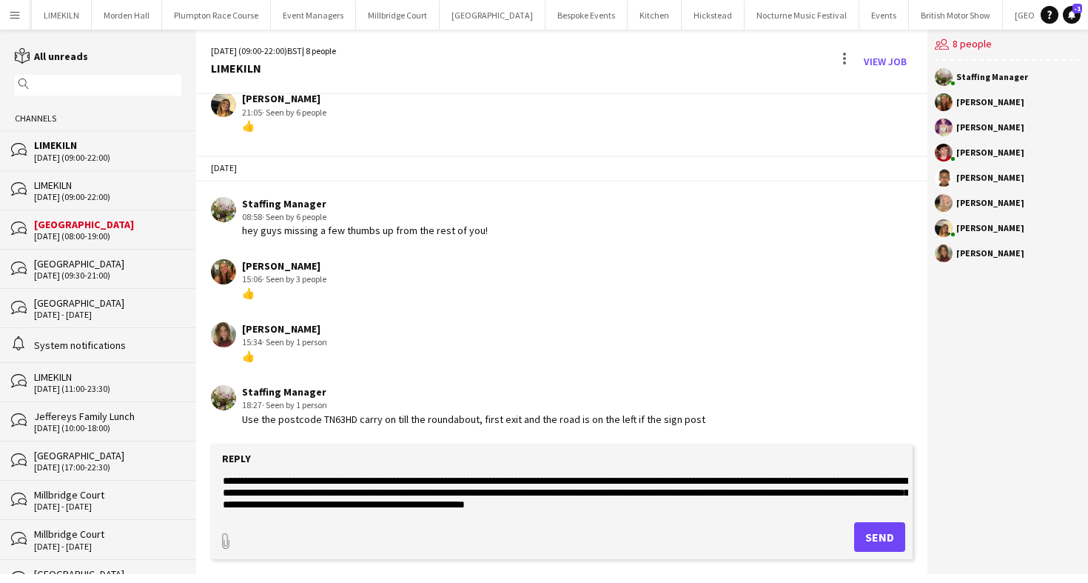
copy div "Use the postcode TN63HD carry on till the roundabout, first exit and the road i…"
click at [81, 193] on div "[DATE] (09:00-22:00)" at bounding box center [107, 197] width 147 height 10
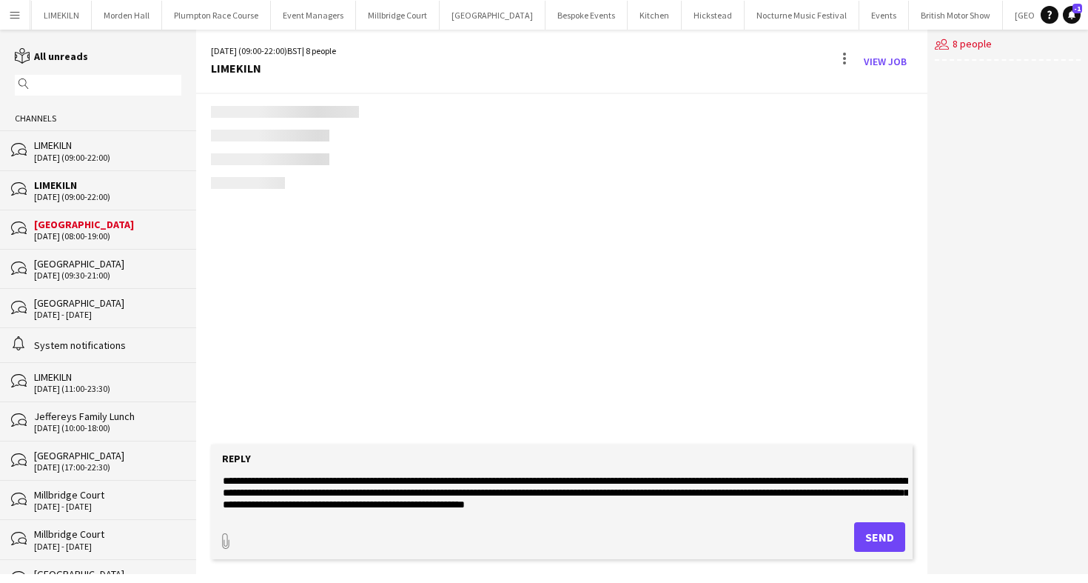
scroll to position [90, 0]
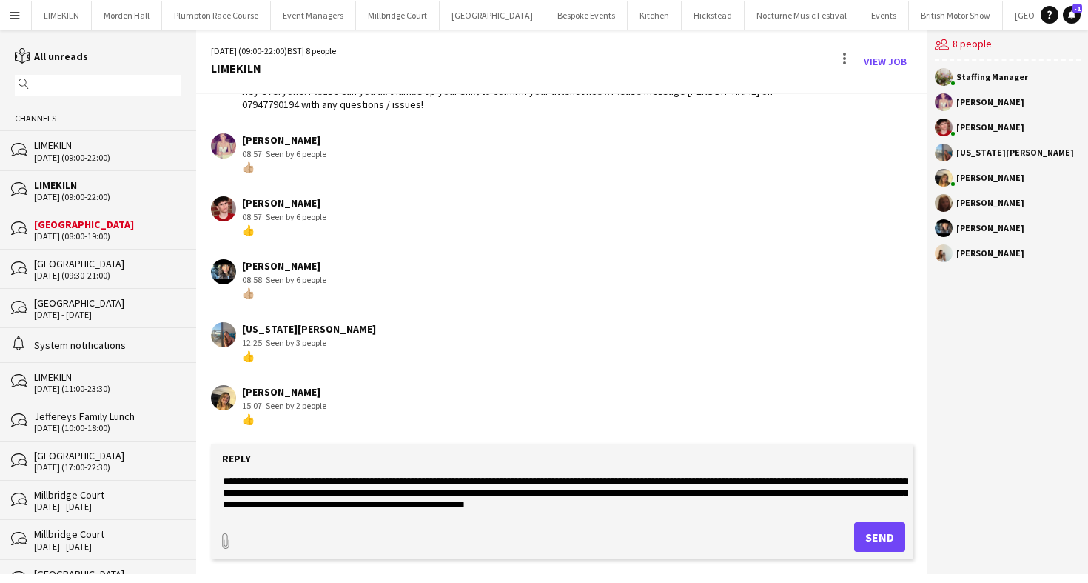
click at [729, 513] on form "**********" at bounding box center [562, 501] width 702 height 115
click at [722, 500] on textarea "**********" at bounding box center [564, 492] width 687 height 39
paste textarea "**********"
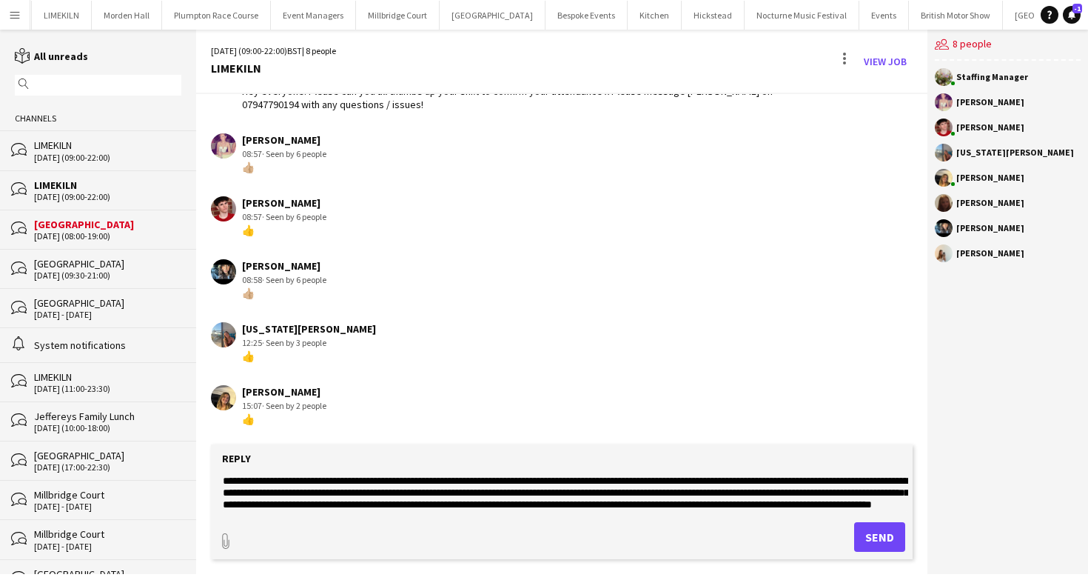
scroll to position [11, 0]
type textarea "**********"
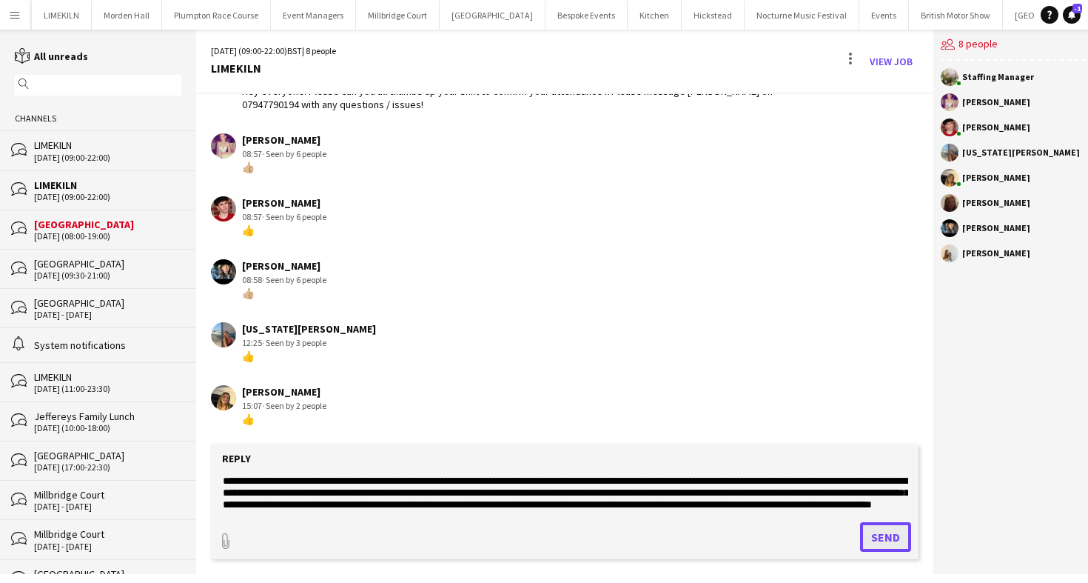
click at [874, 536] on button "Send" at bounding box center [885, 537] width 51 height 30
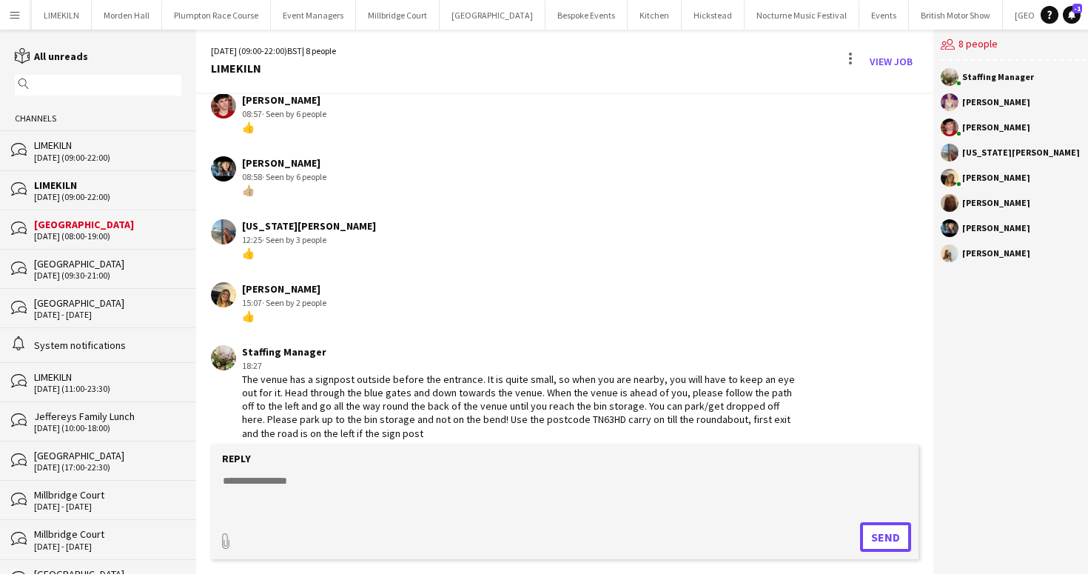
scroll to position [206, 0]
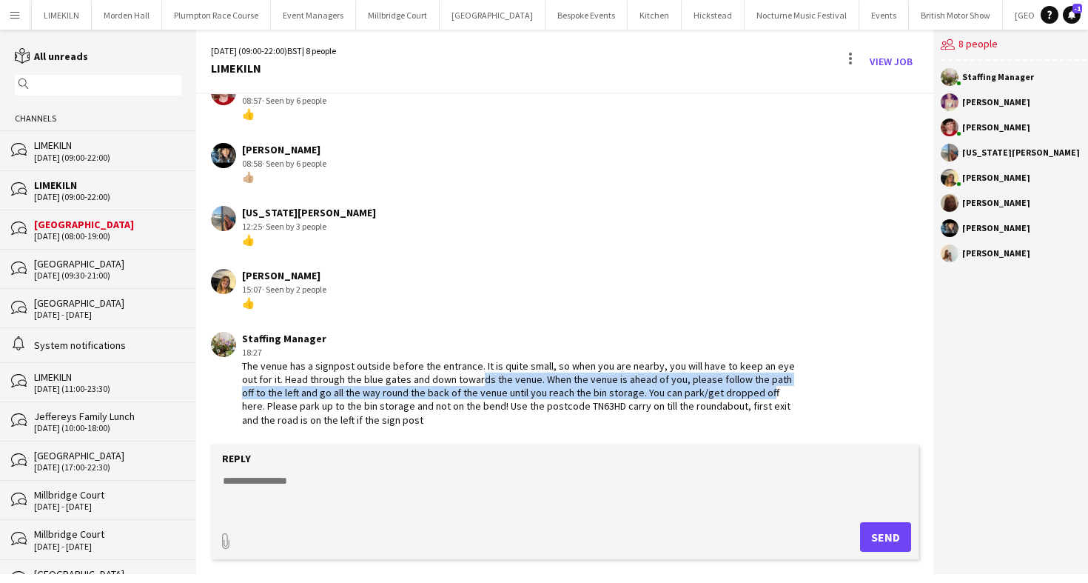
drag, startPoint x: 459, startPoint y: 385, endPoint x: 729, endPoint y: 397, distance: 270.5
click at [729, 397] on div "The venue has a signpost outside before the entrance. It is quite small, so whe…" at bounding box center [521, 392] width 559 height 67
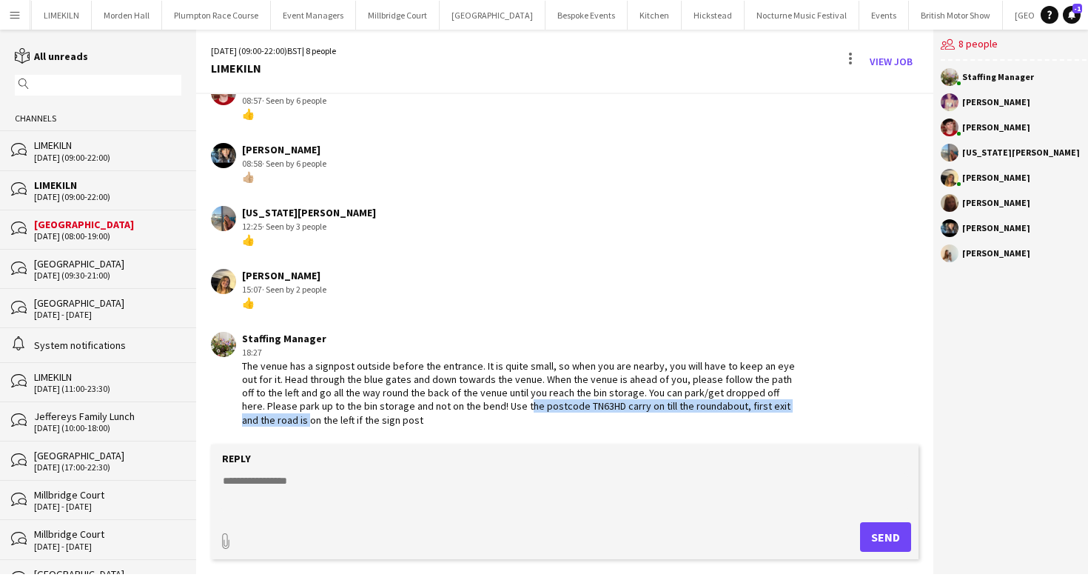
drag, startPoint x: 464, startPoint y: 404, endPoint x: 867, endPoint y: 404, distance: 402.8
click at [867, 404] on app-chat-message "Staffing Manager 18:27 The venue has a signpost outside before the entrance. It…" at bounding box center [564, 378] width 737 height 109
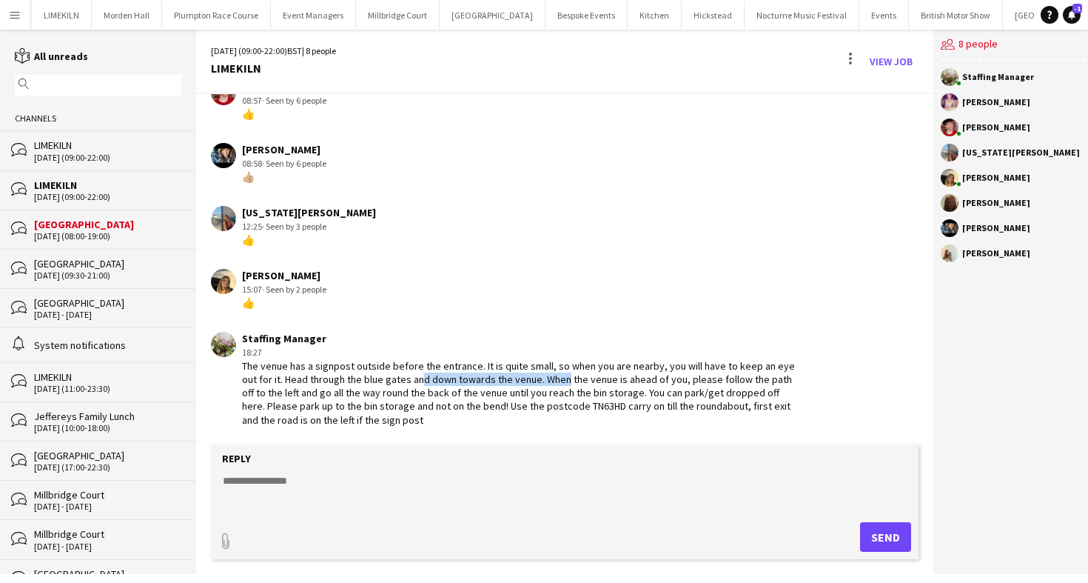
drag, startPoint x: 398, startPoint y: 372, endPoint x: 542, endPoint y: 385, distance: 144.9
click at [542, 385] on div "The venue has a signpost outside before the entrance. It is quite small, so whe…" at bounding box center [521, 392] width 559 height 67
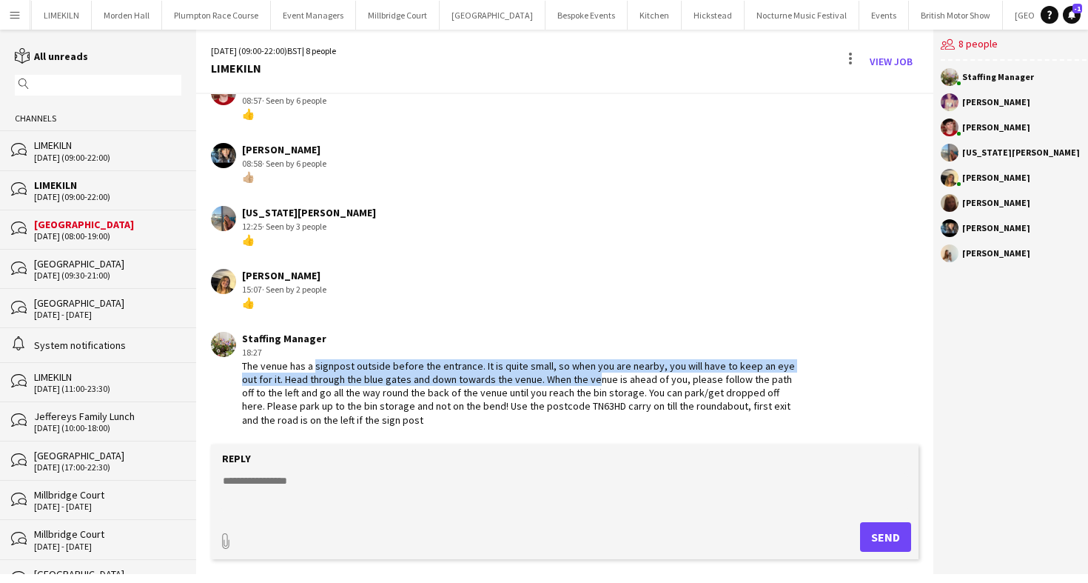
drag, startPoint x: 311, startPoint y: 370, endPoint x: 568, endPoint y: 381, distance: 257.1
click at [568, 381] on div "The venue has a signpost outside before the entrance. It is quite small, so whe…" at bounding box center [521, 392] width 559 height 67
click at [570, 383] on div "The venue has a signpost outside before the entrance. It is quite small, so whe…" at bounding box center [521, 392] width 559 height 67
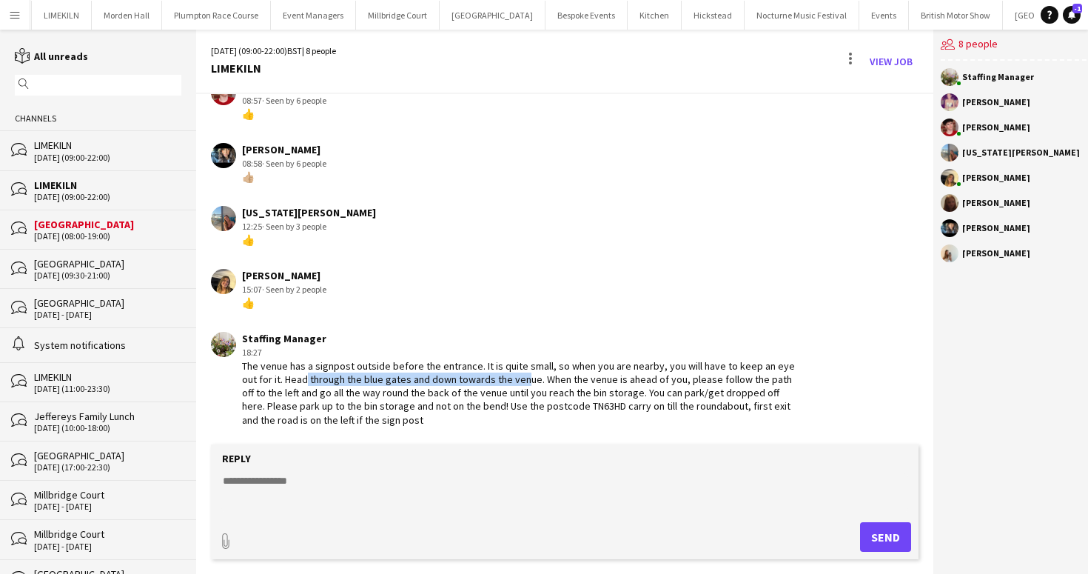
drag, startPoint x: 283, startPoint y: 379, endPoint x: 501, endPoint y: 381, distance: 217.7
click at [501, 381] on div "The venue has a signpost outside before the entrance. It is quite small, so whe…" at bounding box center [521, 392] width 559 height 67
click at [54, 150] on div "LIMEKILN" at bounding box center [107, 144] width 147 height 13
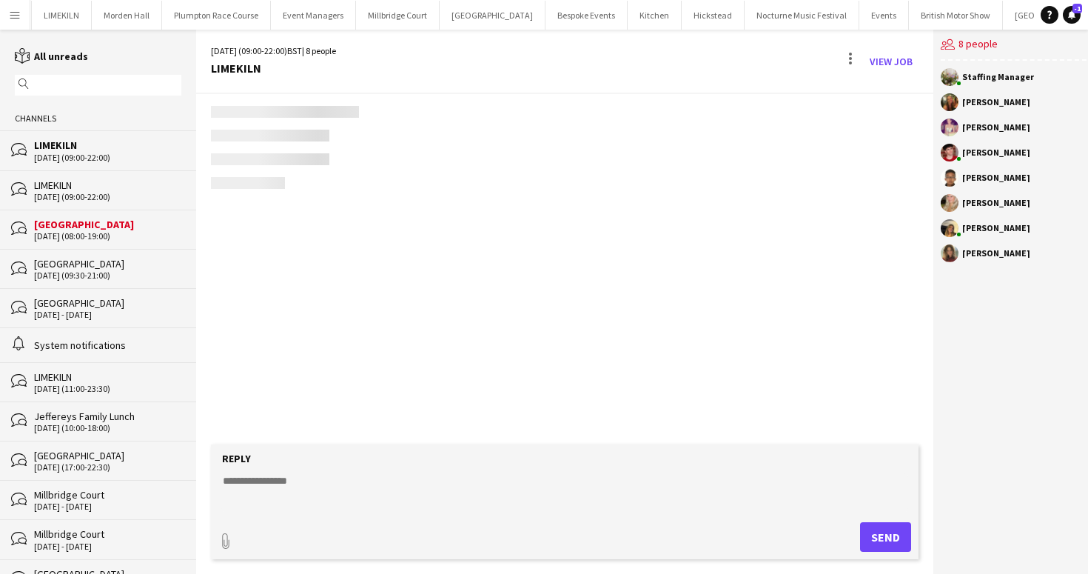
scroll to position [459, 0]
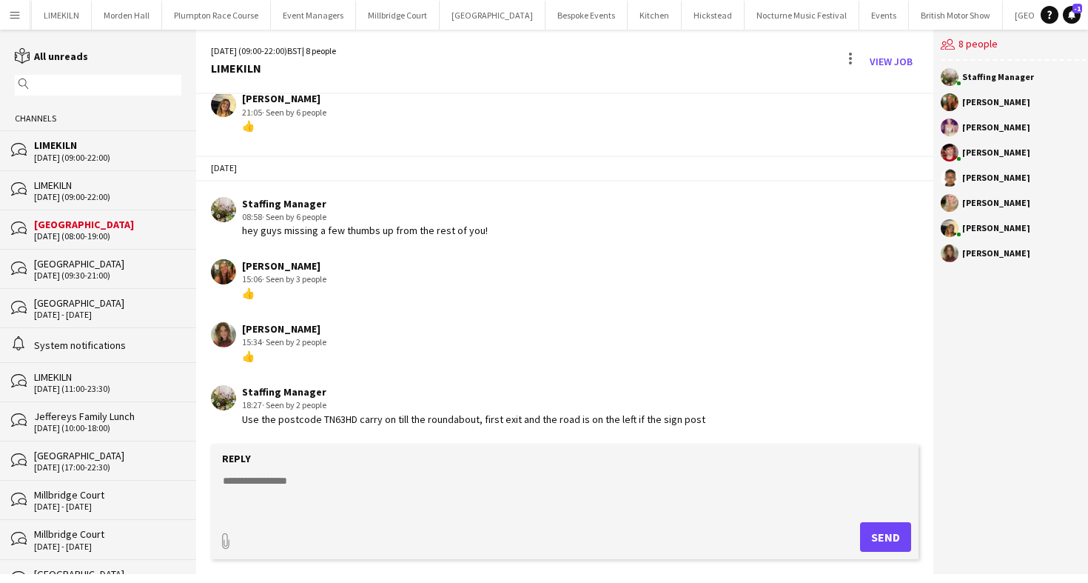
click at [124, 228] on div "[GEOGRAPHIC_DATA]" at bounding box center [107, 224] width 147 height 13
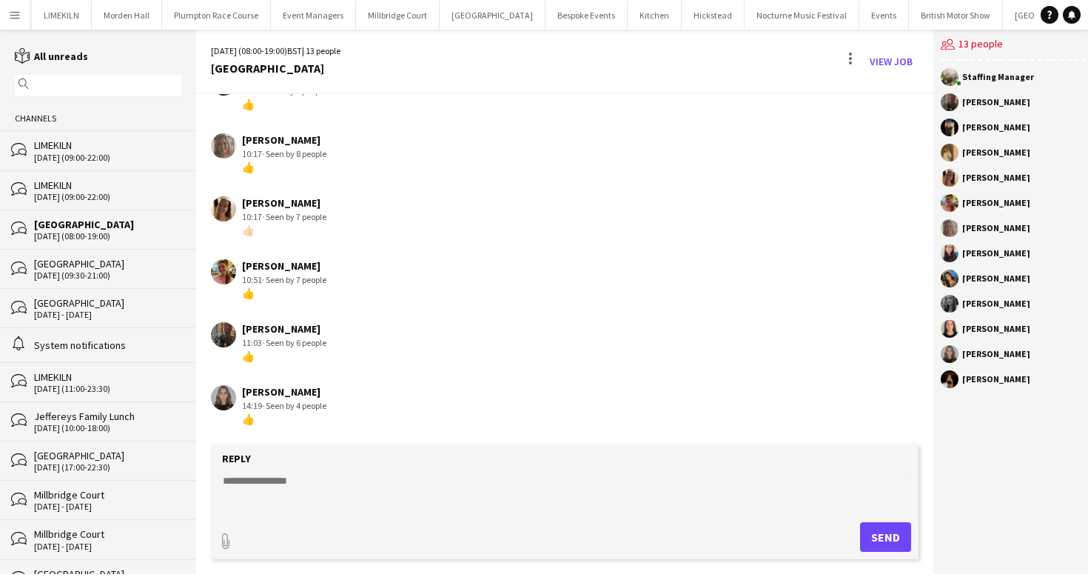
scroll to position [325, 0]
